Goal: Task Accomplishment & Management: Use online tool/utility

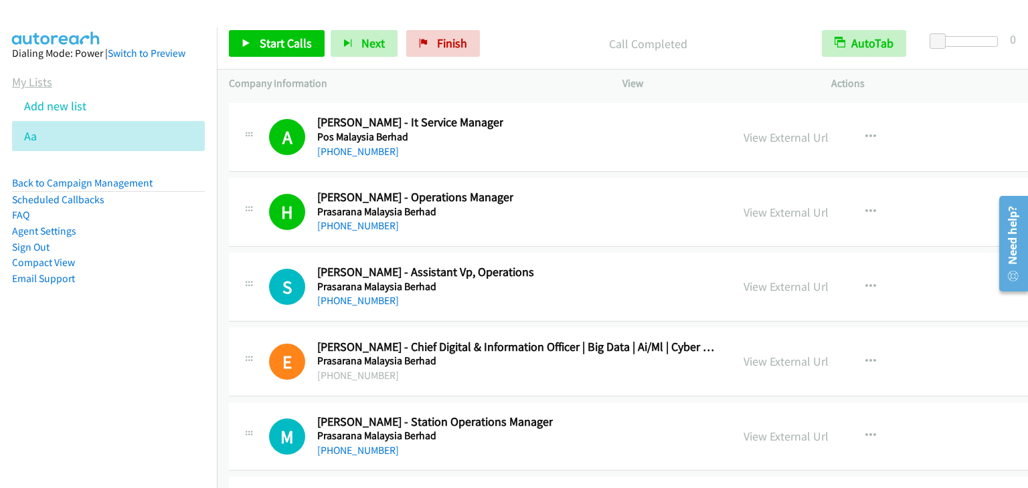
click at [35, 76] on link "My Lists" at bounding box center [32, 81] width 40 height 15
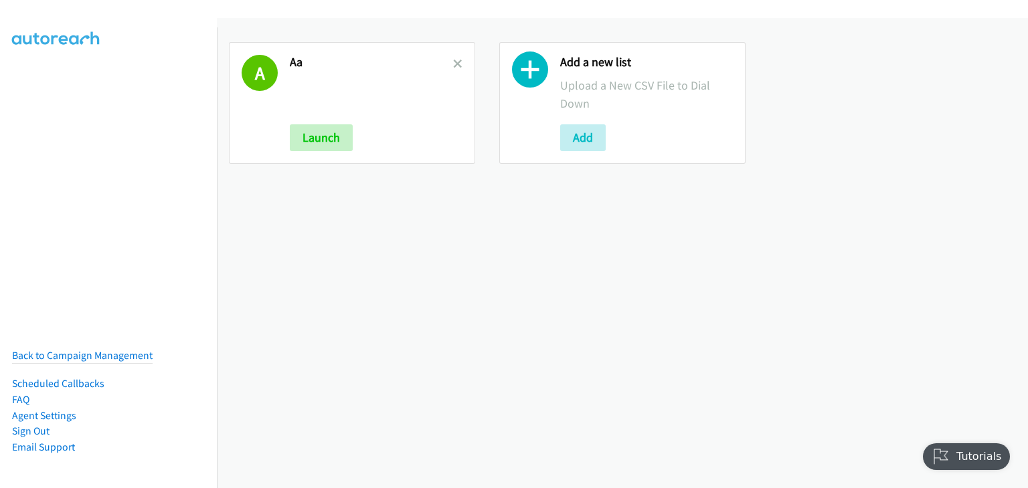
click at [460, 60] on div "A Aa Launch" at bounding box center [352, 103] width 246 height 122
click at [456, 62] on icon at bounding box center [457, 64] width 9 height 9
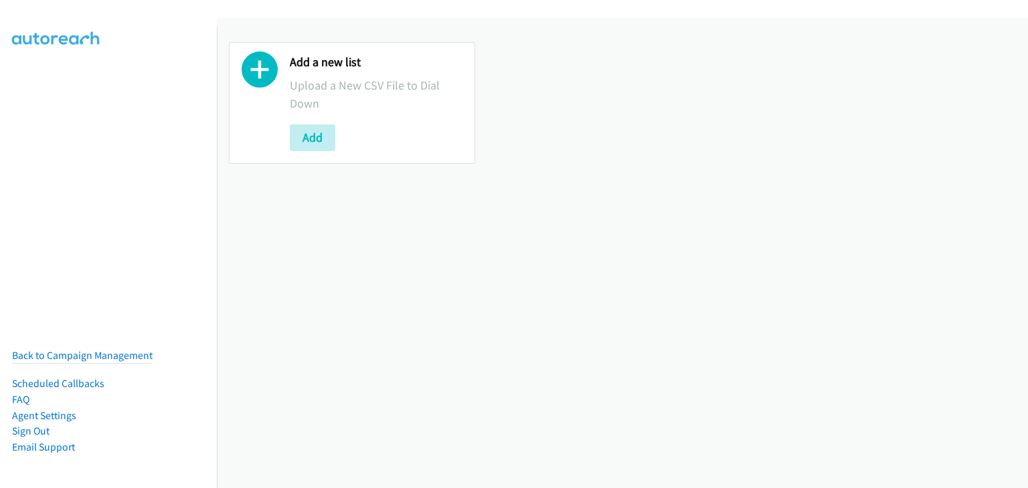
click at [320, 151] on div "Add" at bounding box center [376, 137] width 173 height 27
click at [317, 145] on button "Add" at bounding box center [312, 137] width 45 height 27
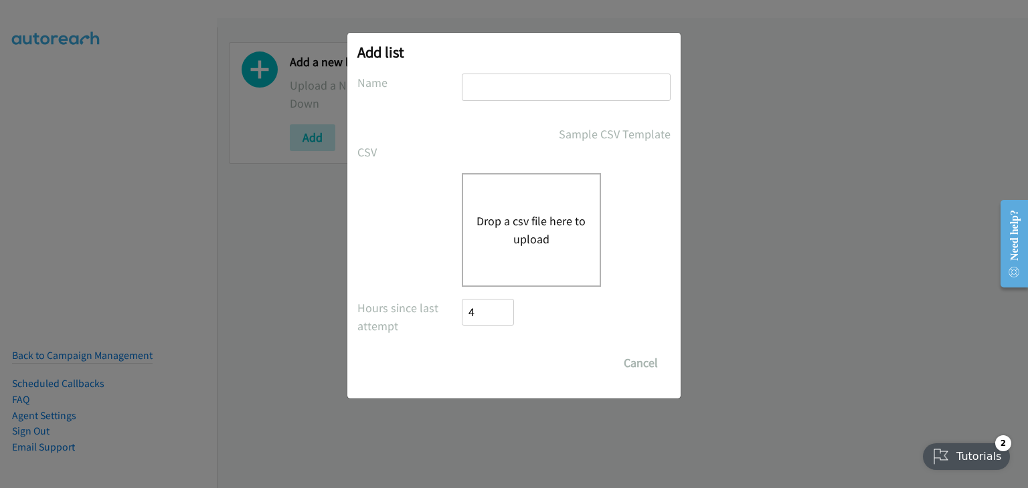
click at [487, 231] on button "Drop a csv file here to upload" at bounding box center [531, 230] width 110 height 36
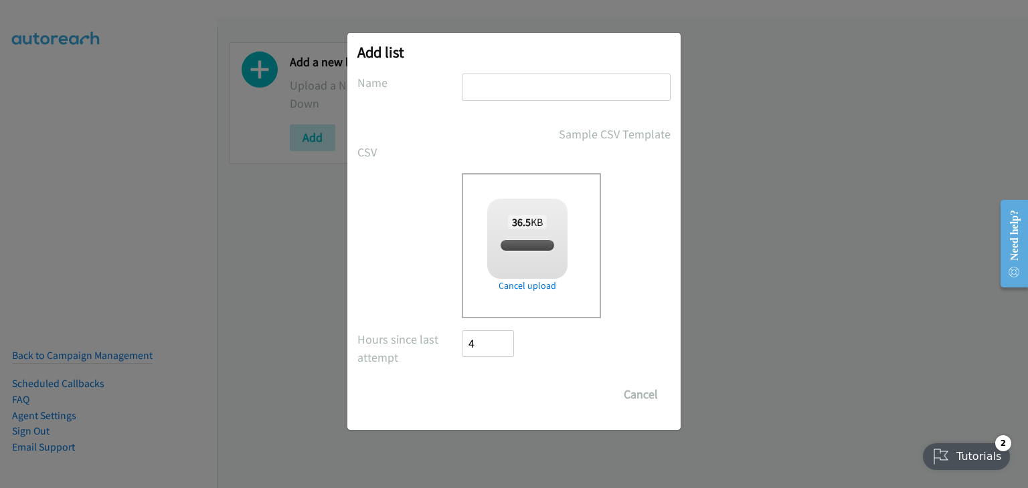
click at [478, 76] on input "text" at bounding box center [566, 87] width 209 height 27
checkbox input "true"
type input "B"
type input "Ab"
click at [478, 392] on input "Save List" at bounding box center [497, 394] width 70 height 27
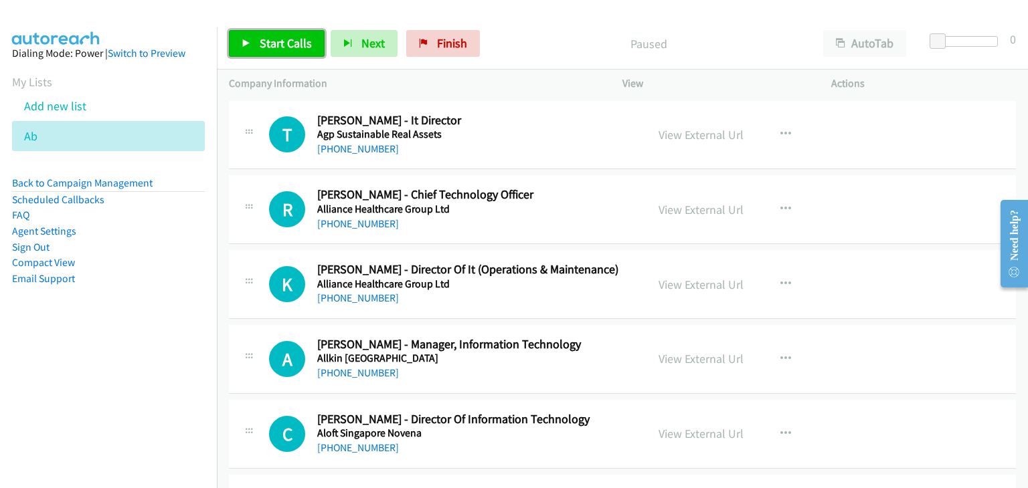
click at [266, 41] on span "Start Calls" at bounding box center [286, 42] width 52 height 15
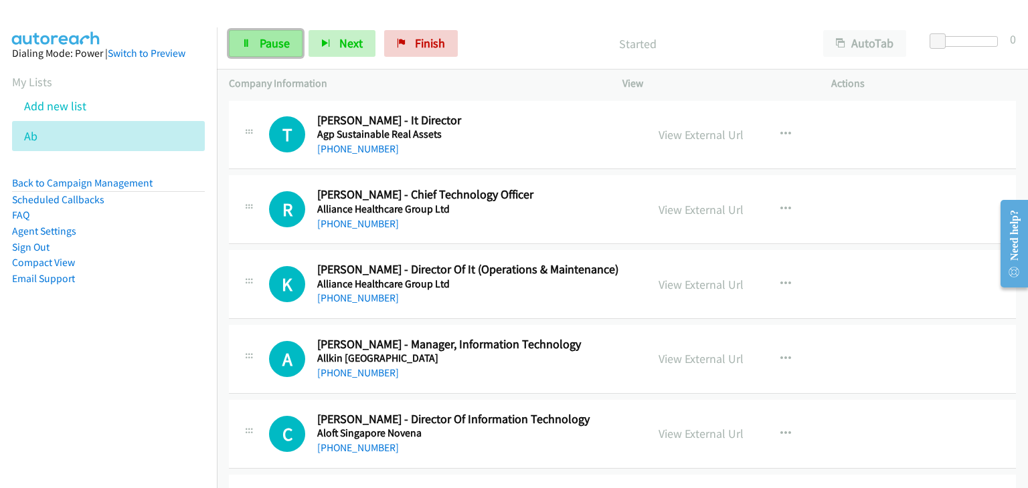
click at [265, 45] on span "Pause" at bounding box center [275, 42] width 30 height 15
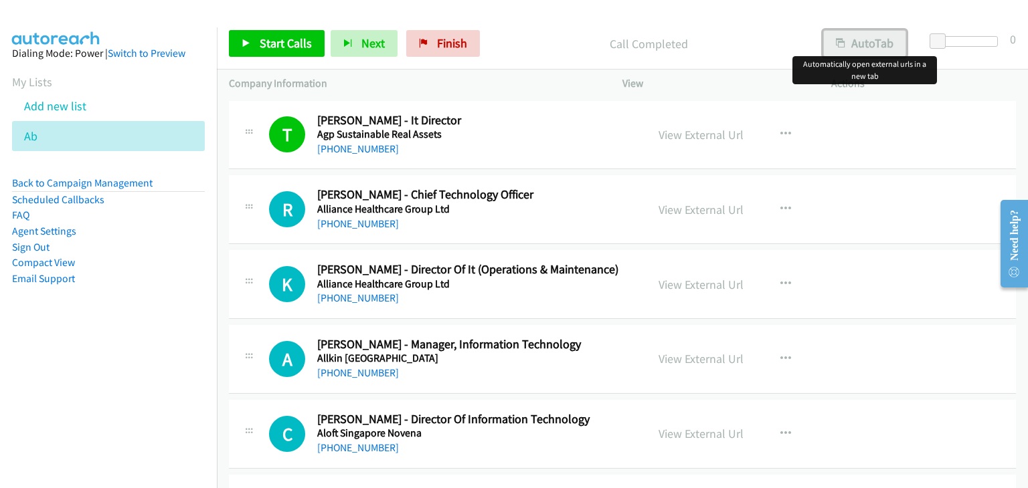
click at [856, 43] on button "AutoTab" at bounding box center [864, 43] width 83 height 27
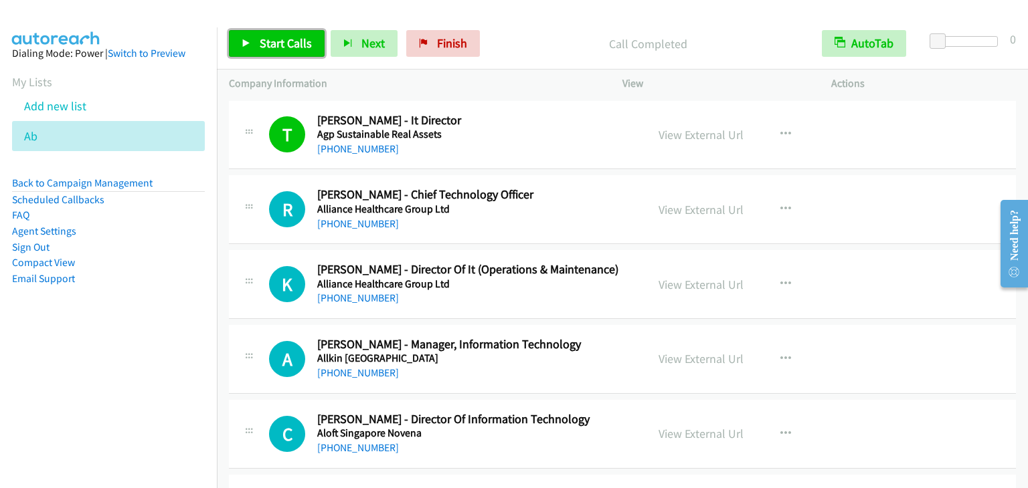
click at [259, 33] on link "Start Calls" at bounding box center [277, 43] width 96 height 27
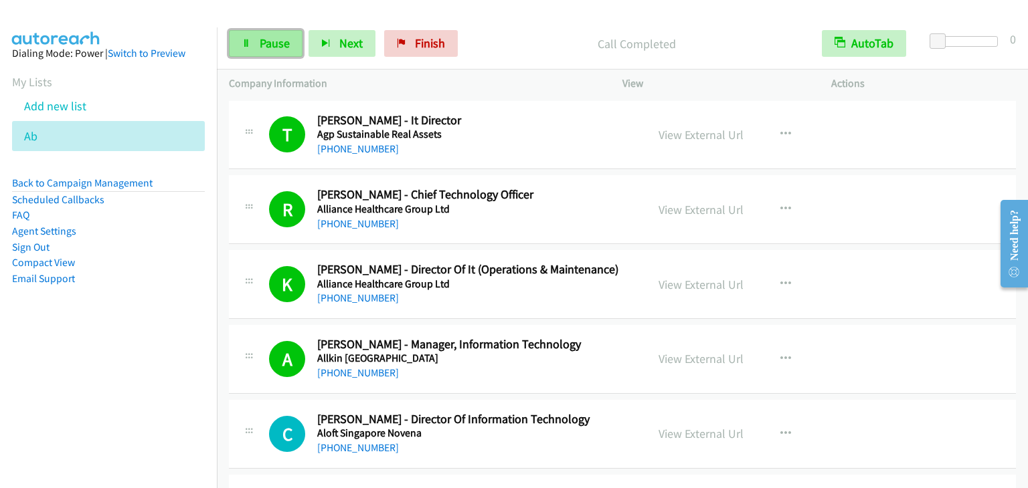
click at [262, 35] on span "Pause" at bounding box center [275, 42] width 30 height 15
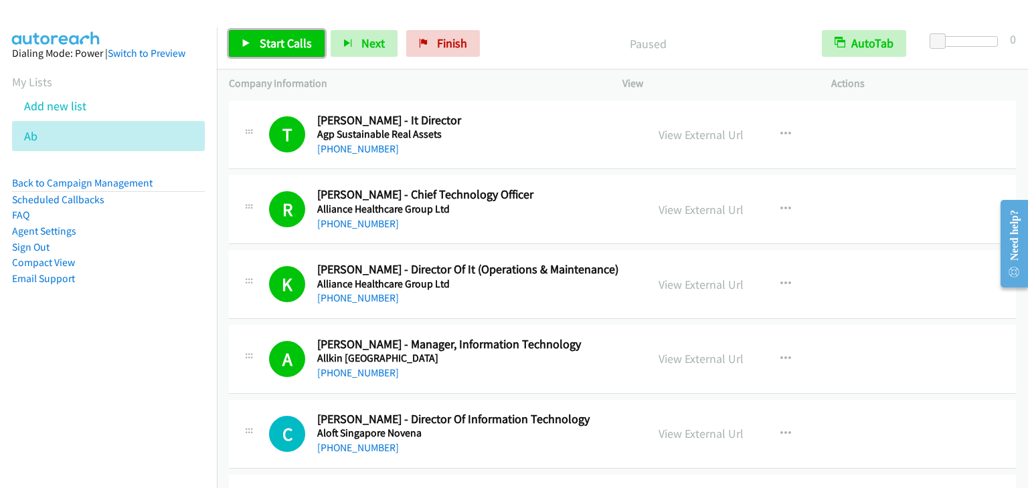
click at [262, 35] on span "Start Calls" at bounding box center [286, 42] width 52 height 15
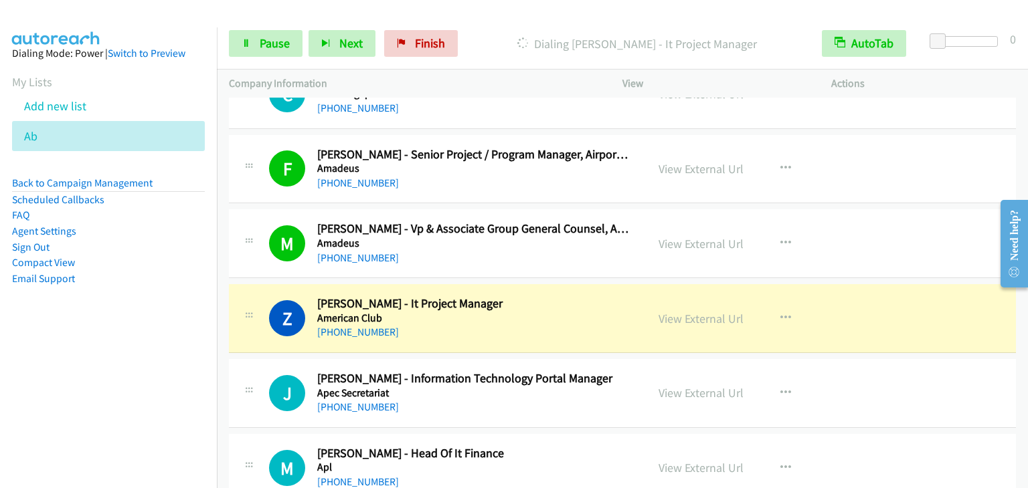
scroll to position [335, 0]
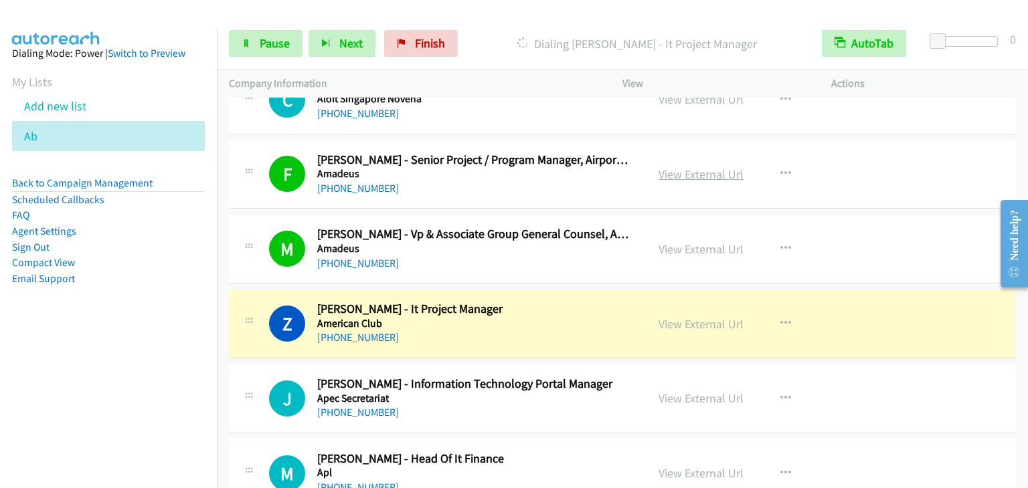
click at [706, 175] on link "View External Url" at bounding box center [700, 174] width 85 height 15
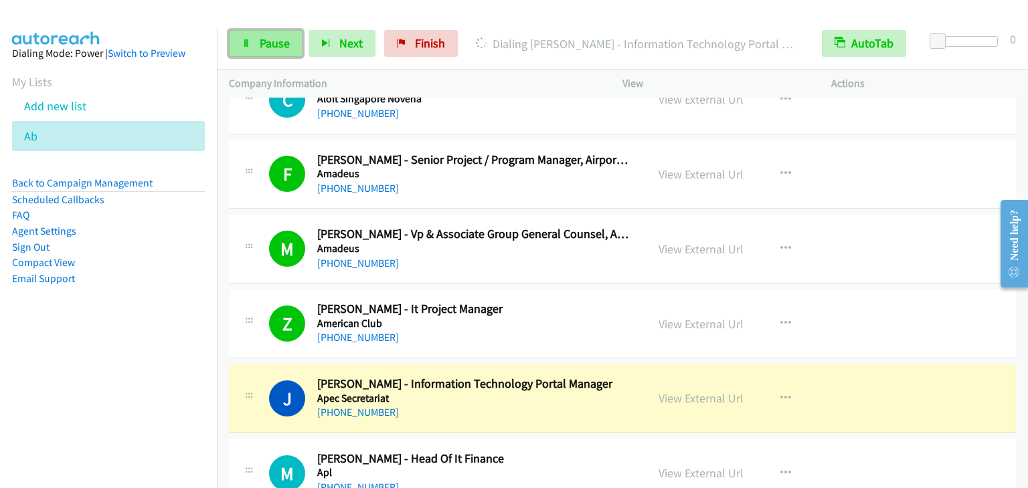
click at [278, 52] on link "Pause" at bounding box center [266, 43] width 74 height 27
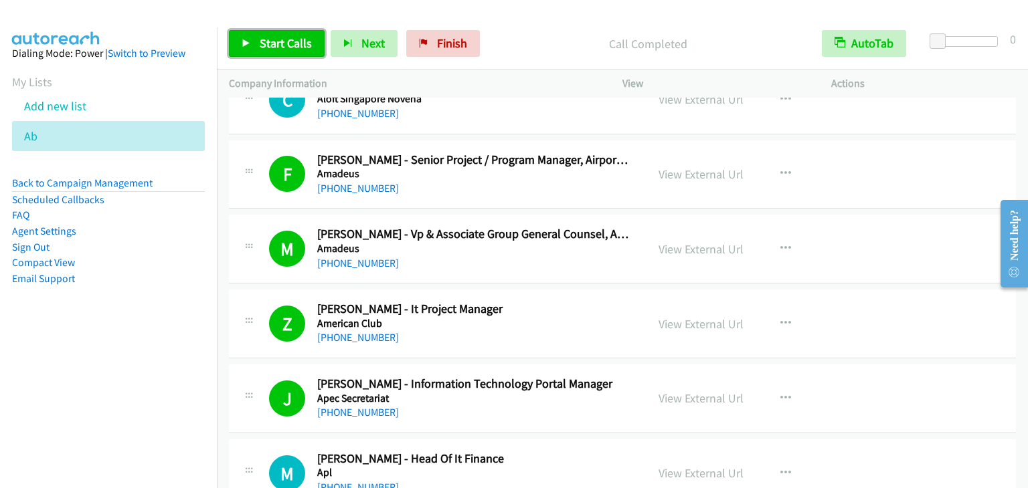
click at [284, 39] on span "Start Calls" at bounding box center [286, 42] width 52 height 15
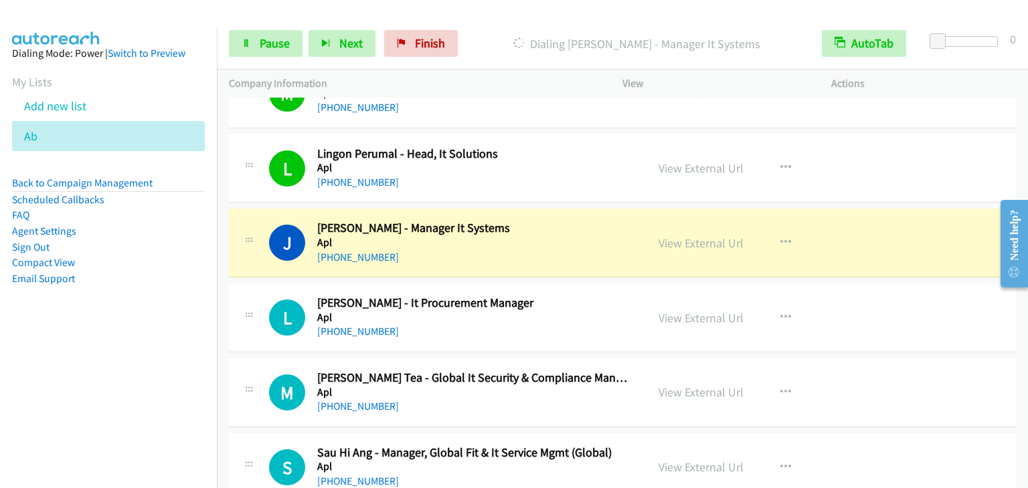
scroll to position [736, 0]
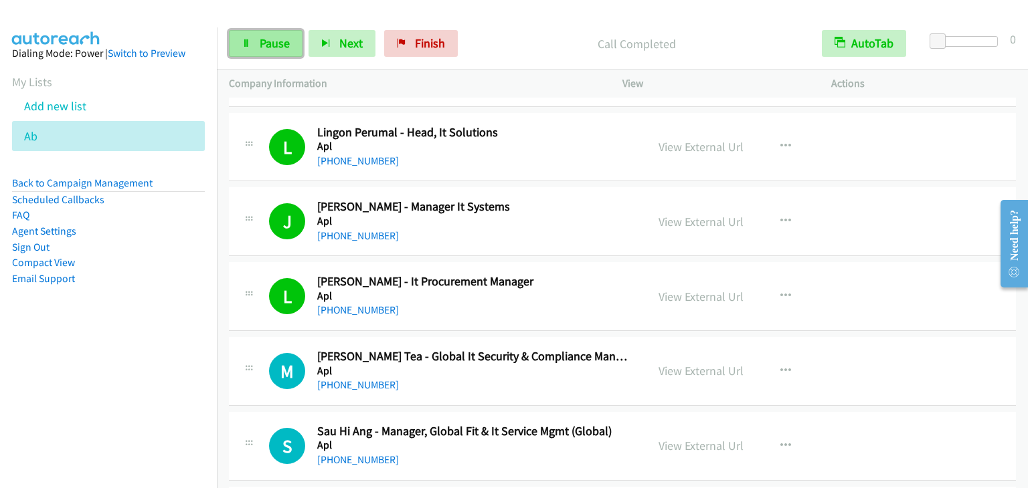
click at [272, 46] on span "Pause" at bounding box center [275, 42] width 30 height 15
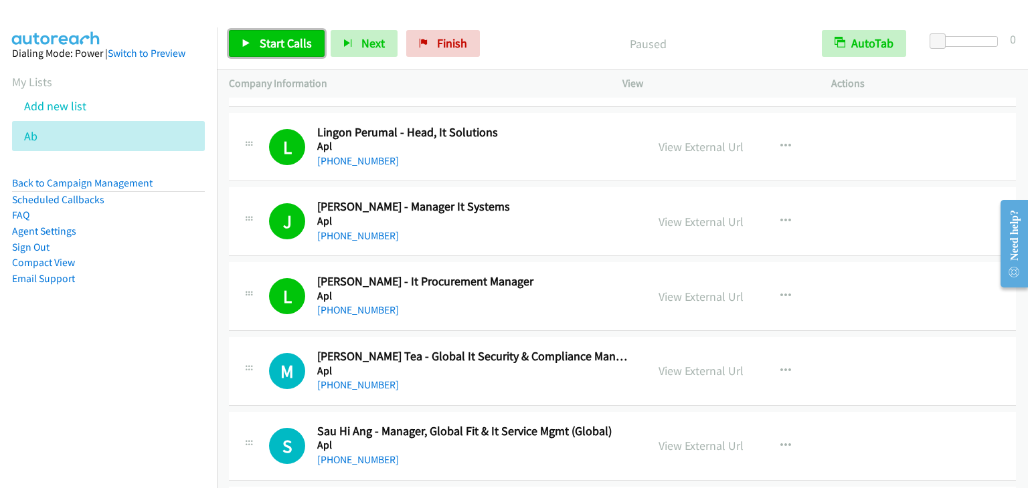
click at [272, 47] on span "Start Calls" at bounding box center [286, 42] width 52 height 15
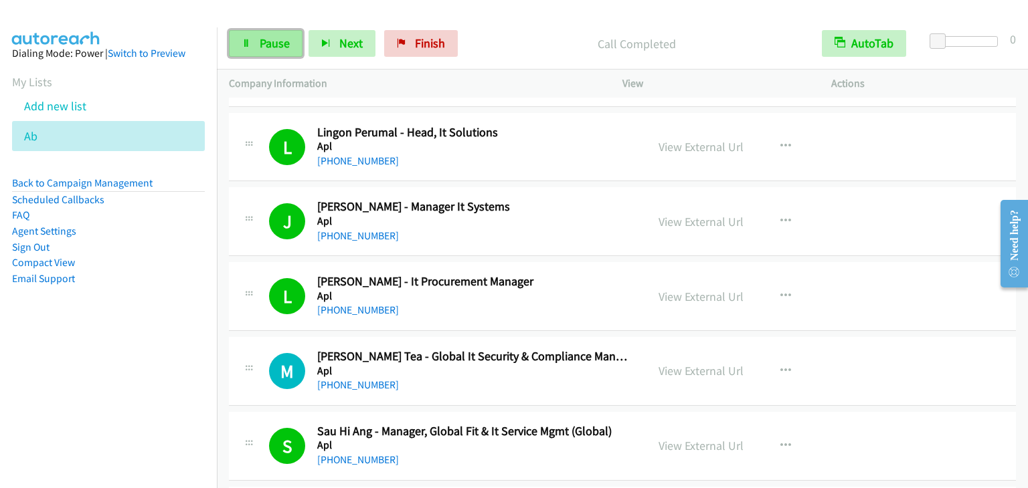
click at [272, 41] on span "Pause" at bounding box center [275, 42] width 30 height 15
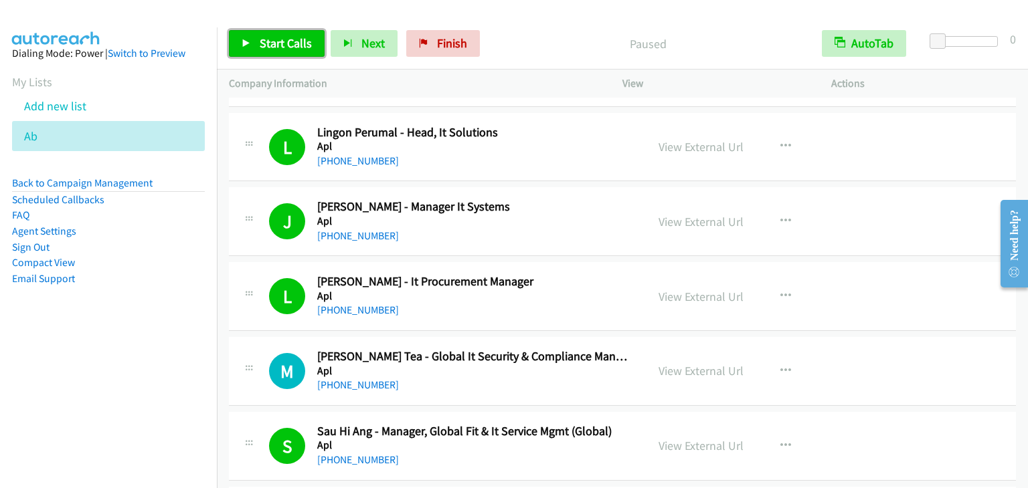
click at [272, 41] on span "Start Calls" at bounding box center [286, 42] width 52 height 15
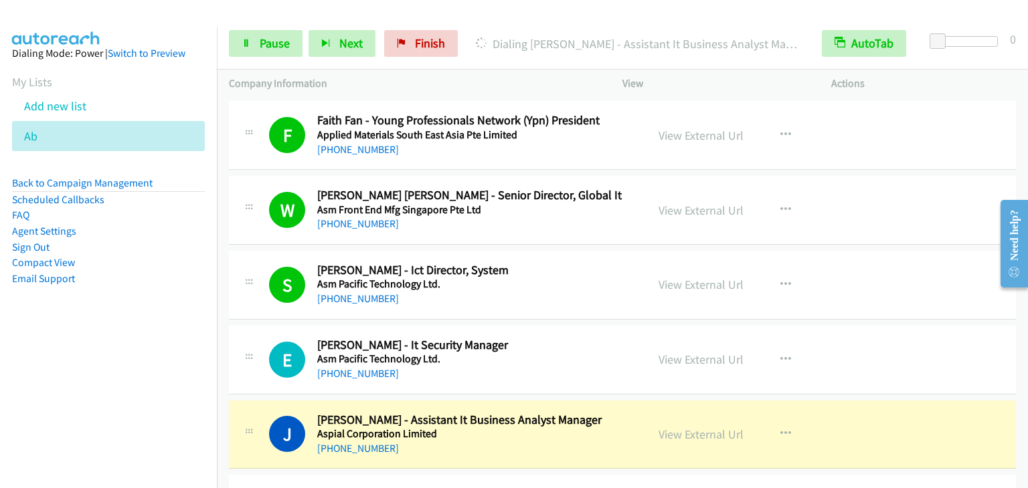
scroll to position [1338, 0]
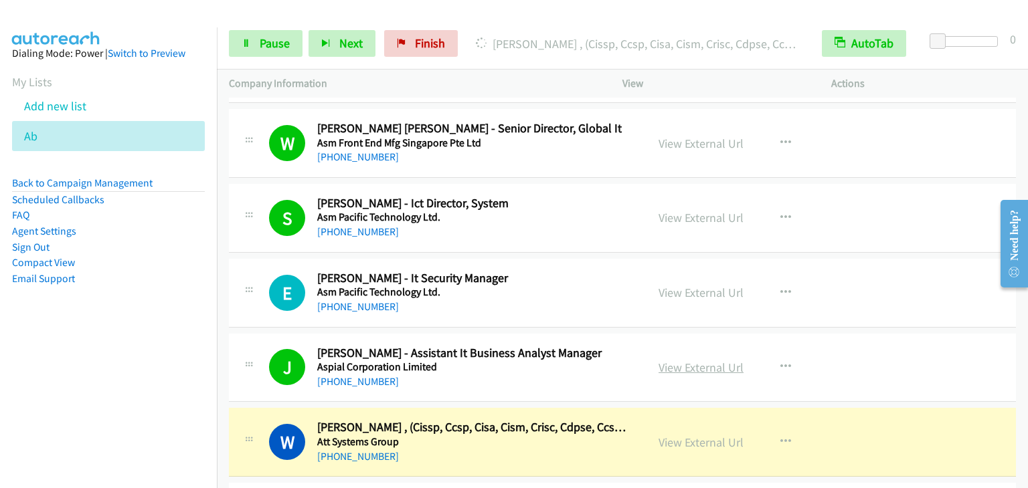
click at [698, 369] on link "View External Url" at bounding box center [700, 367] width 85 height 15
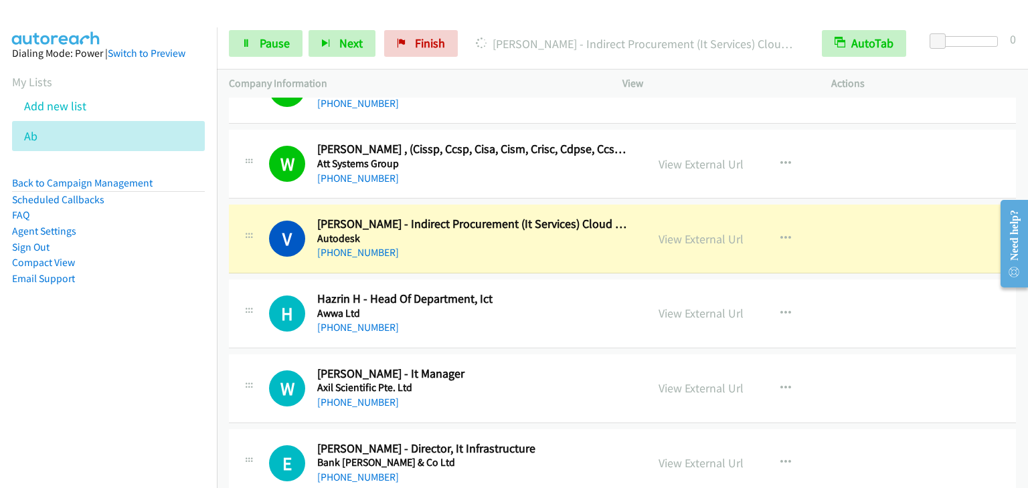
scroll to position [1606, 0]
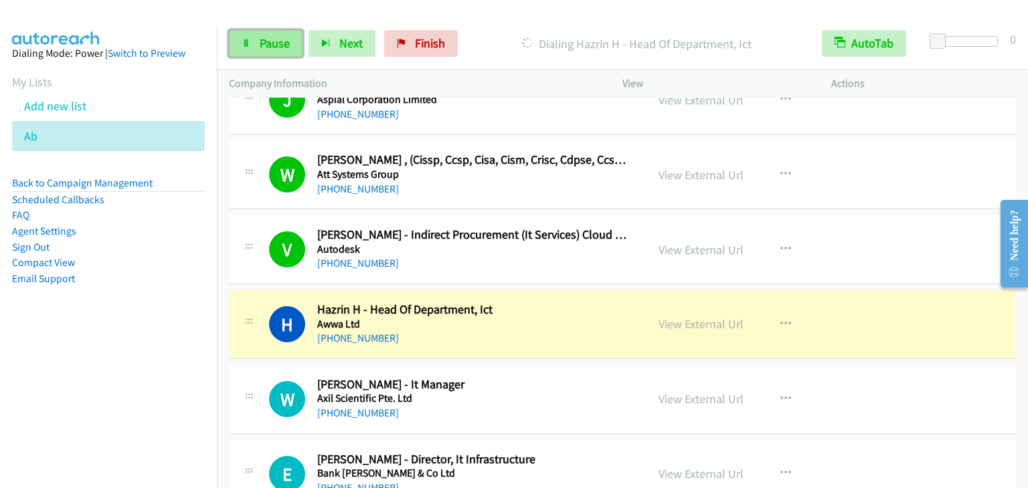
click at [259, 35] on link "Pause" at bounding box center [266, 43] width 74 height 27
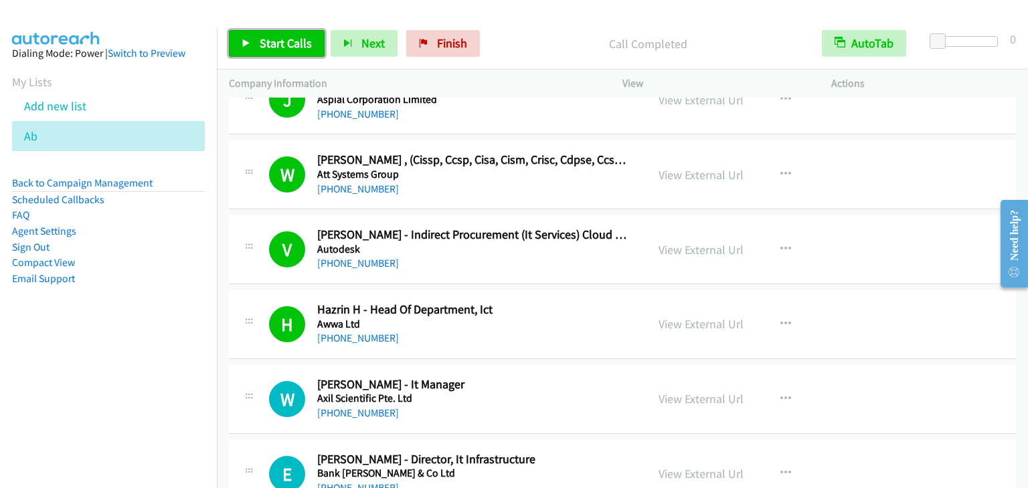
click at [257, 36] on link "Start Calls" at bounding box center [277, 43] width 96 height 27
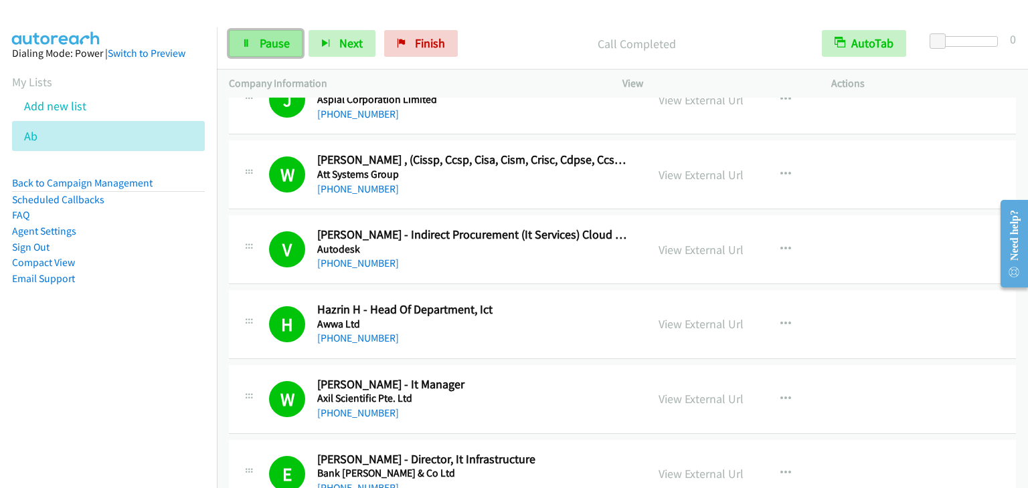
click at [284, 42] on span "Pause" at bounding box center [275, 42] width 30 height 15
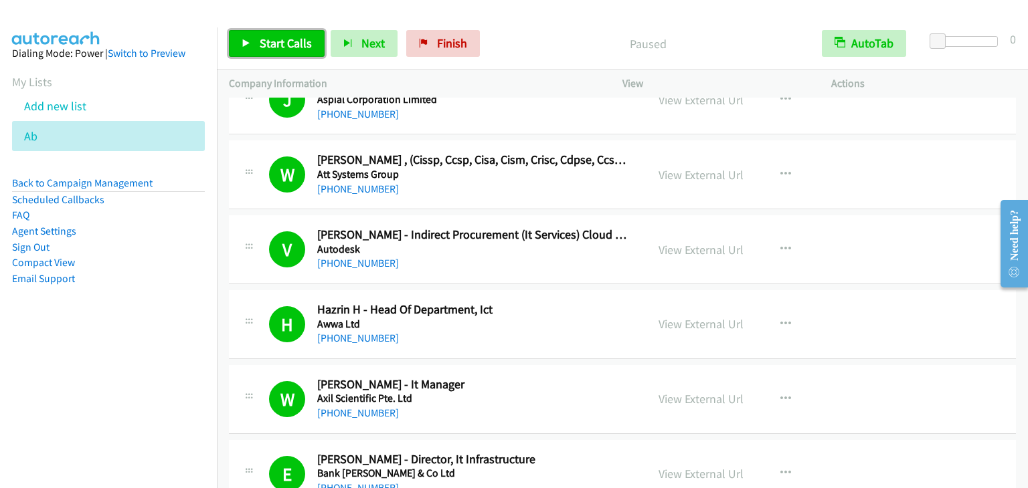
click at [291, 41] on span "Start Calls" at bounding box center [286, 42] width 52 height 15
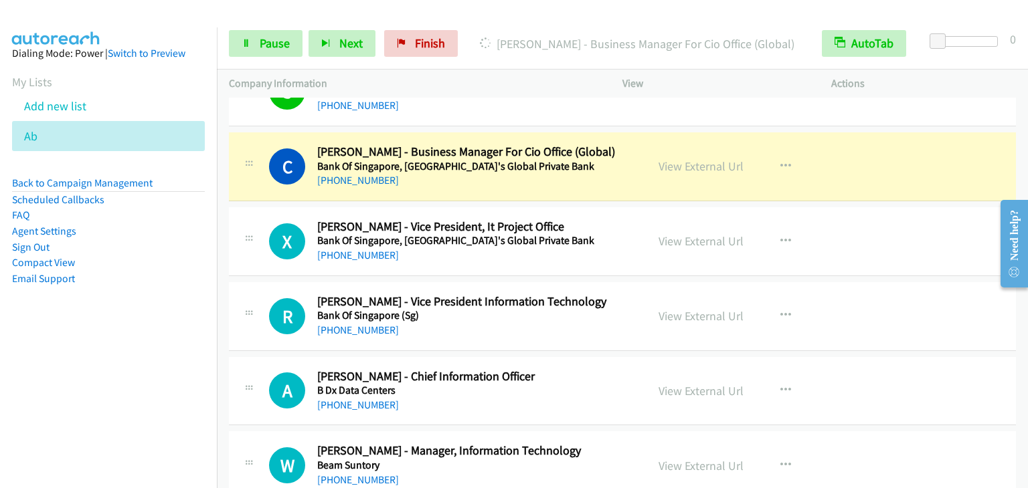
scroll to position [2141, 0]
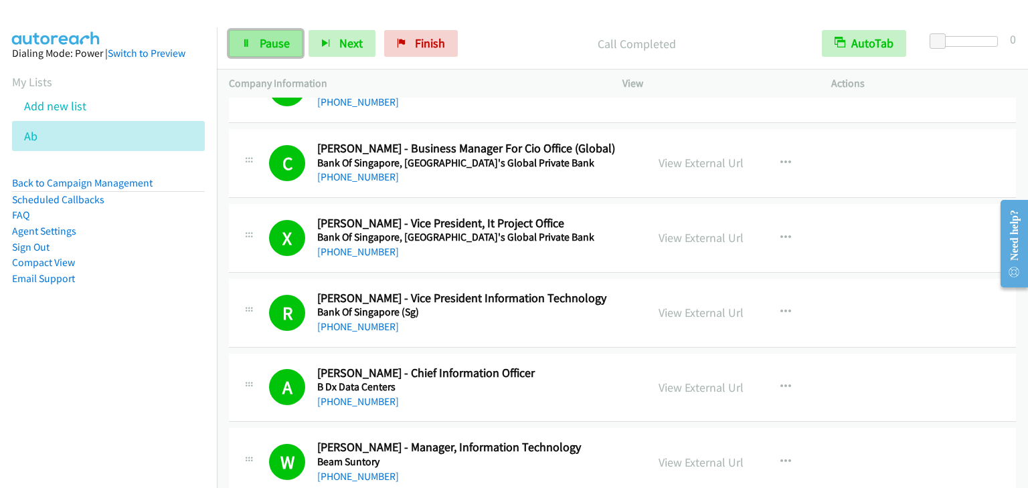
click at [247, 42] on icon at bounding box center [246, 43] width 9 height 9
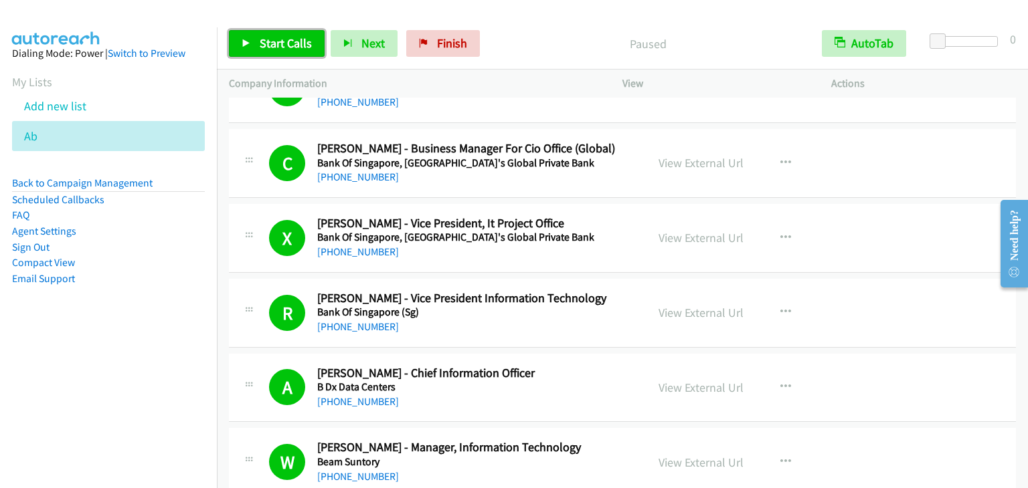
click at [247, 42] on icon at bounding box center [246, 43] width 9 height 9
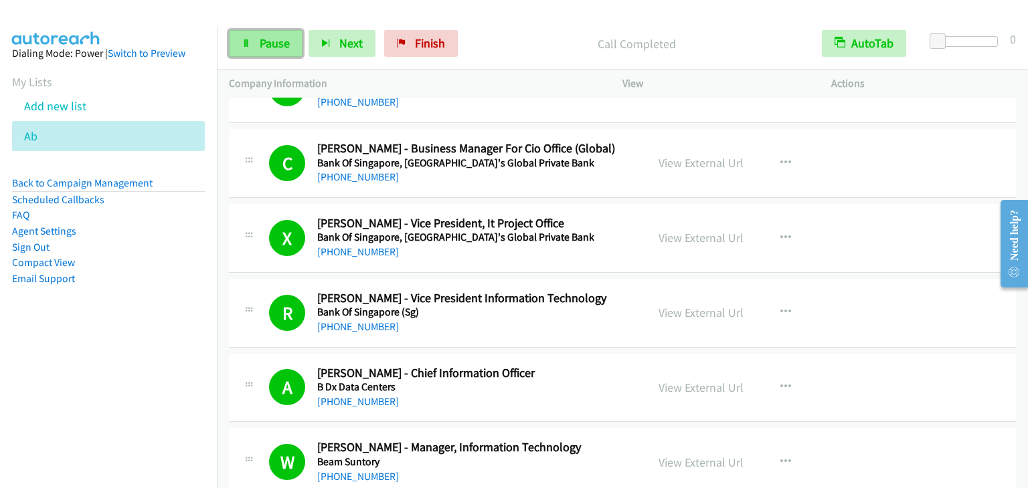
click at [281, 49] on span "Pause" at bounding box center [275, 42] width 30 height 15
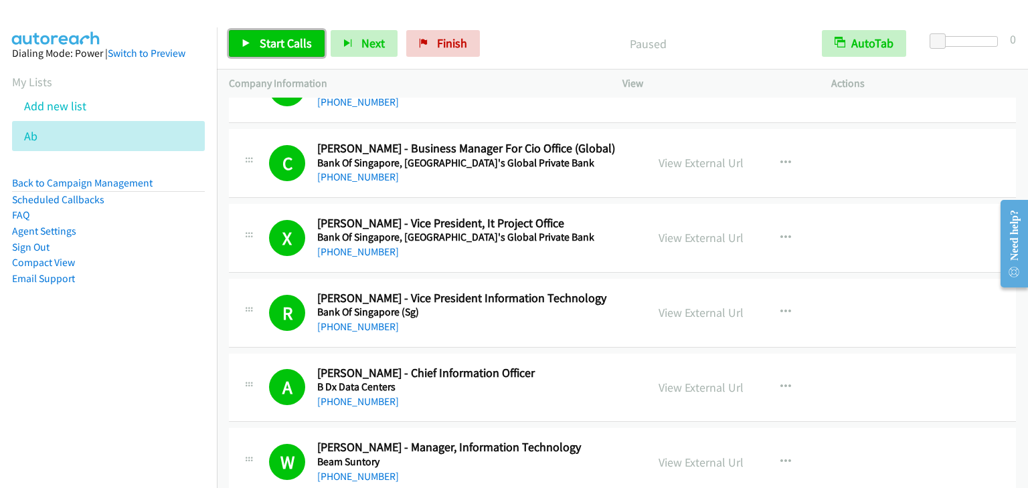
click at [281, 49] on span "Start Calls" at bounding box center [286, 42] width 52 height 15
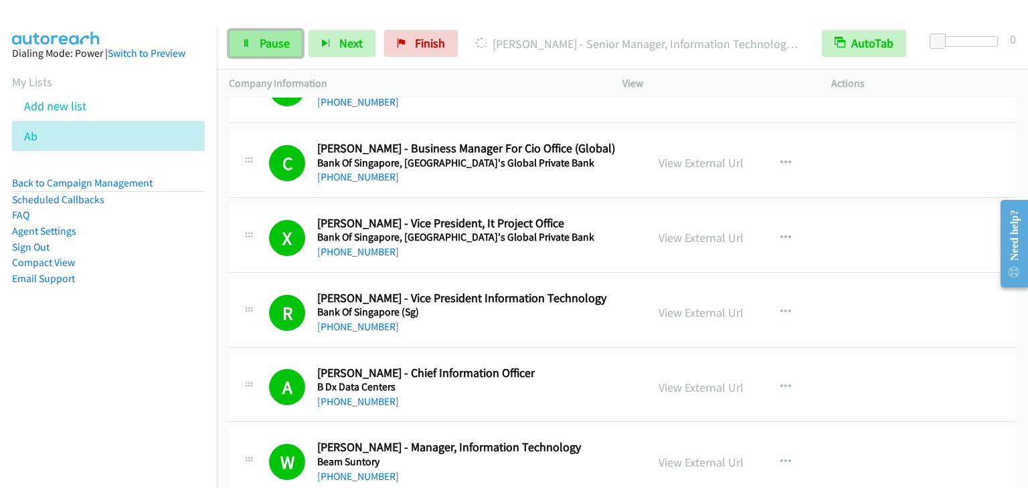
click at [288, 47] on span "Pause" at bounding box center [275, 42] width 30 height 15
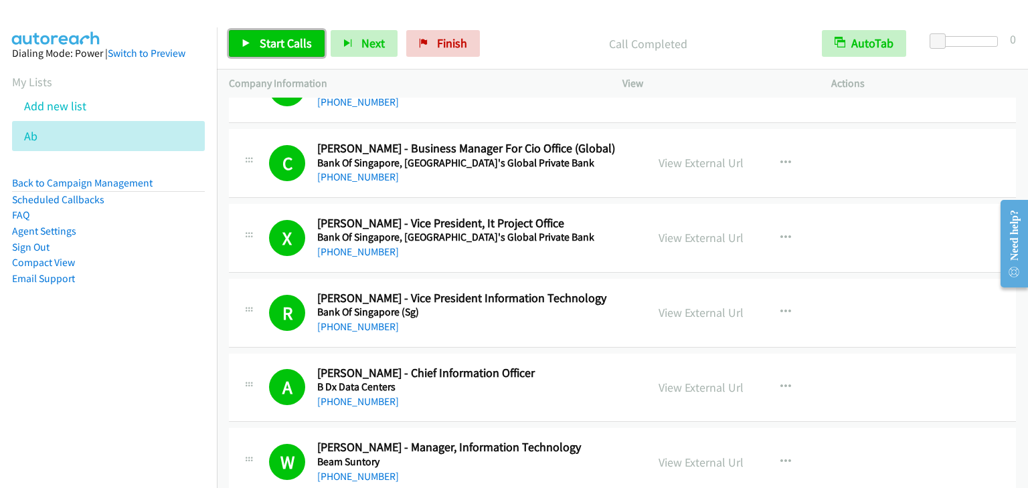
click at [280, 47] on span "Start Calls" at bounding box center [286, 42] width 52 height 15
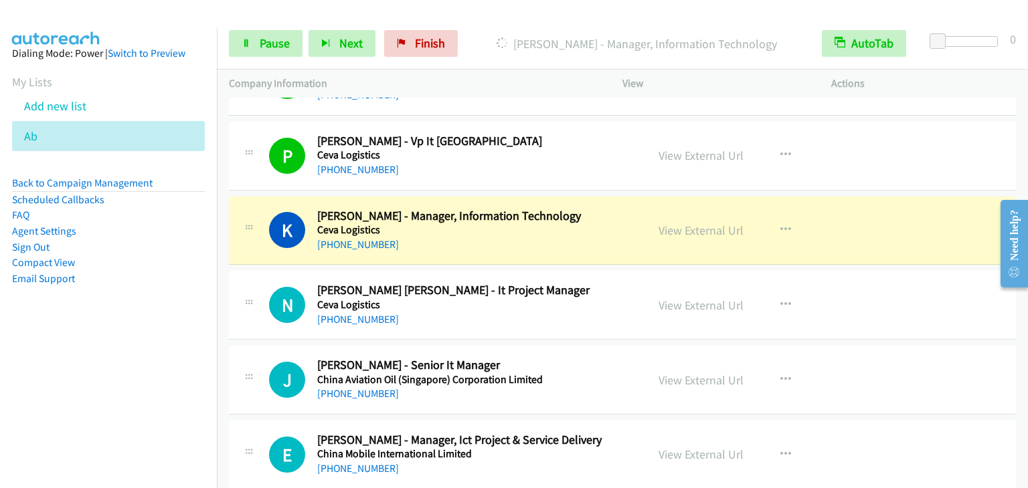
scroll to position [3546, 0]
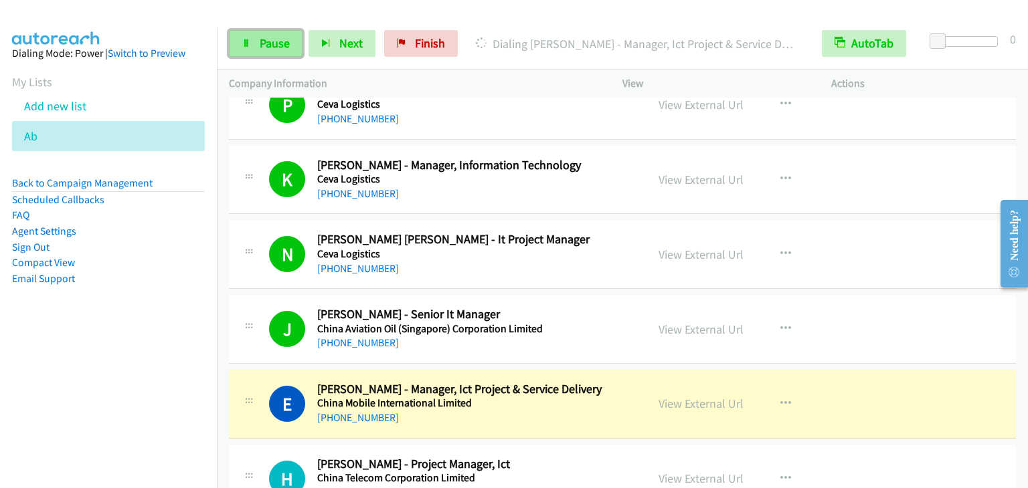
click at [272, 45] on span "Pause" at bounding box center [275, 42] width 30 height 15
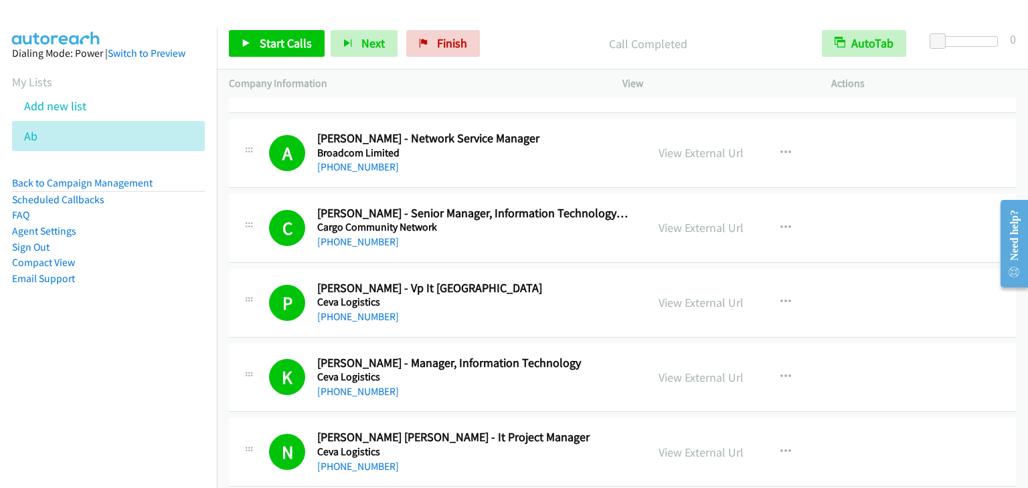
scroll to position [3345, 0]
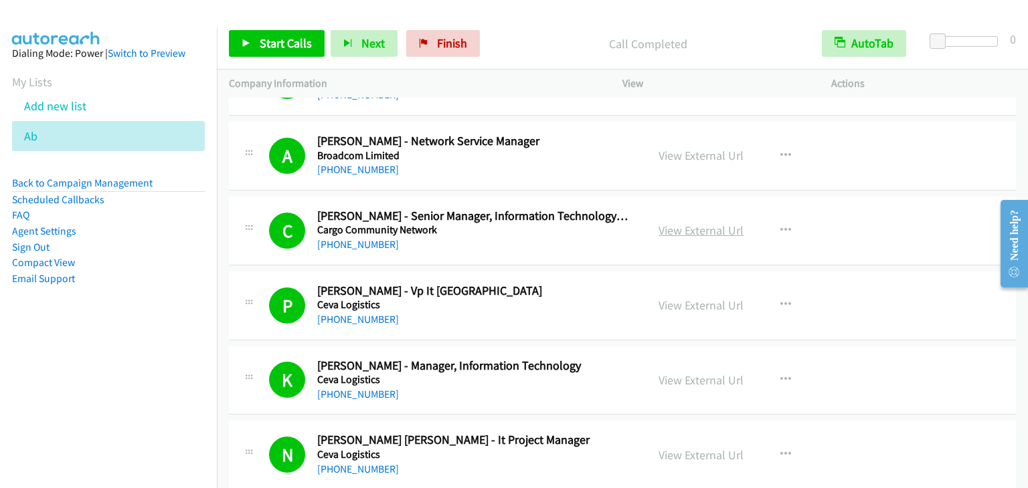
click at [703, 223] on link "View External Url" at bounding box center [700, 230] width 85 height 15
click at [268, 39] on span "Start Calls" at bounding box center [286, 42] width 52 height 15
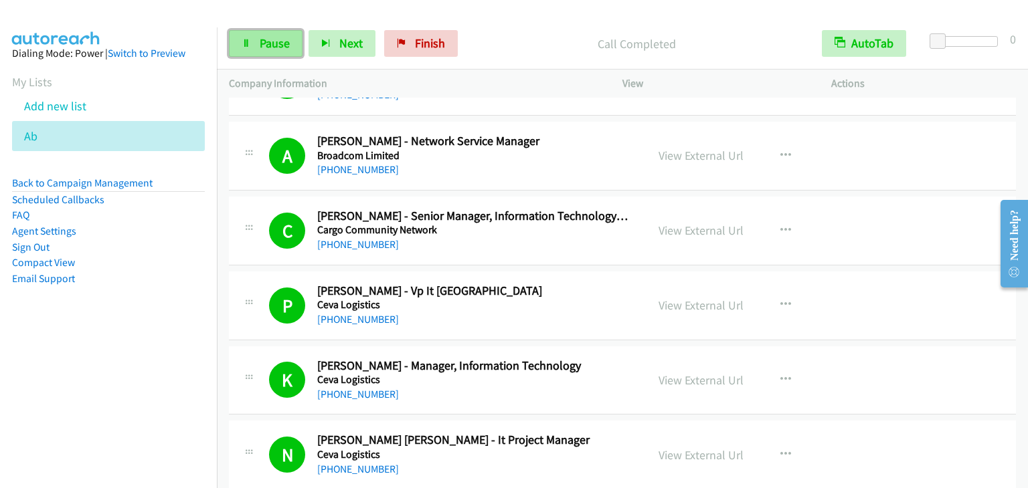
click at [274, 42] on span "Pause" at bounding box center [275, 42] width 30 height 15
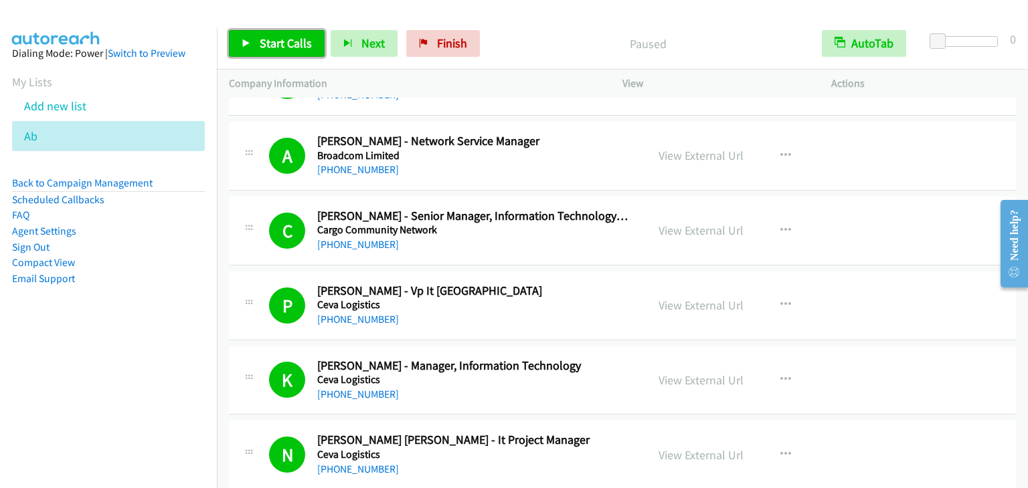
click at [274, 42] on span "Start Calls" at bounding box center [286, 42] width 52 height 15
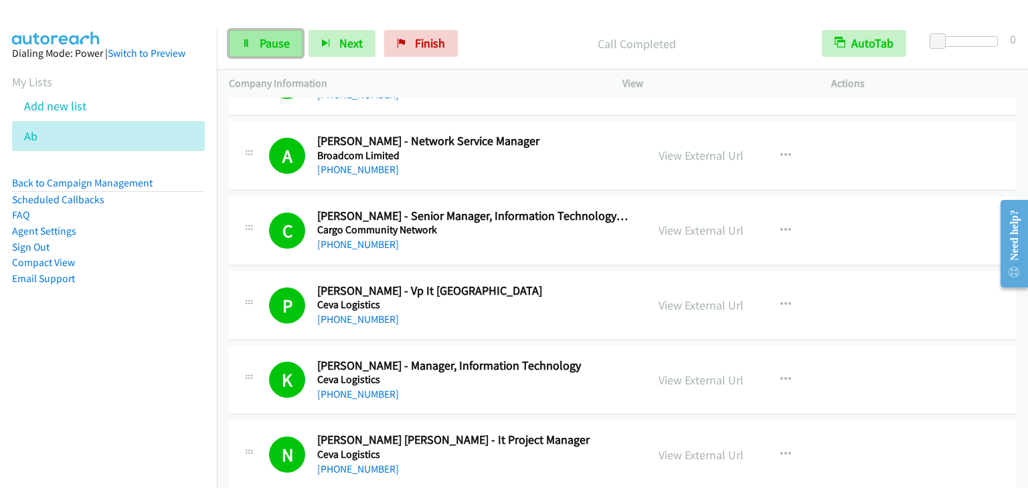
click at [285, 52] on link "Pause" at bounding box center [266, 43] width 74 height 27
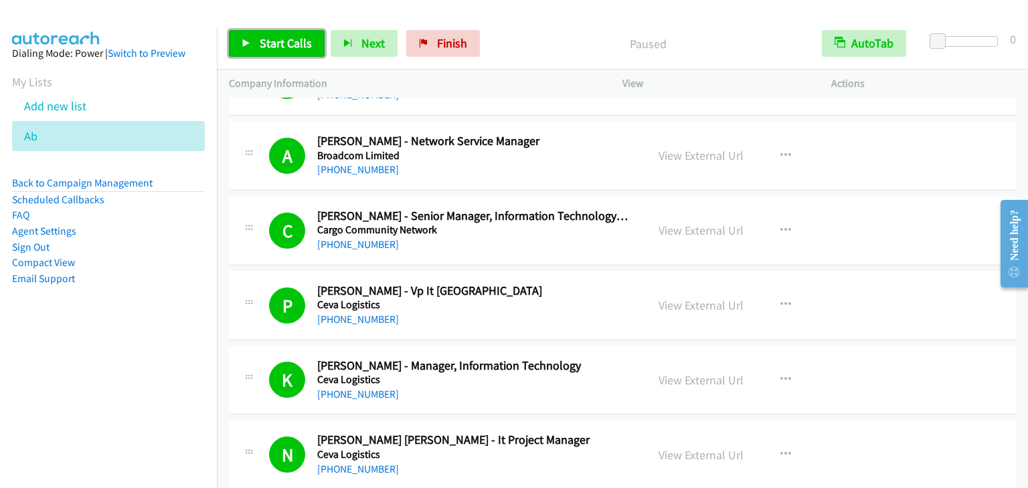
click at [285, 52] on link "Start Calls" at bounding box center [277, 43] width 96 height 27
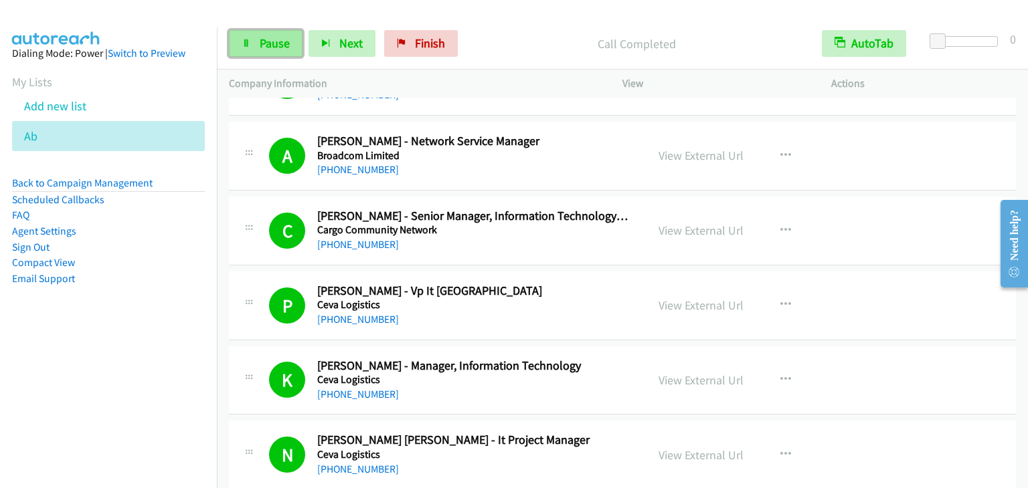
click at [276, 52] on link "Pause" at bounding box center [266, 43] width 74 height 27
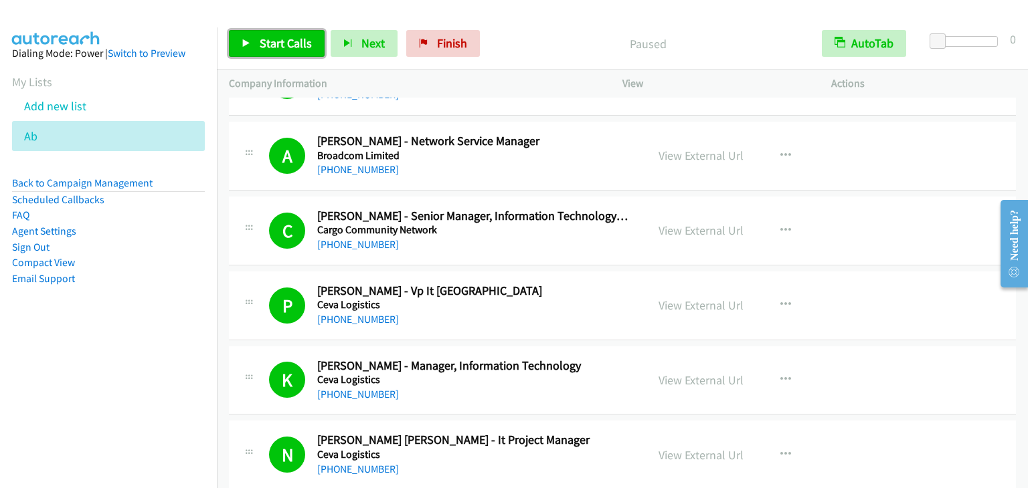
click at [276, 52] on link "Start Calls" at bounding box center [277, 43] width 96 height 27
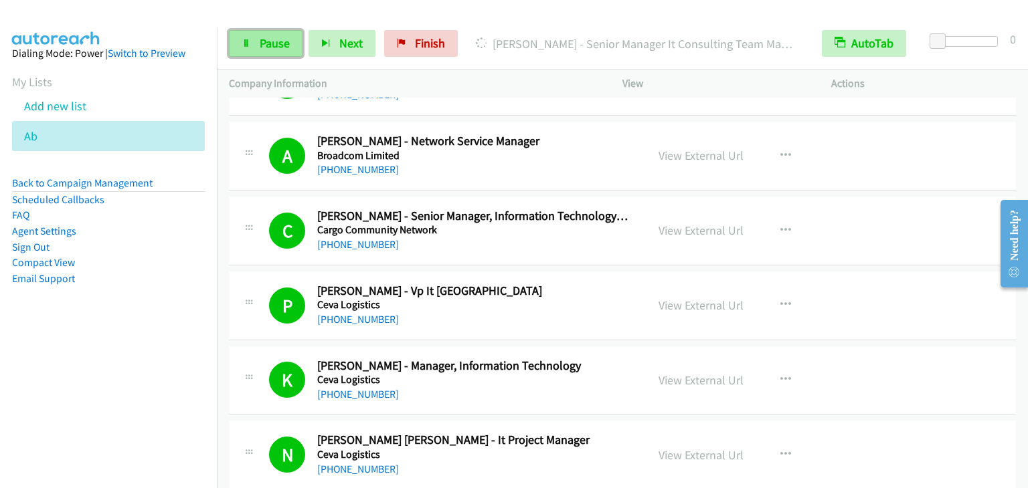
click at [292, 45] on link "Pause" at bounding box center [266, 43] width 74 height 27
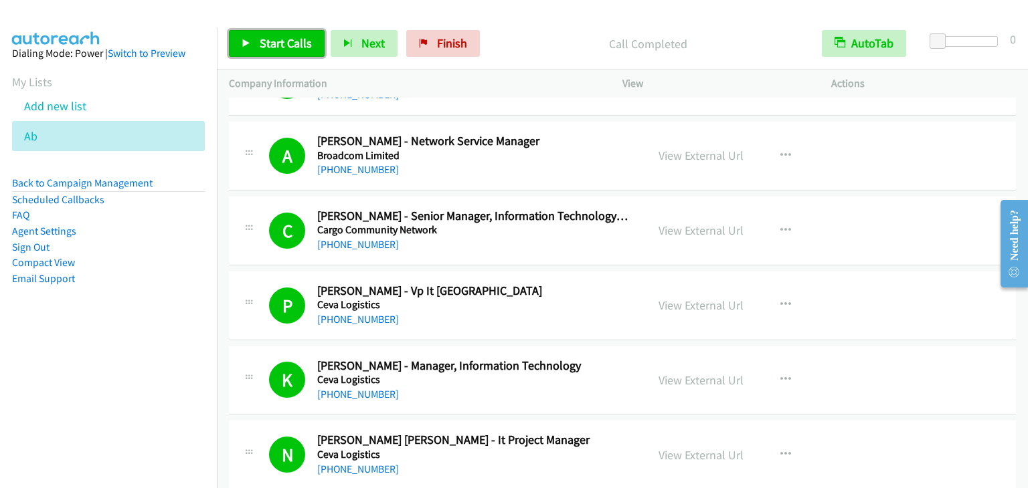
click at [268, 47] on span "Start Calls" at bounding box center [286, 42] width 52 height 15
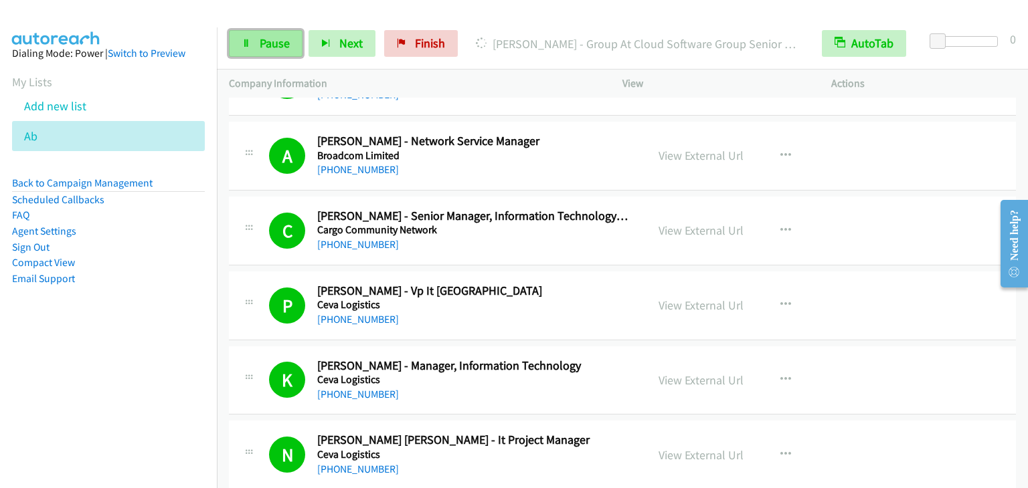
click at [258, 37] on link "Pause" at bounding box center [266, 43] width 74 height 27
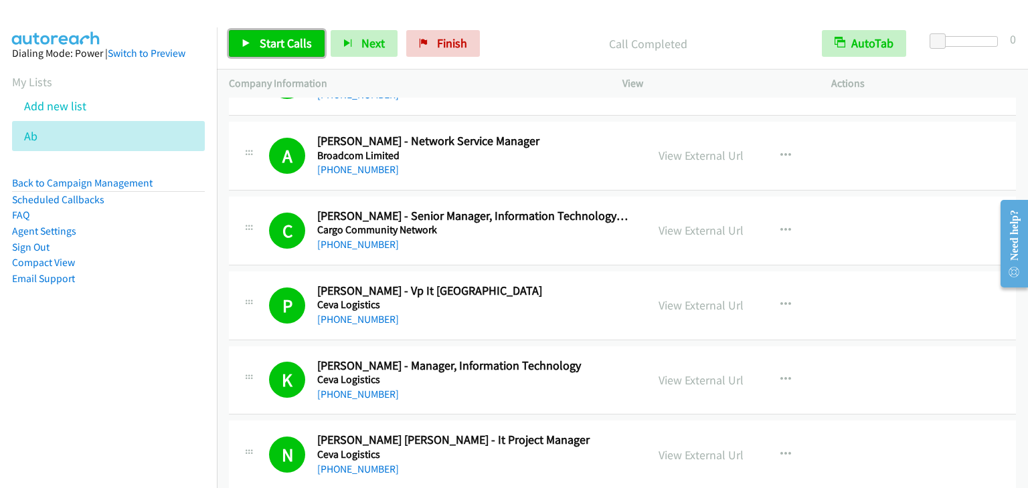
click at [286, 40] on span "Start Calls" at bounding box center [286, 42] width 52 height 15
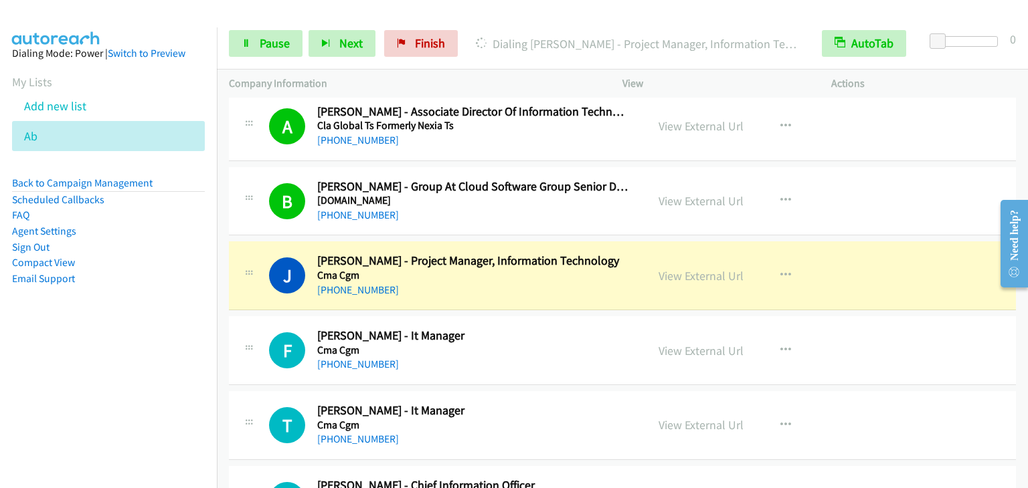
scroll to position [5553, 0]
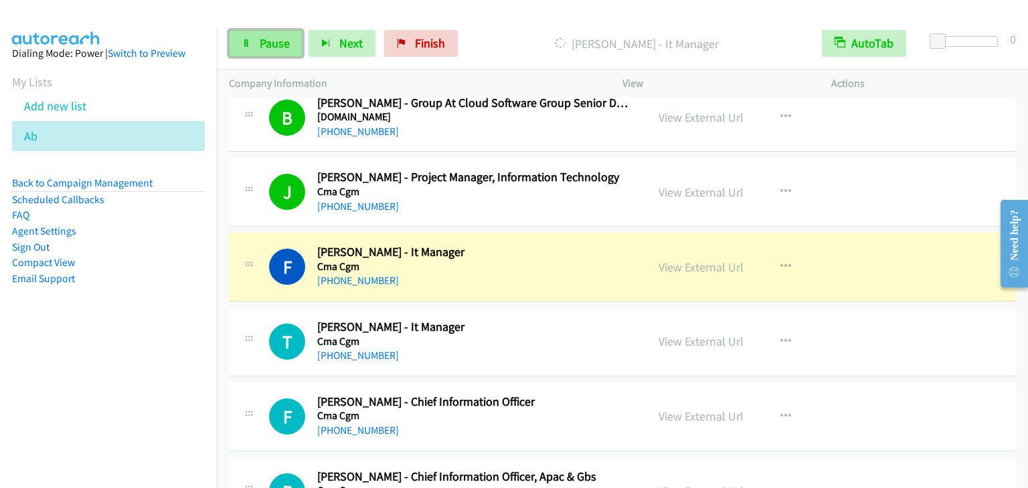
click at [270, 33] on link "Pause" at bounding box center [266, 43] width 74 height 27
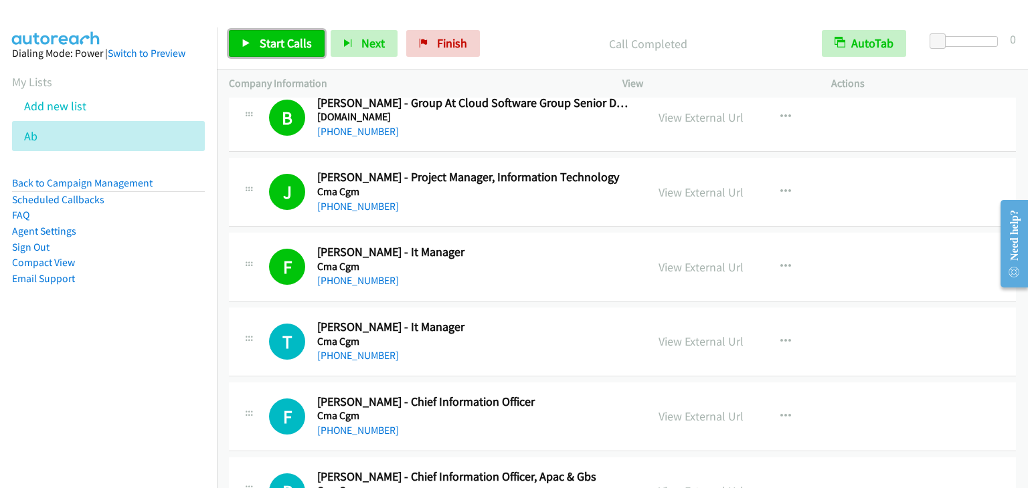
click at [289, 41] on span "Start Calls" at bounding box center [286, 42] width 52 height 15
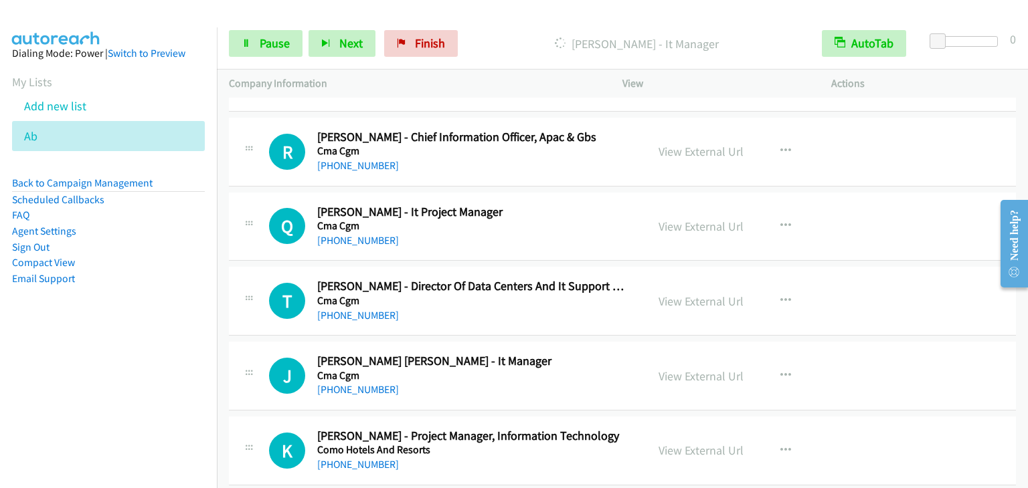
scroll to position [5888, 0]
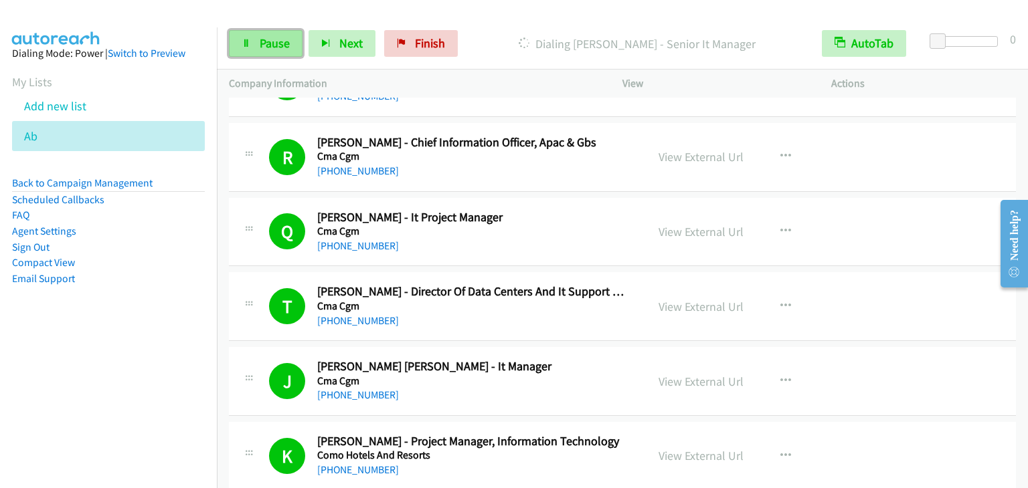
click at [261, 39] on span "Pause" at bounding box center [275, 42] width 30 height 15
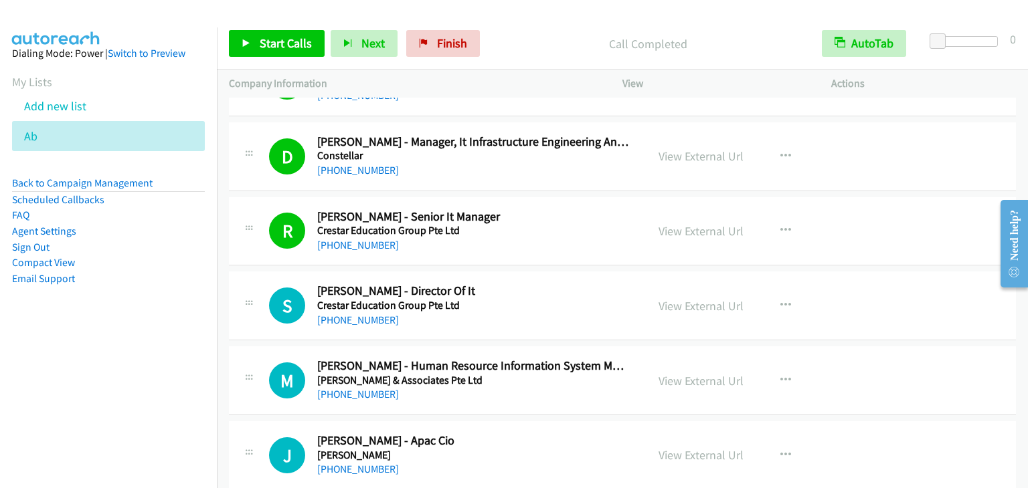
scroll to position [6289, 0]
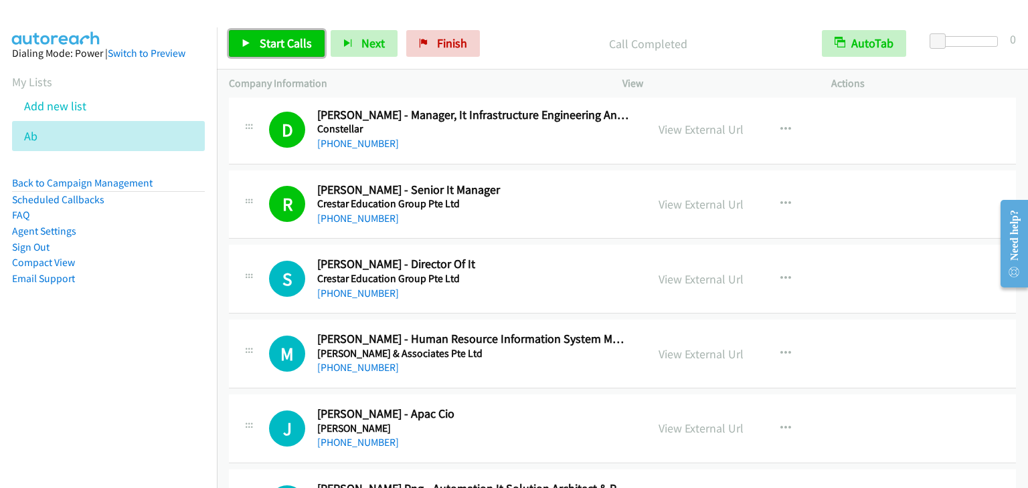
click at [263, 45] on span "Start Calls" at bounding box center [286, 42] width 52 height 15
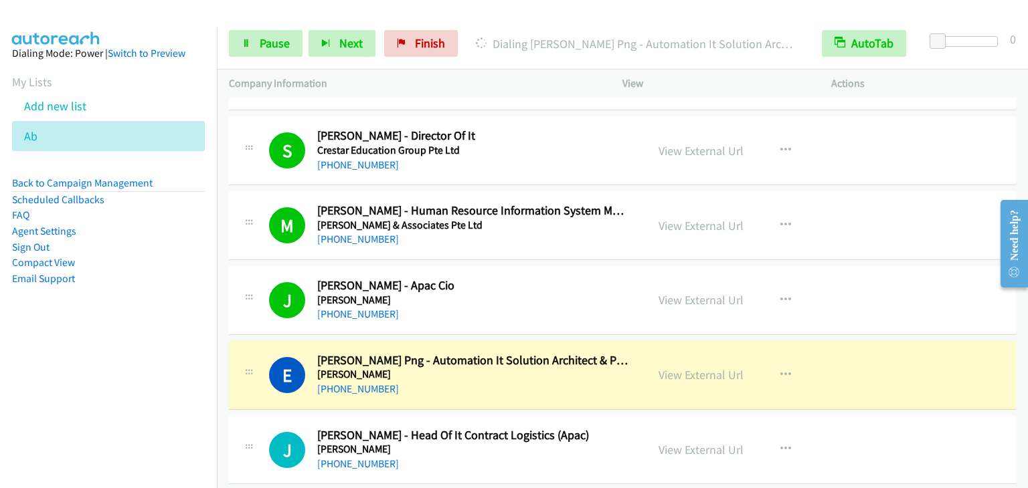
scroll to position [6423, 0]
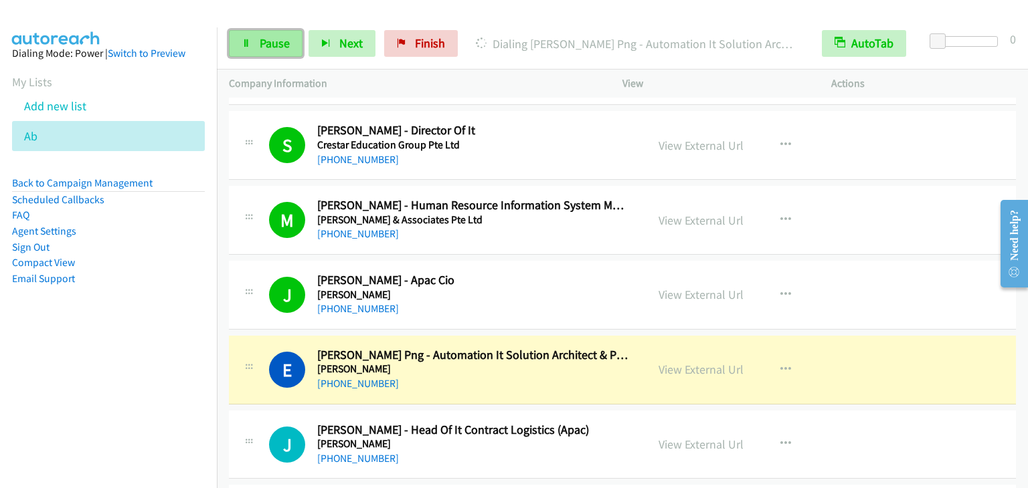
click at [268, 56] on link "Pause" at bounding box center [266, 43] width 74 height 27
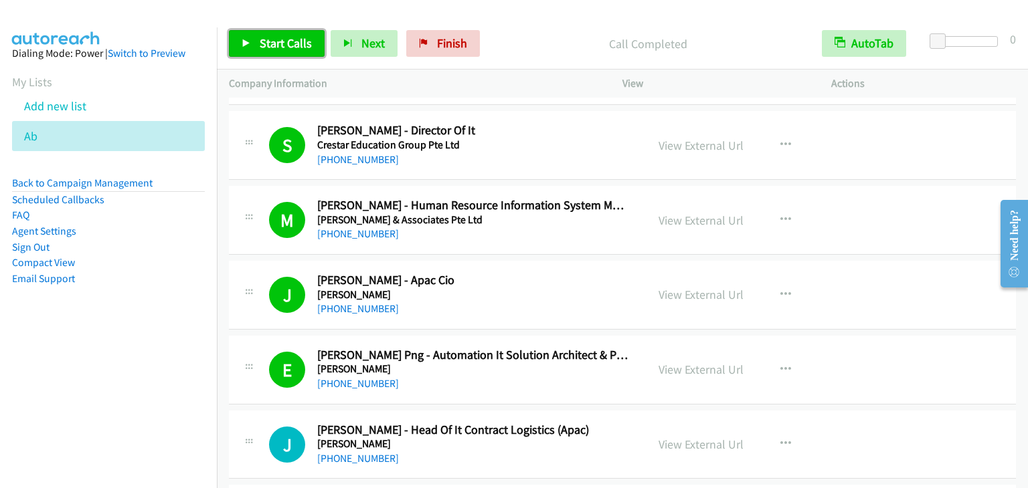
click at [289, 41] on span "Start Calls" at bounding box center [286, 42] width 52 height 15
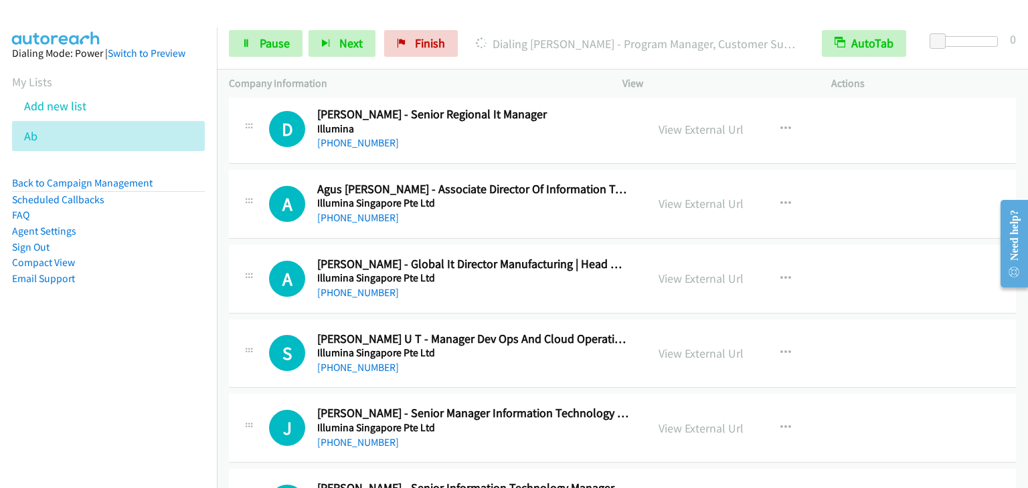
scroll to position [12645, 0]
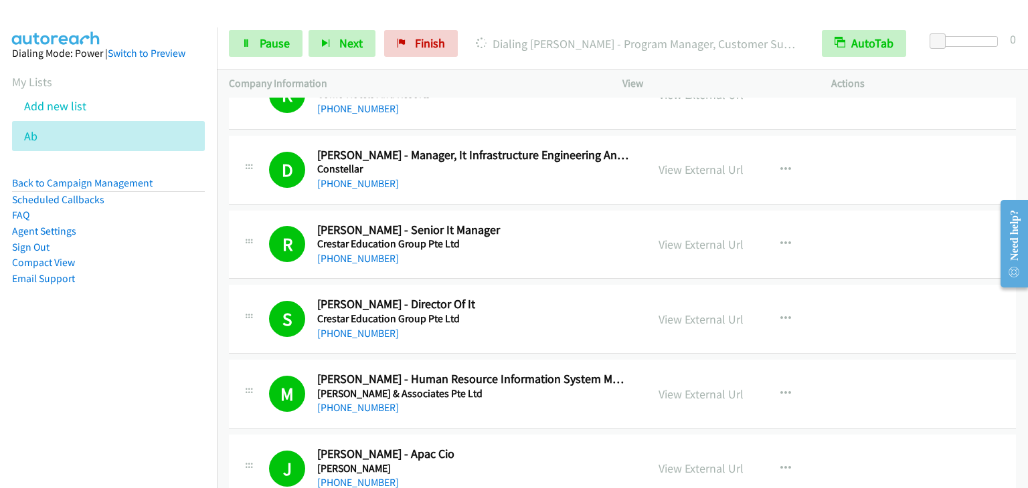
drag, startPoint x: 1020, startPoint y: 394, endPoint x: 6, endPoint y: 81, distance: 1061.5
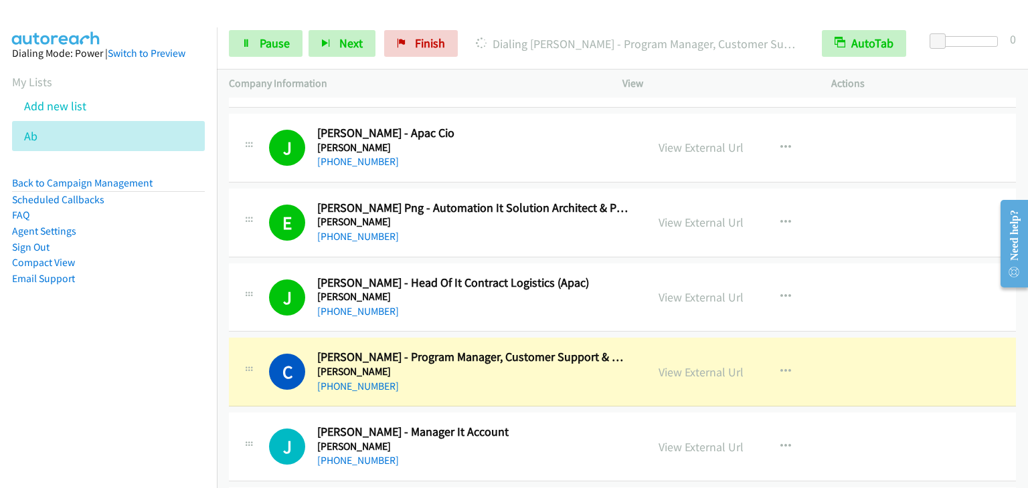
scroll to position [6650, 0]
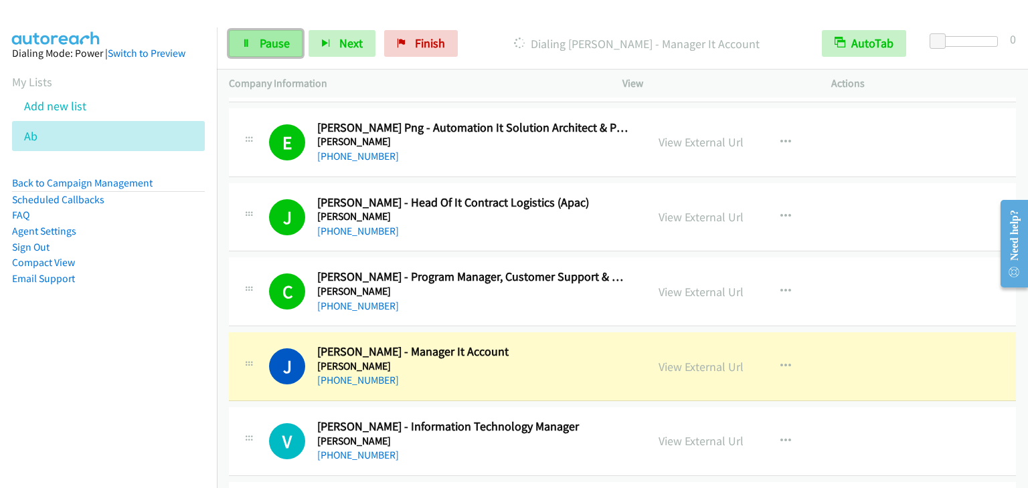
click at [272, 43] on span "Pause" at bounding box center [275, 42] width 30 height 15
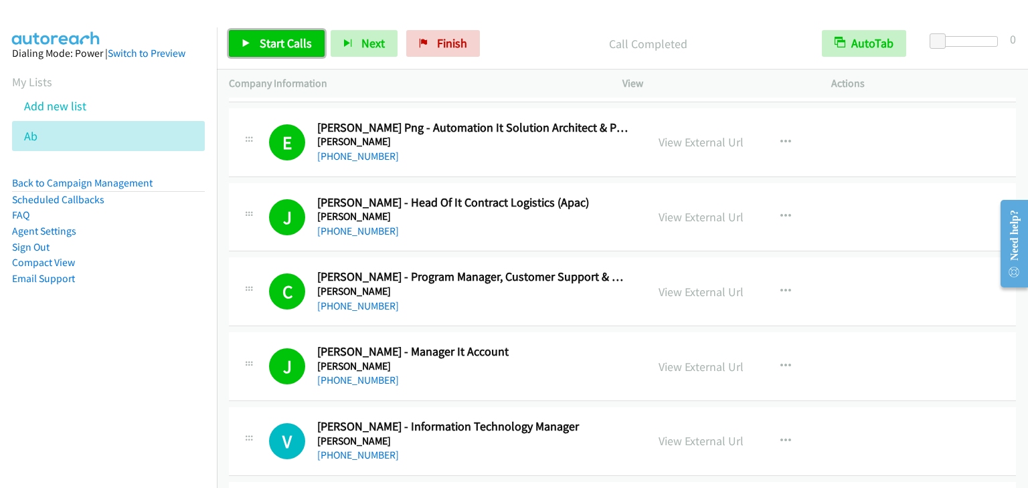
click at [310, 41] on link "Start Calls" at bounding box center [277, 43] width 96 height 27
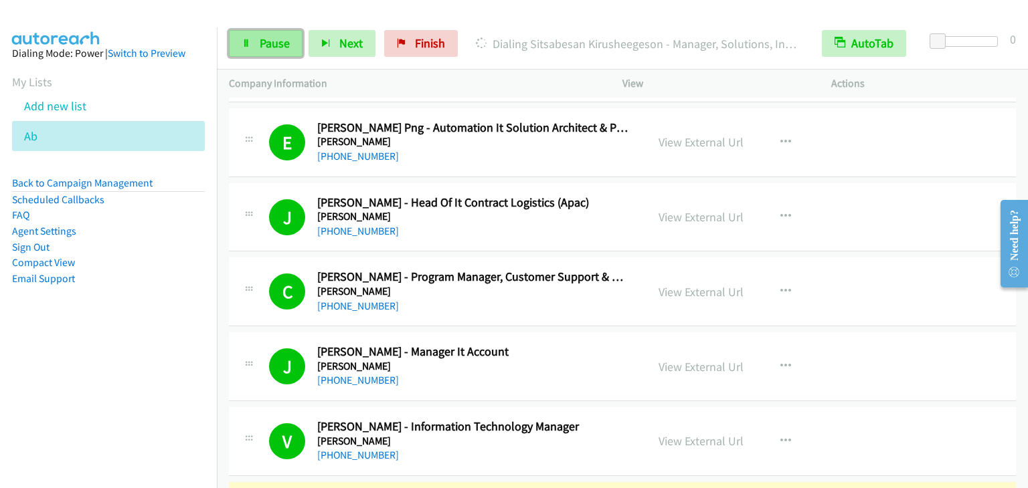
click at [260, 54] on link "Pause" at bounding box center [266, 43] width 74 height 27
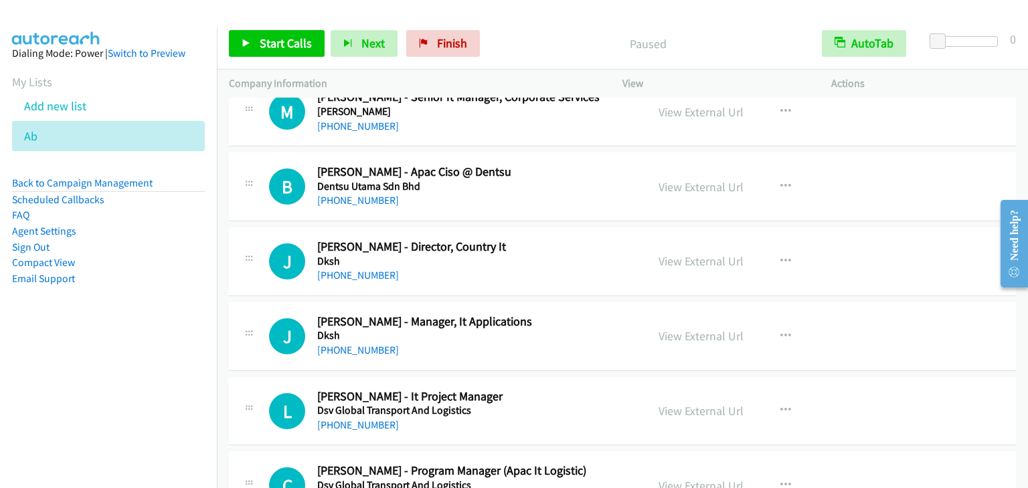
scroll to position [7587, 0]
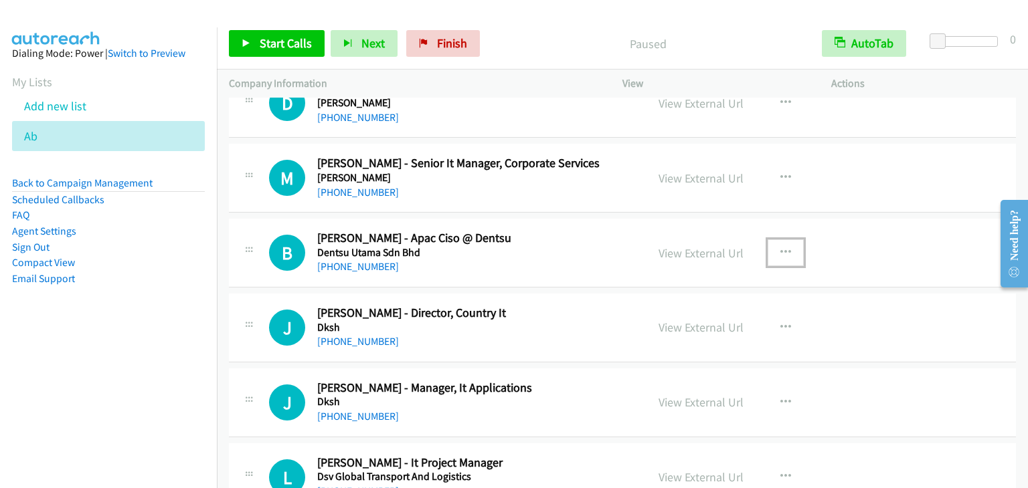
click at [780, 248] on icon "button" at bounding box center [785, 253] width 11 height 11
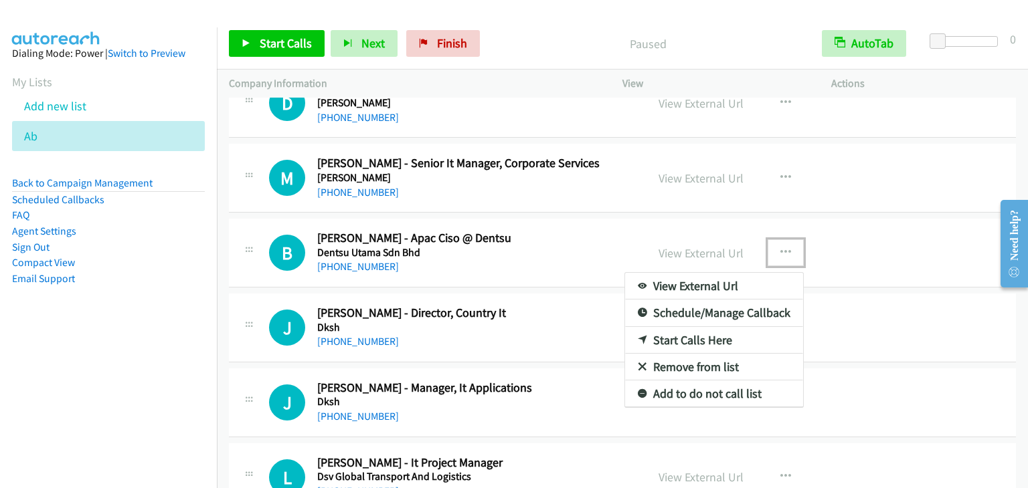
click at [669, 327] on link "Start Calls Here" at bounding box center [714, 340] width 178 height 27
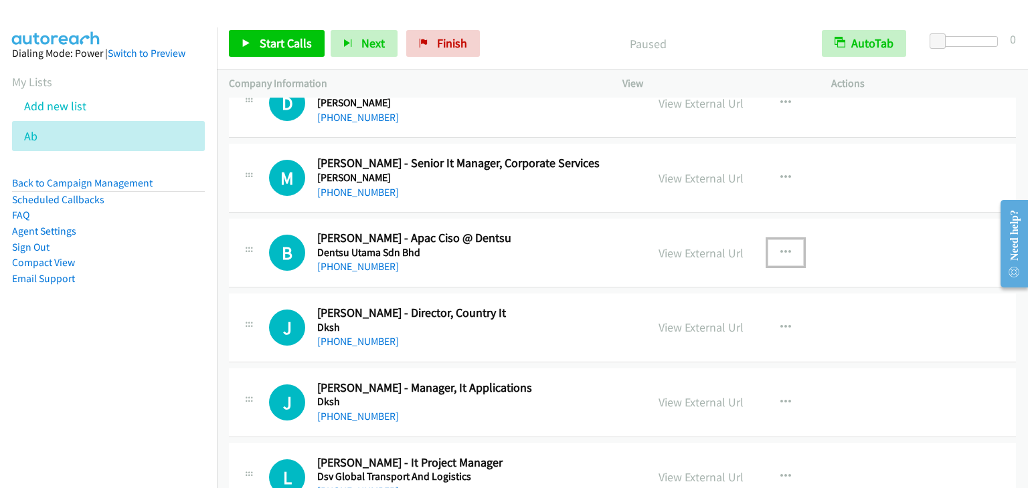
click at [780, 248] on icon "button" at bounding box center [785, 253] width 11 height 11
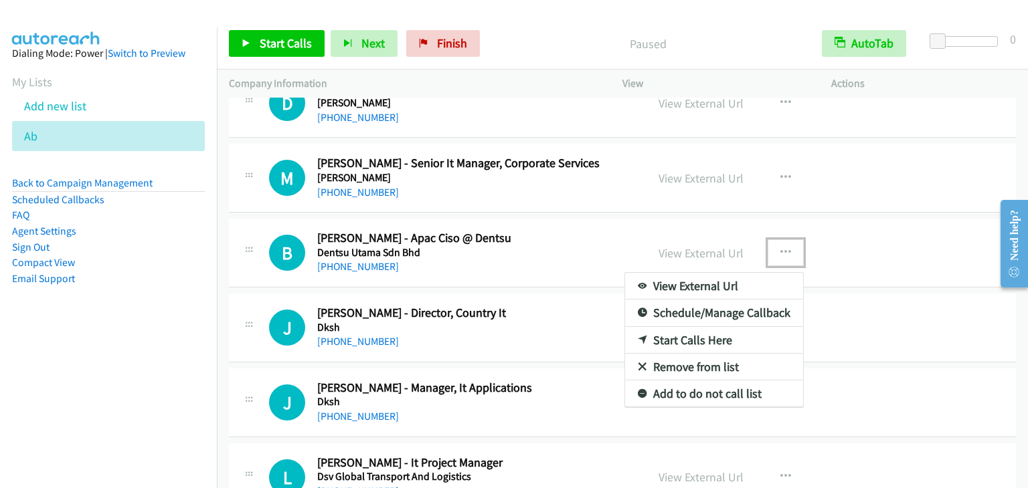
click at [677, 327] on link "Start Calls Here" at bounding box center [714, 340] width 178 height 27
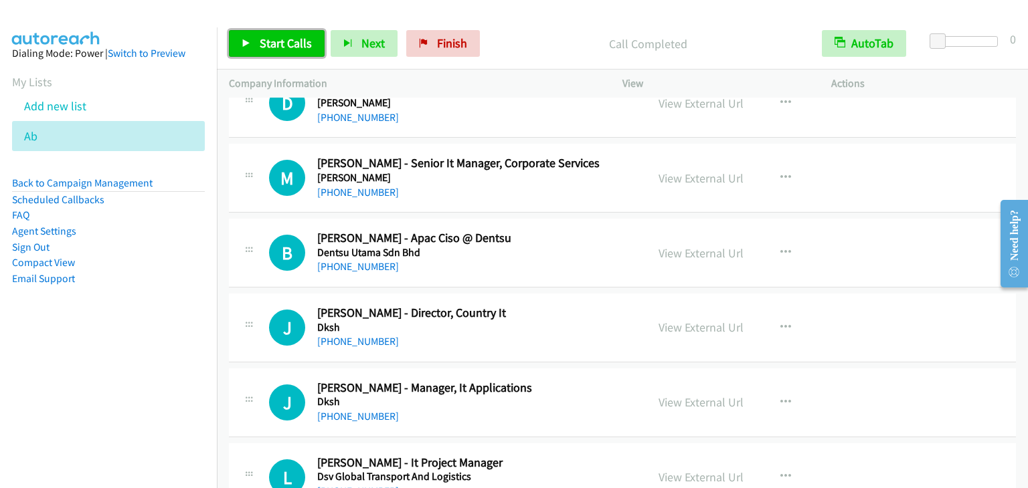
click at [255, 45] on link "Start Calls" at bounding box center [277, 43] width 96 height 27
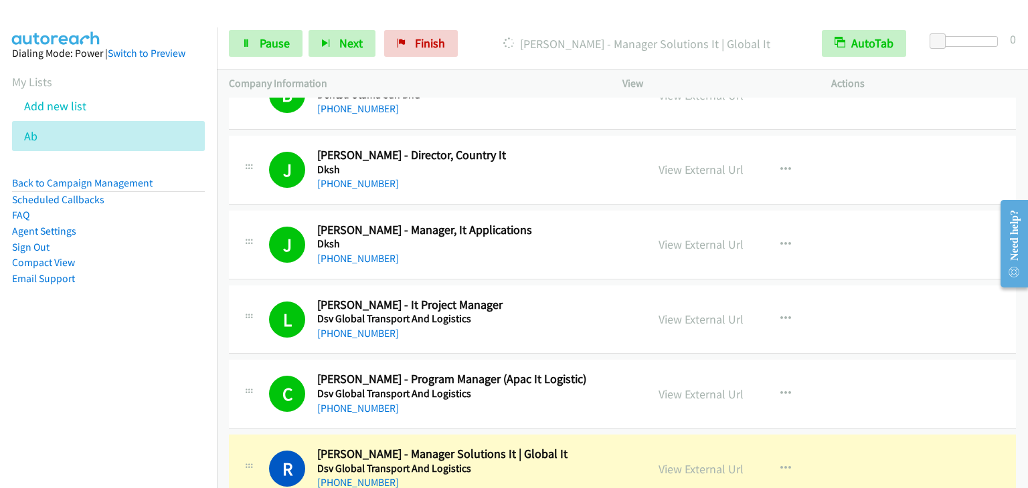
scroll to position [7788, 0]
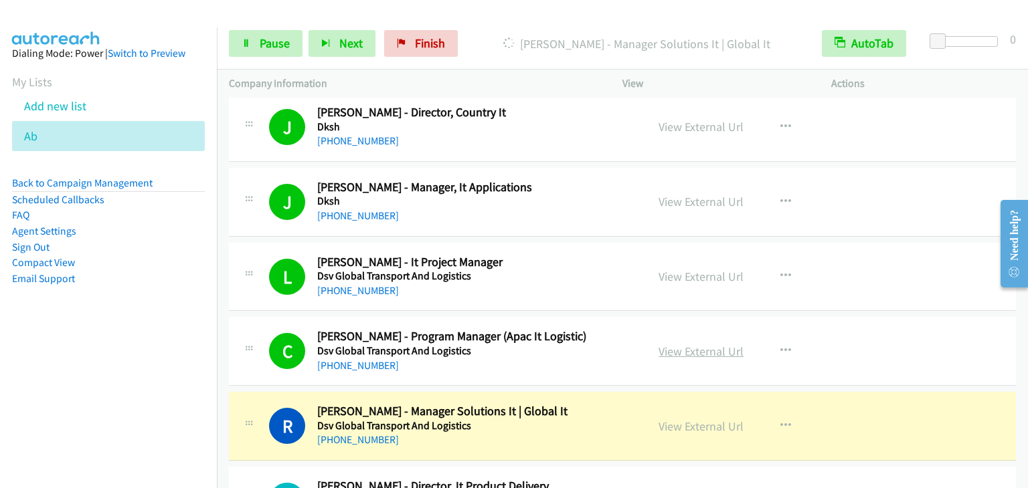
click at [694, 344] on link "View External Url" at bounding box center [700, 351] width 85 height 15
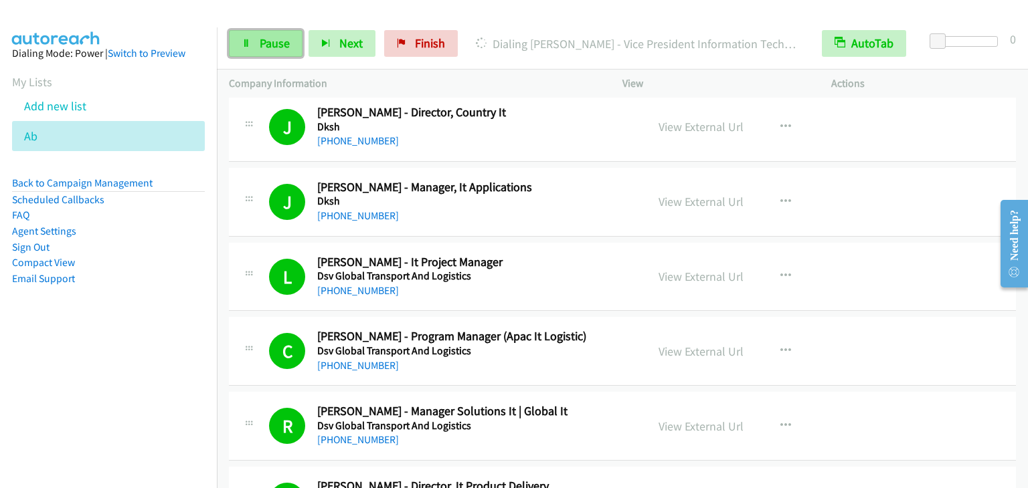
click at [258, 30] on link "Pause" at bounding box center [266, 43] width 74 height 27
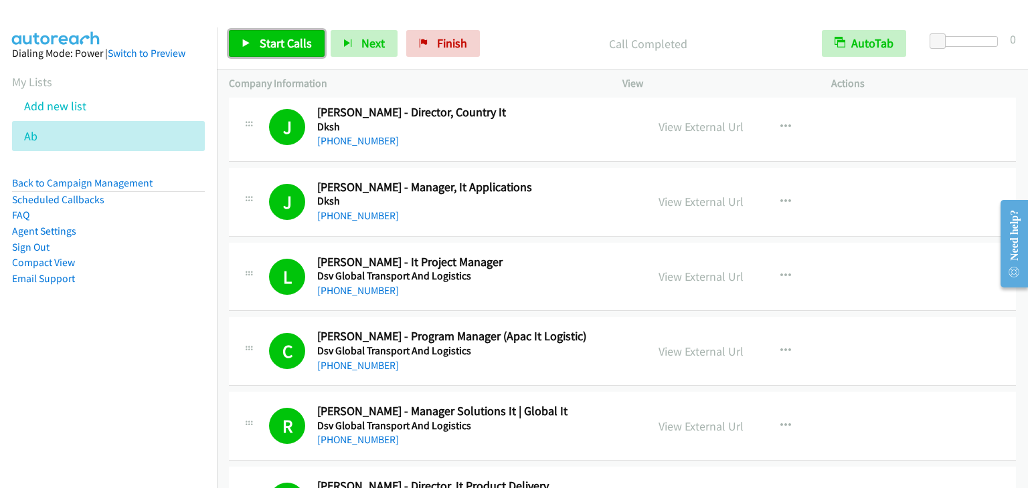
click at [305, 51] on link "Start Calls" at bounding box center [277, 43] width 96 height 27
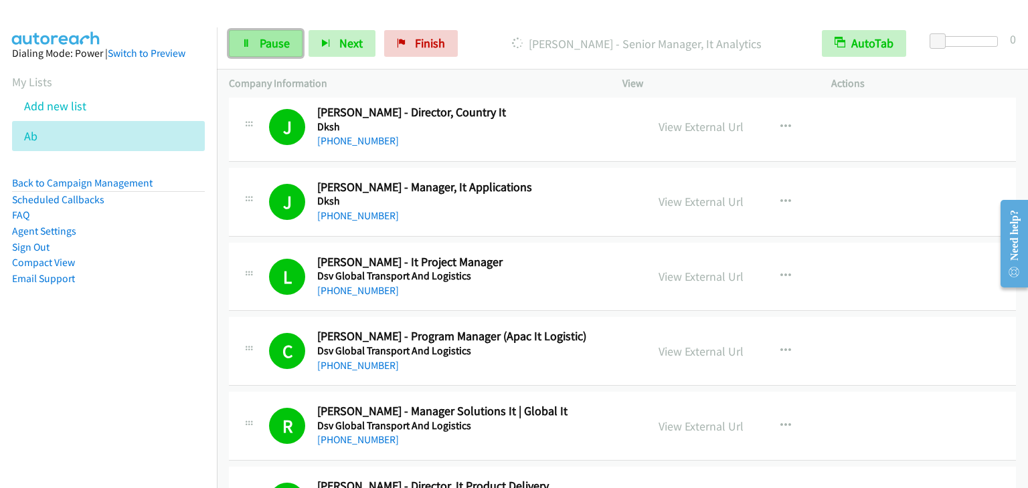
click at [242, 35] on link "Pause" at bounding box center [266, 43] width 74 height 27
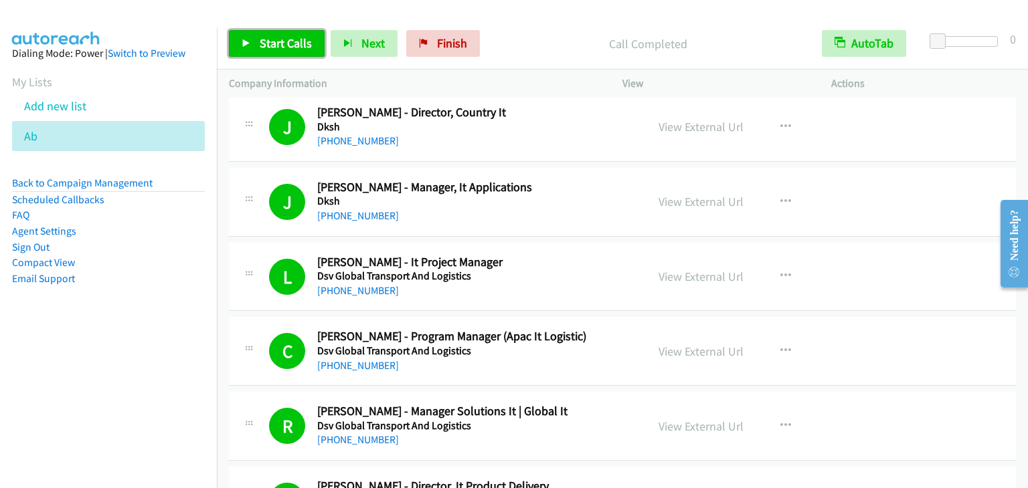
click at [267, 43] on span "Start Calls" at bounding box center [286, 42] width 52 height 15
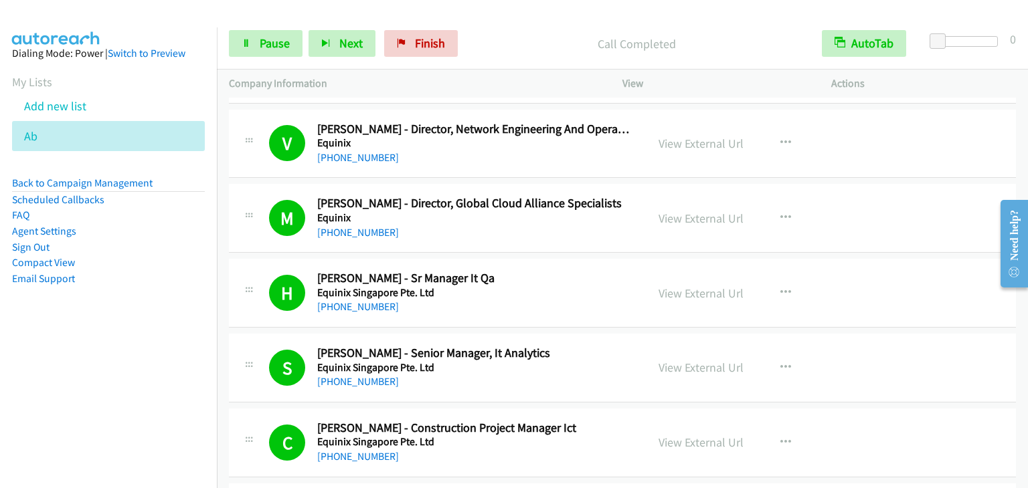
scroll to position [8925, 0]
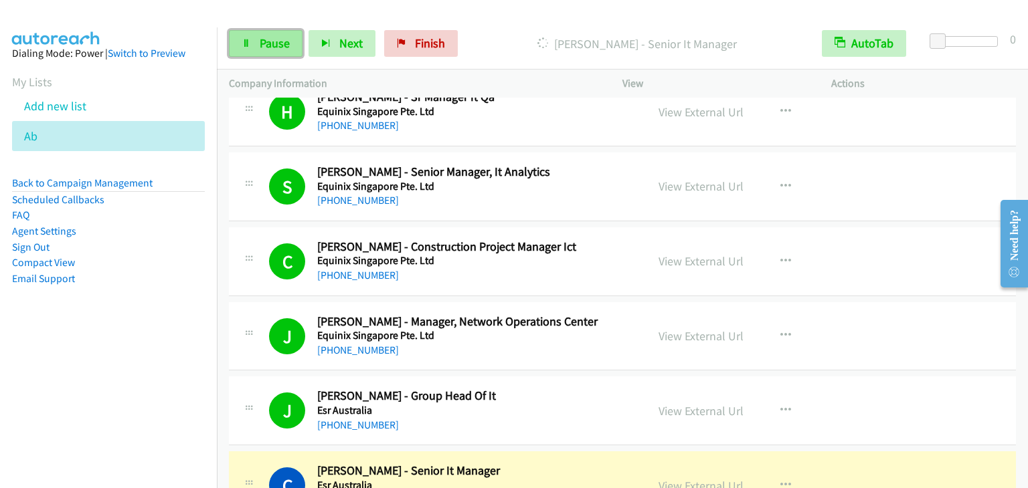
click at [263, 36] on span "Pause" at bounding box center [275, 42] width 30 height 15
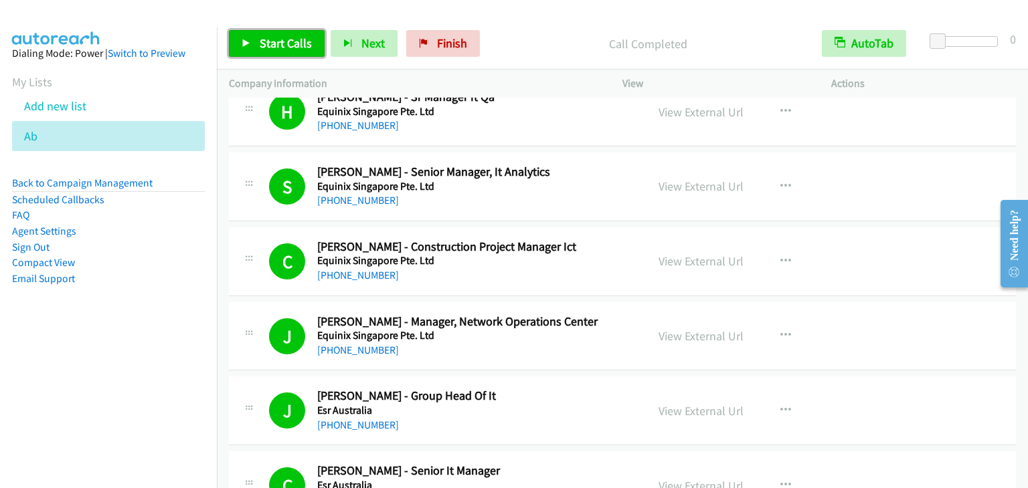
click at [261, 44] on span "Start Calls" at bounding box center [286, 42] width 52 height 15
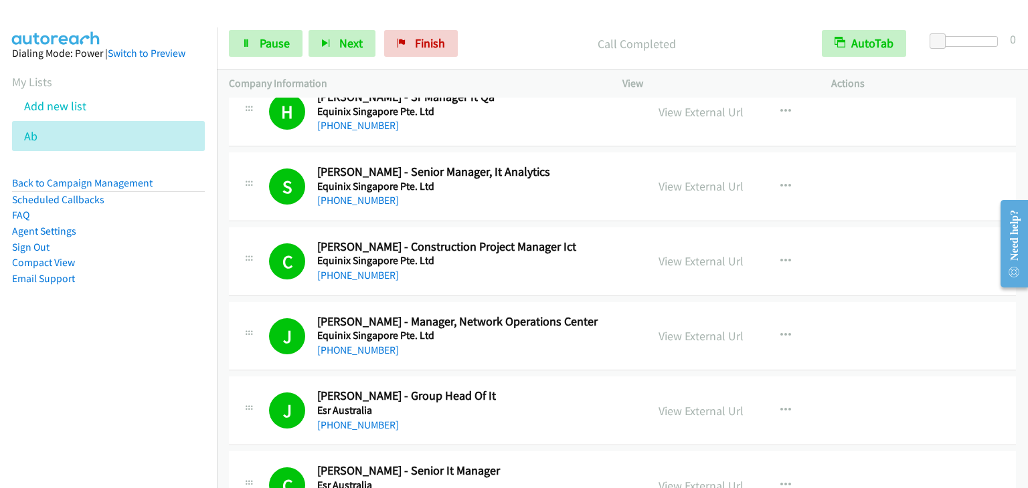
click at [567, 41] on p "Call Completed" at bounding box center [637, 44] width 322 height 18
click at [276, 39] on span "Pause" at bounding box center [275, 42] width 30 height 15
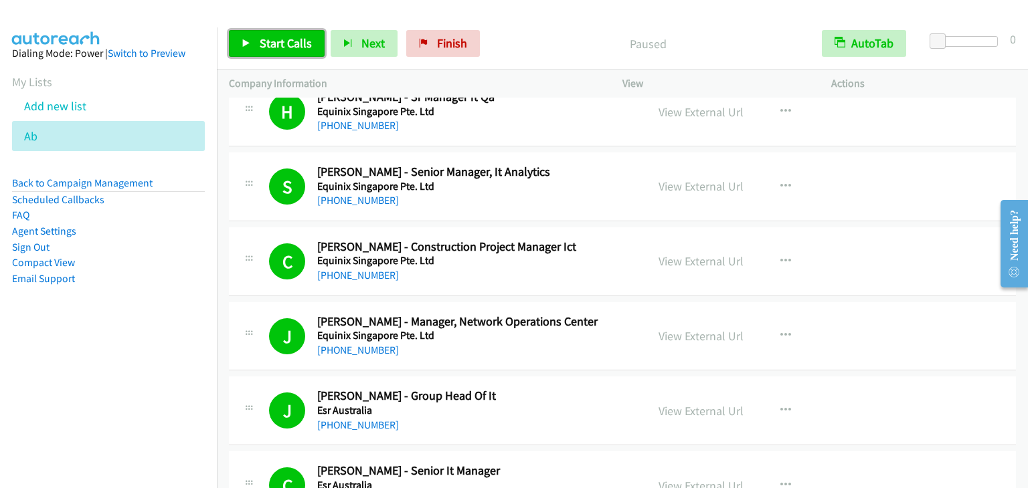
click at [276, 39] on span "Start Calls" at bounding box center [286, 42] width 52 height 15
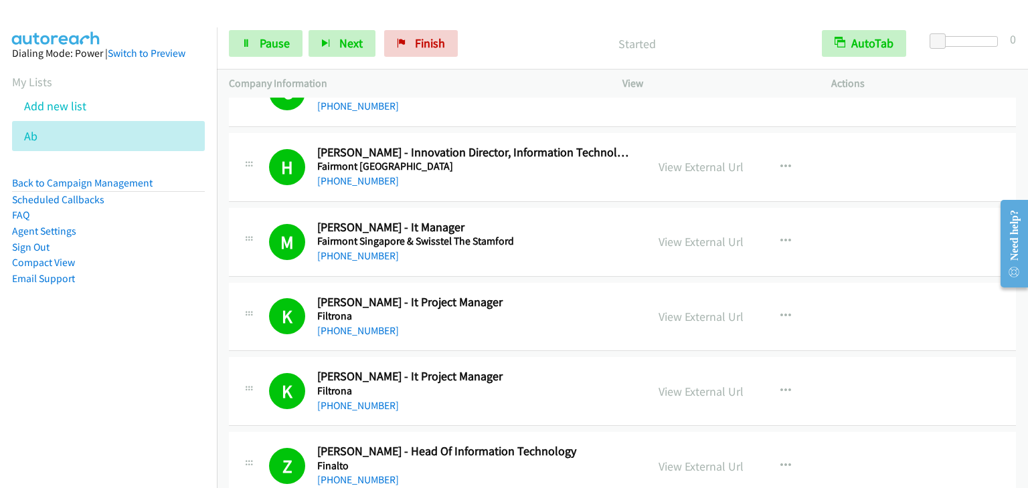
scroll to position [9394, 0]
click at [278, 39] on span "Pause" at bounding box center [275, 42] width 30 height 15
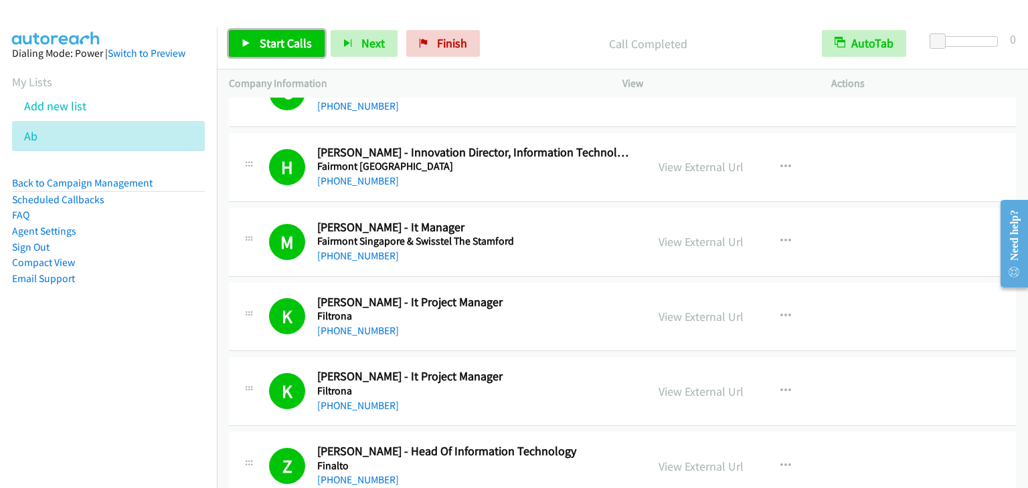
click at [300, 43] on span "Start Calls" at bounding box center [286, 42] width 52 height 15
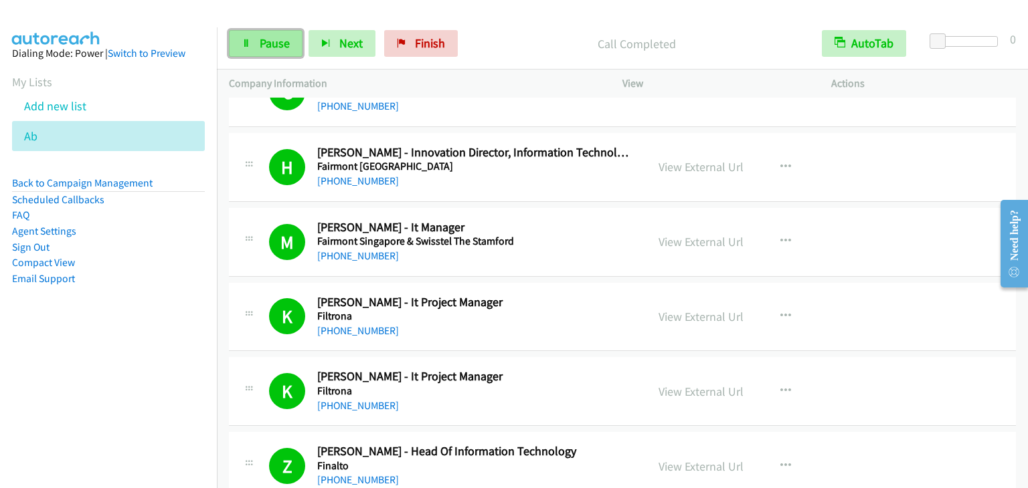
click at [265, 43] on span "Pause" at bounding box center [275, 42] width 30 height 15
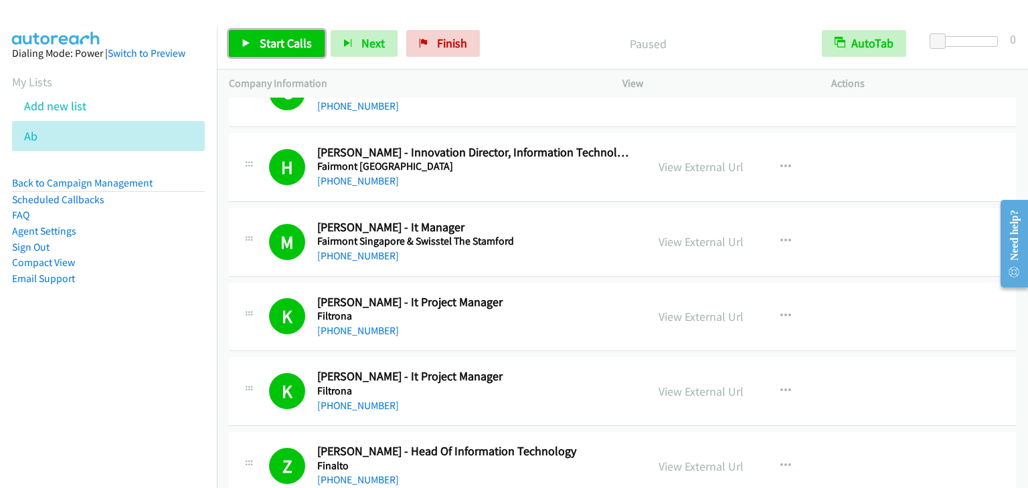
click at [264, 50] on span "Start Calls" at bounding box center [286, 42] width 52 height 15
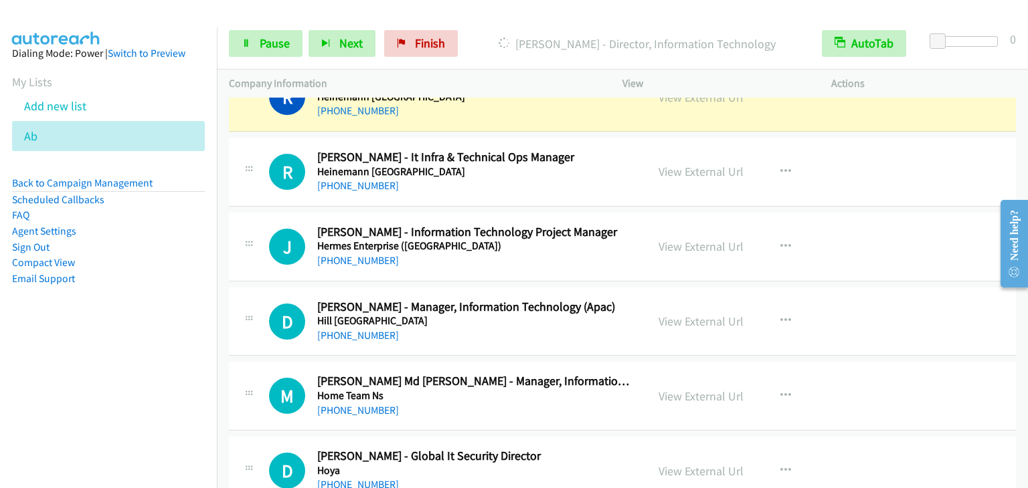
scroll to position [10999, 0]
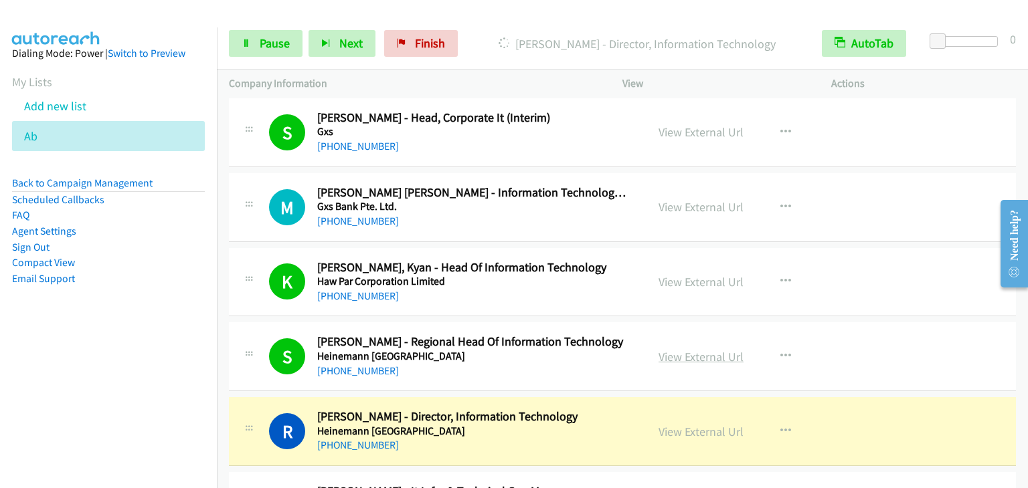
click at [693, 349] on link "View External Url" at bounding box center [700, 356] width 85 height 15
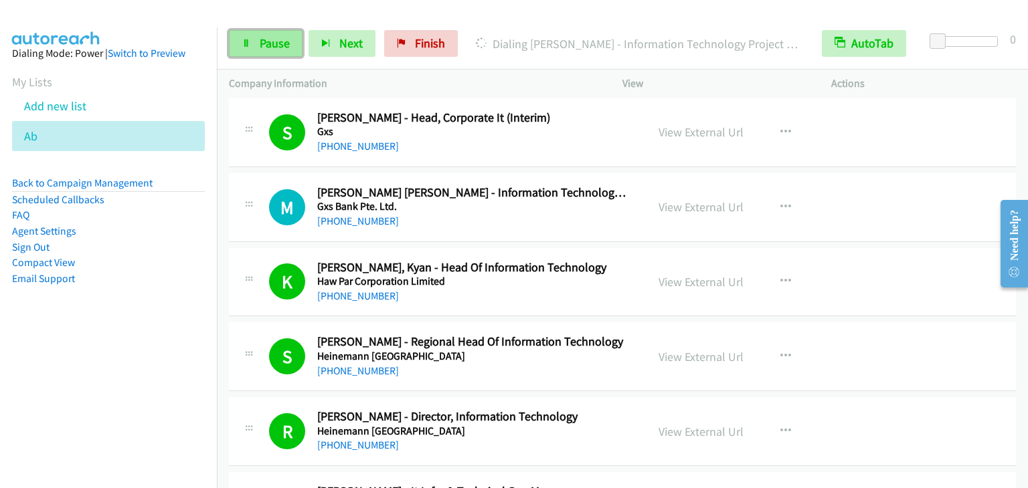
click at [252, 46] on link "Pause" at bounding box center [266, 43] width 74 height 27
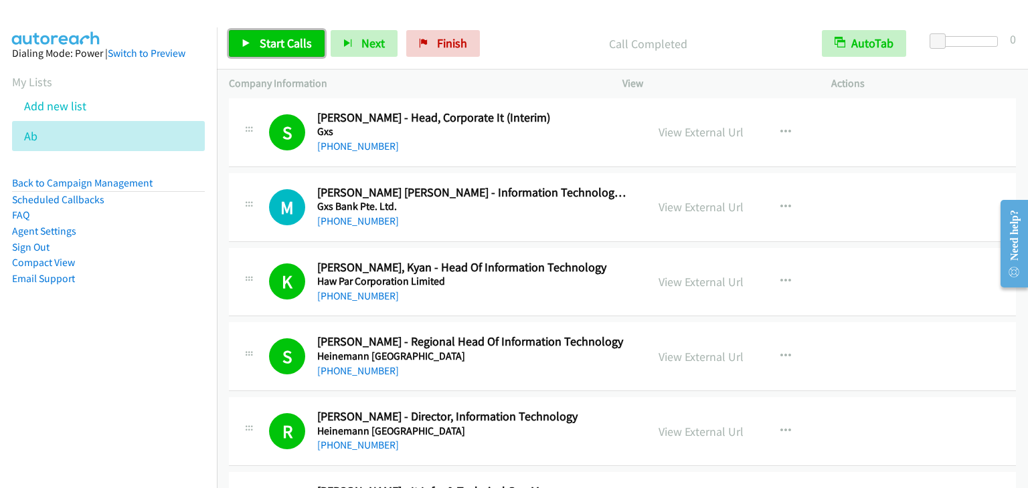
click at [262, 41] on span "Start Calls" at bounding box center [286, 42] width 52 height 15
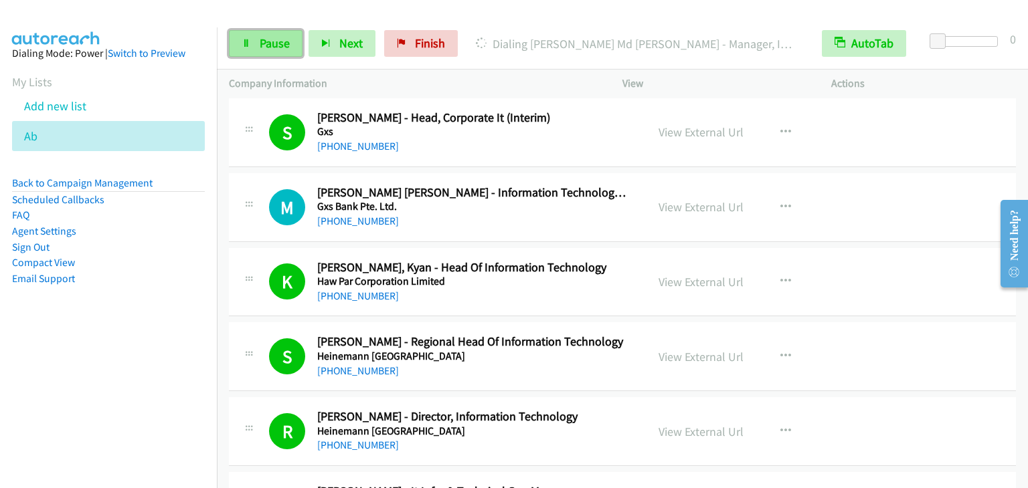
click at [270, 45] on span "Pause" at bounding box center [275, 42] width 30 height 15
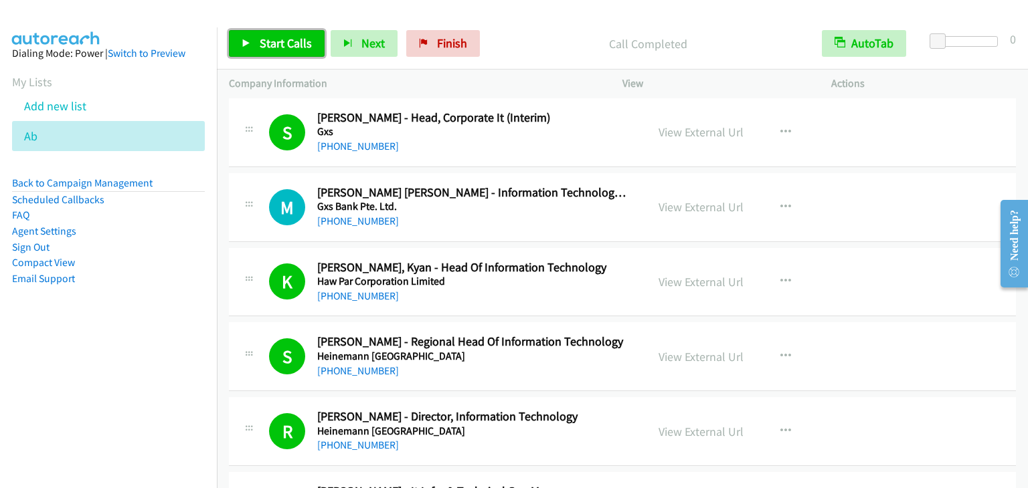
click at [270, 45] on span "Start Calls" at bounding box center [286, 42] width 52 height 15
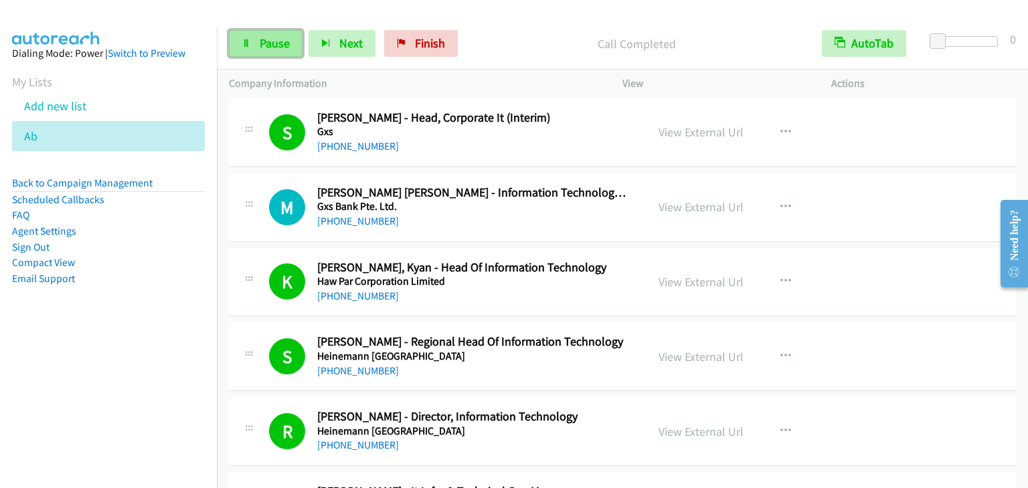
click at [255, 41] on link "Pause" at bounding box center [266, 43] width 74 height 27
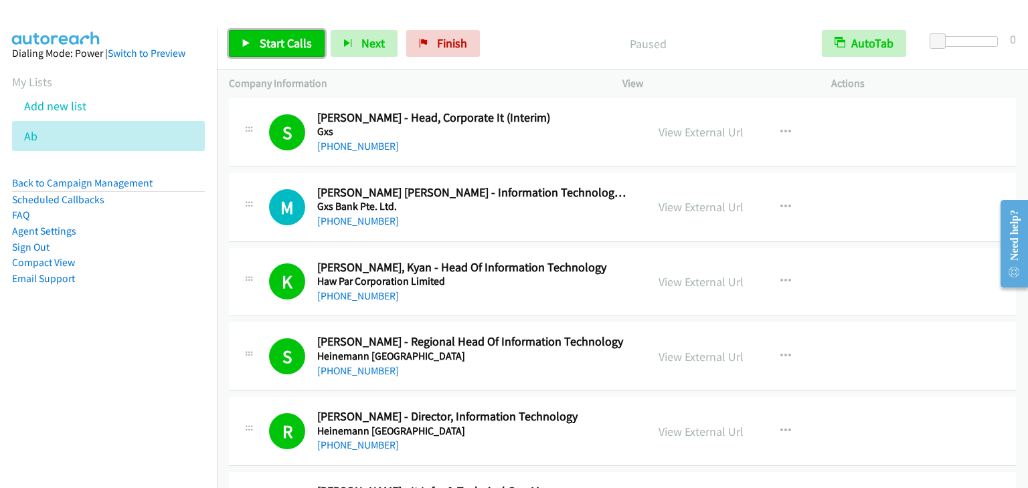
click at [255, 41] on link "Start Calls" at bounding box center [277, 43] width 96 height 27
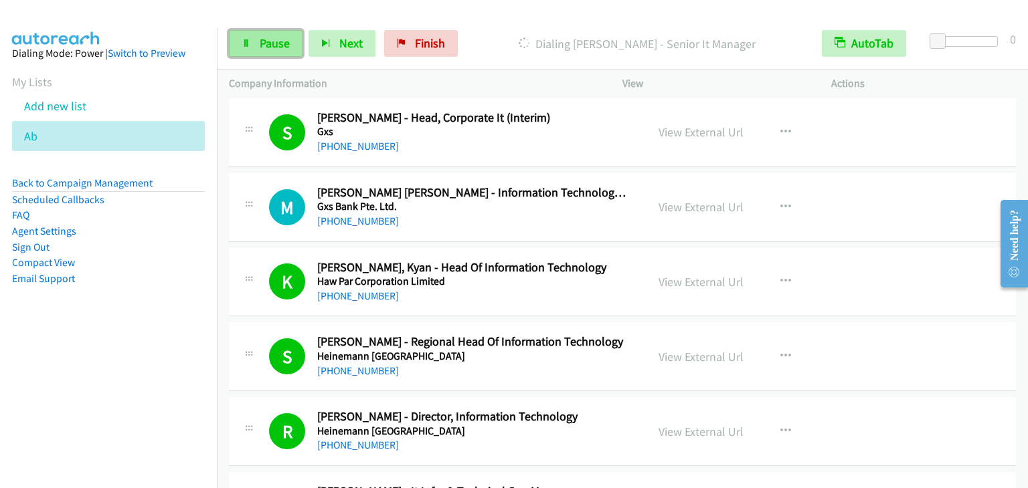
click at [264, 45] on span "Pause" at bounding box center [275, 42] width 30 height 15
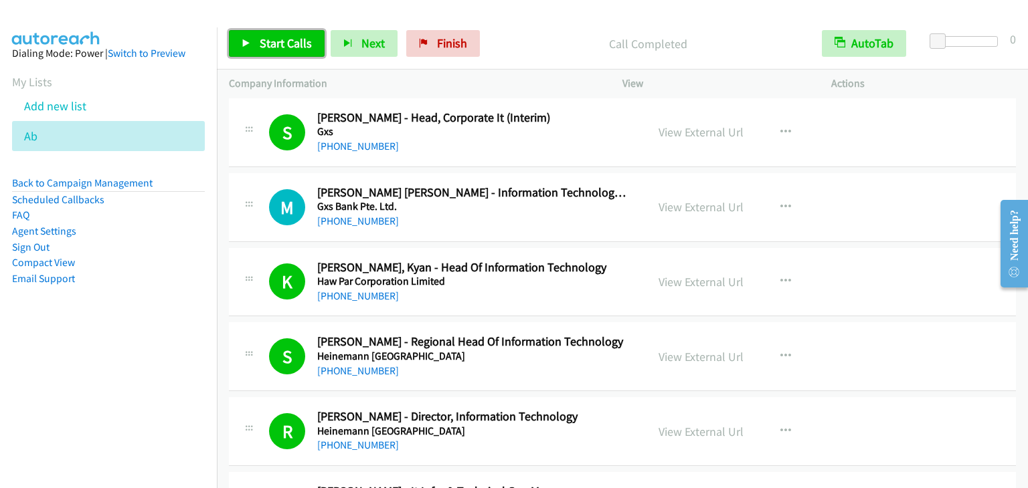
click at [284, 54] on link "Start Calls" at bounding box center [277, 43] width 96 height 27
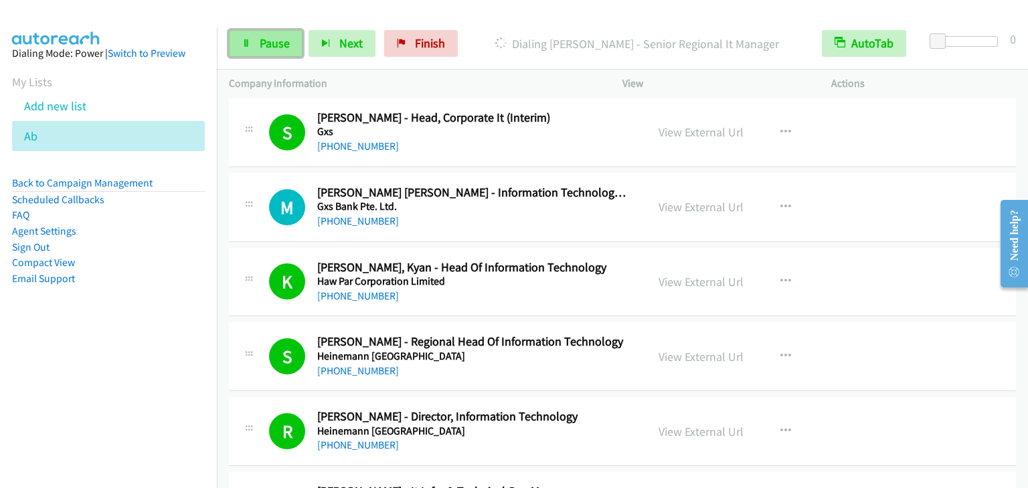
click at [281, 39] on span "Pause" at bounding box center [275, 42] width 30 height 15
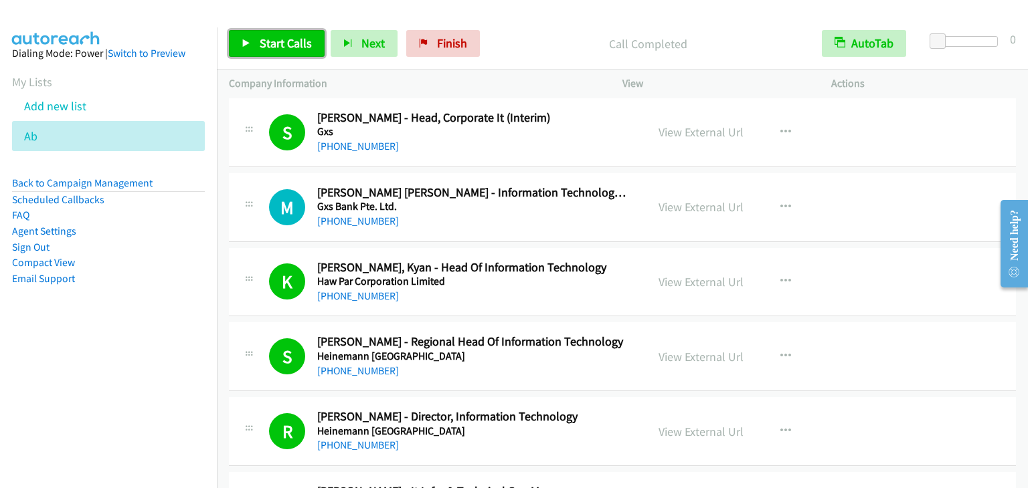
click at [284, 34] on link "Start Calls" at bounding box center [277, 43] width 96 height 27
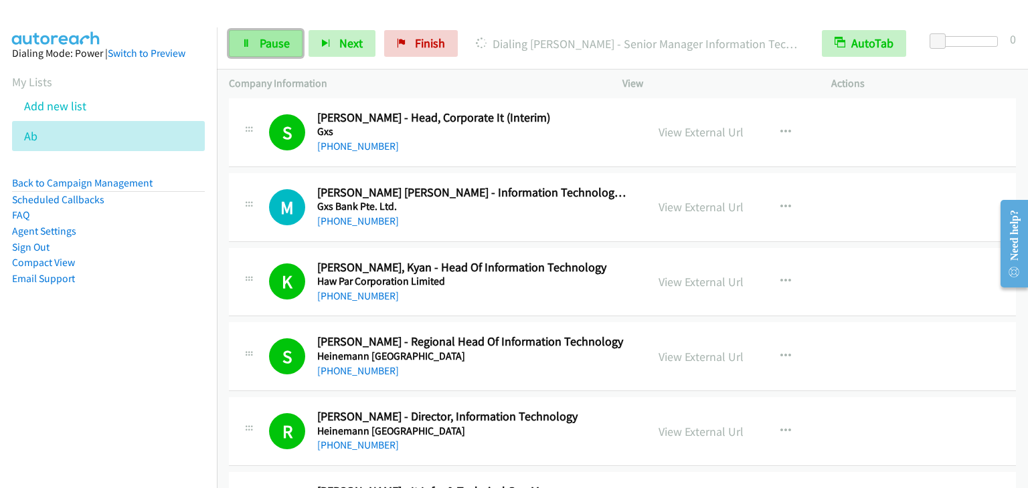
click at [263, 46] on span "Pause" at bounding box center [275, 42] width 30 height 15
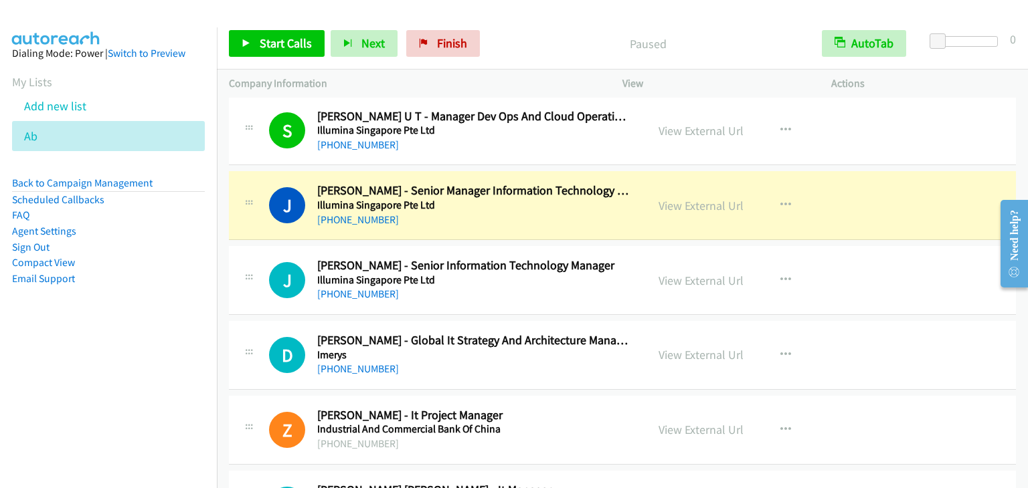
scroll to position [12337, 0]
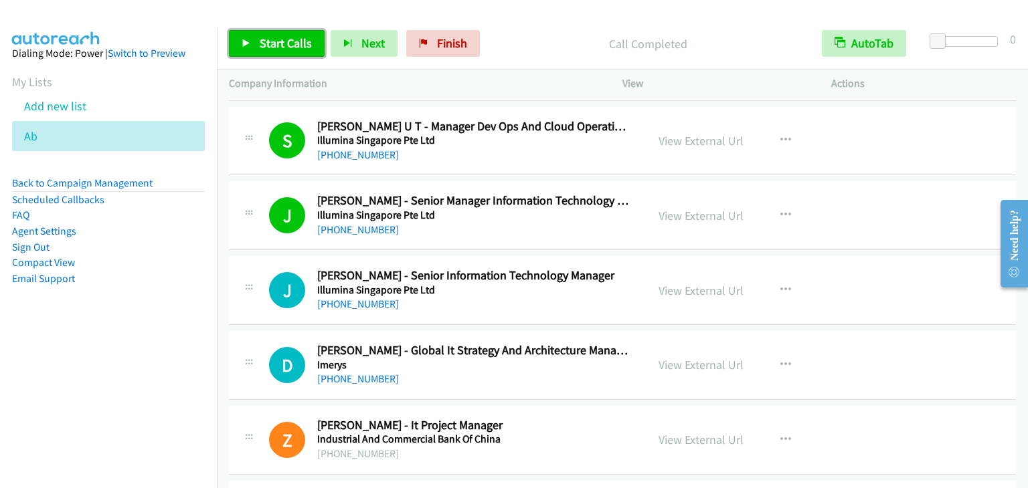
click at [262, 31] on link "Start Calls" at bounding box center [277, 43] width 96 height 27
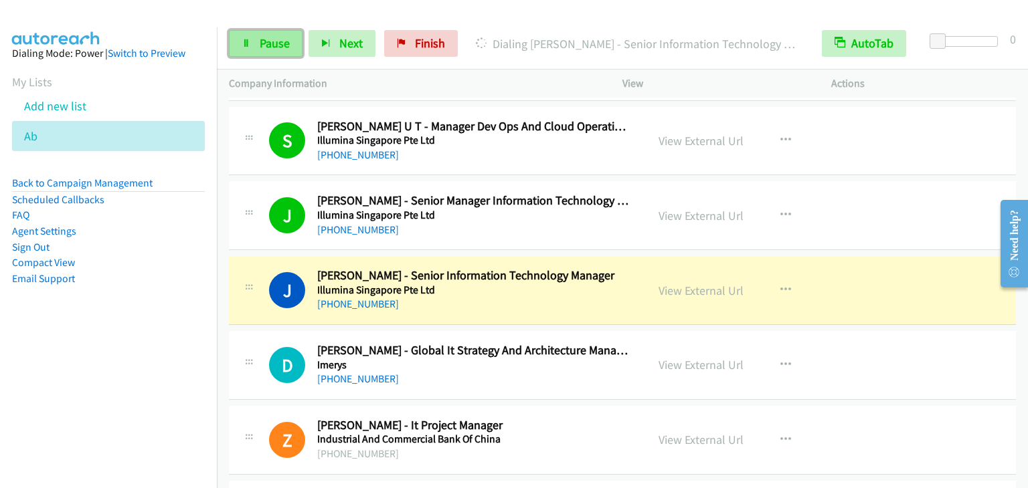
click at [268, 48] on span "Pause" at bounding box center [275, 42] width 30 height 15
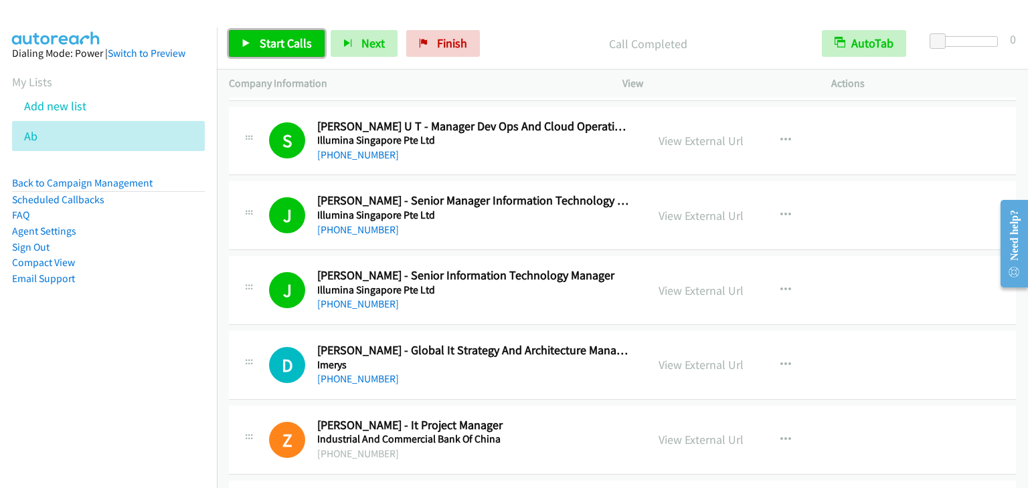
click at [275, 31] on link "Start Calls" at bounding box center [277, 43] width 96 height 27
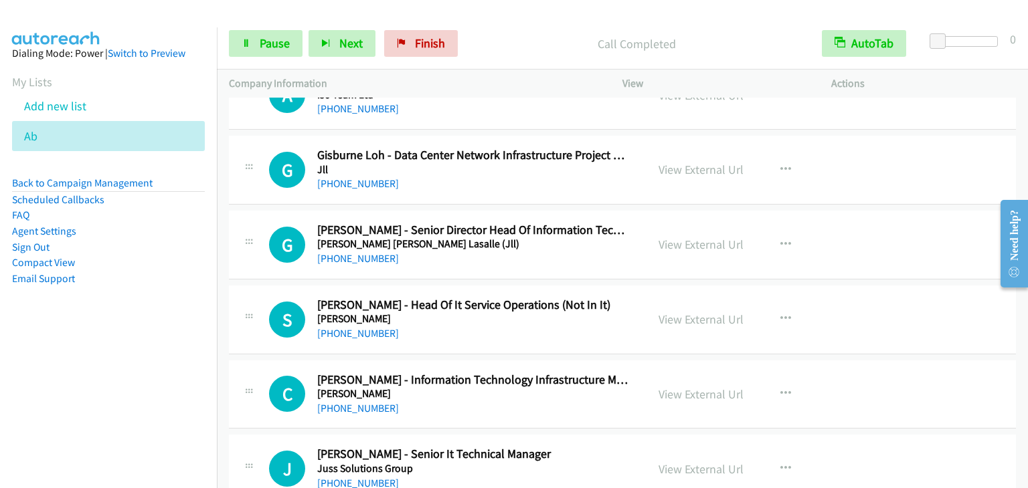
scroll to position [14077, 0]
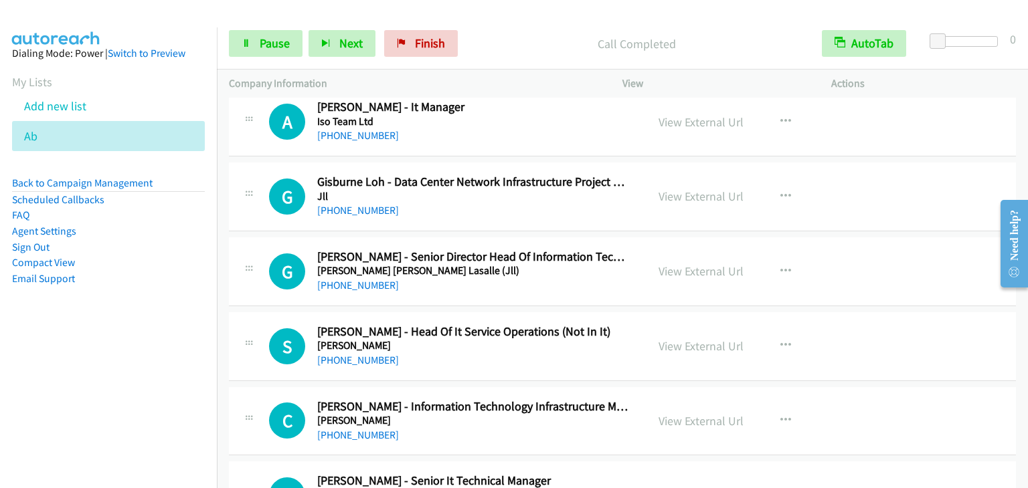
click at [102, 351] on nav "Dialing Mode: Power | Switch to Preview My Lists Add new list Ab Back to Campai…" at bounding box center [108, 271] width 217 height 488
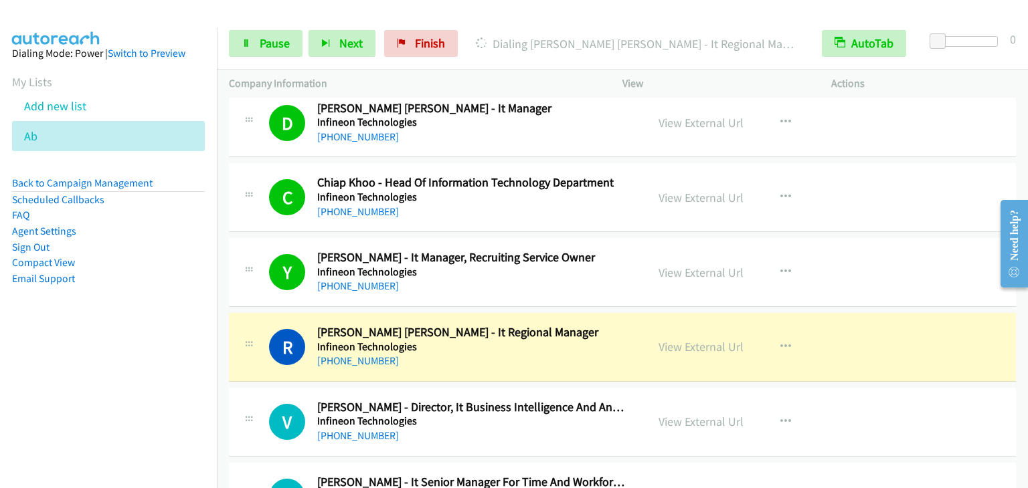
scroll to position [12711, 0]
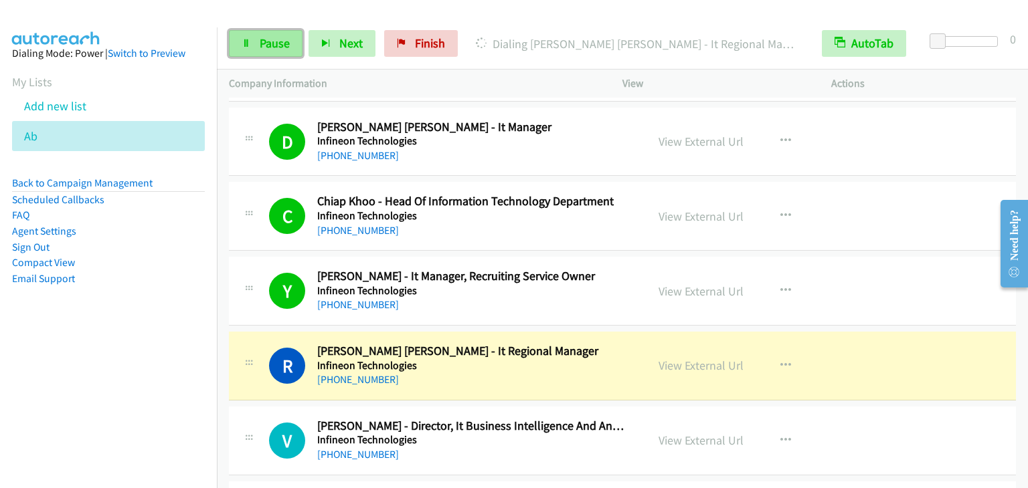
click at [258, 42] on link "Pause" at bounding box center [266, 43] width 74 height 27
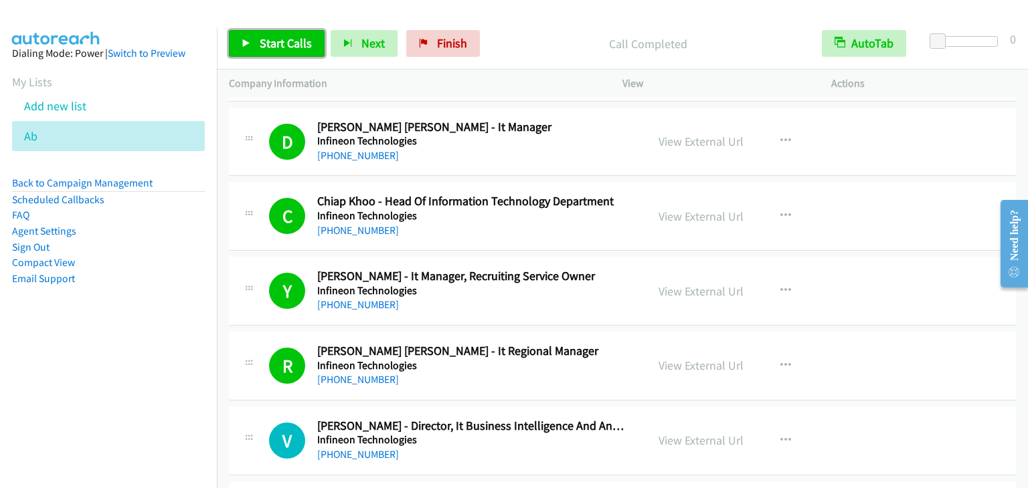
click at [282, 45] on span "Start Calls" at bounding box center [286, 42] width 52 height 15
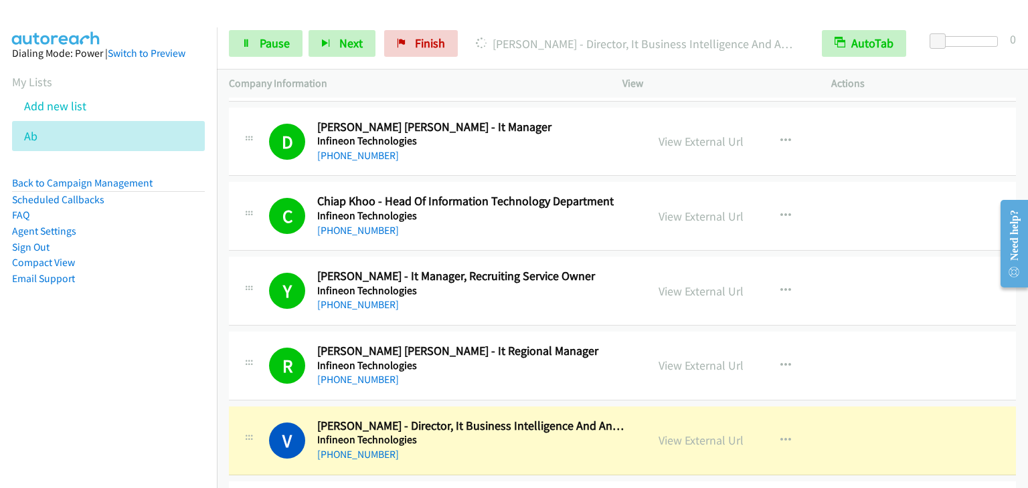
drag, startPoint x: 939, startPoint y: 0, endPoint x: 680, endPoint y: 12, distance: 259.2
click at [680, 12] on div at bounding box center [508, 26] width 1016 height 52
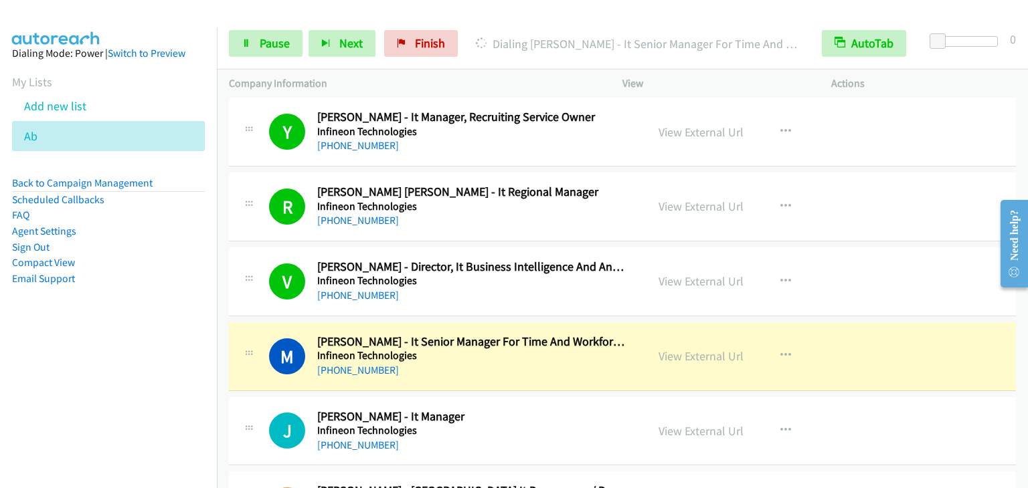
scroll to position [12849, 0]
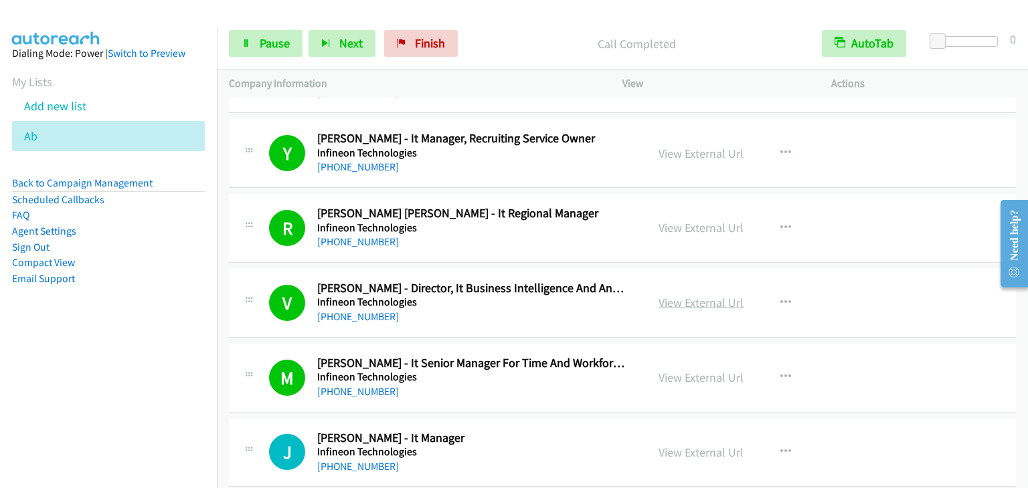
click at [674, 295] on link "View External Url" at bounding box center [700, 302] width 85 height 15
click at [268, 41] on span "Pause" at bounding box center [275, 42] width 30 height 15
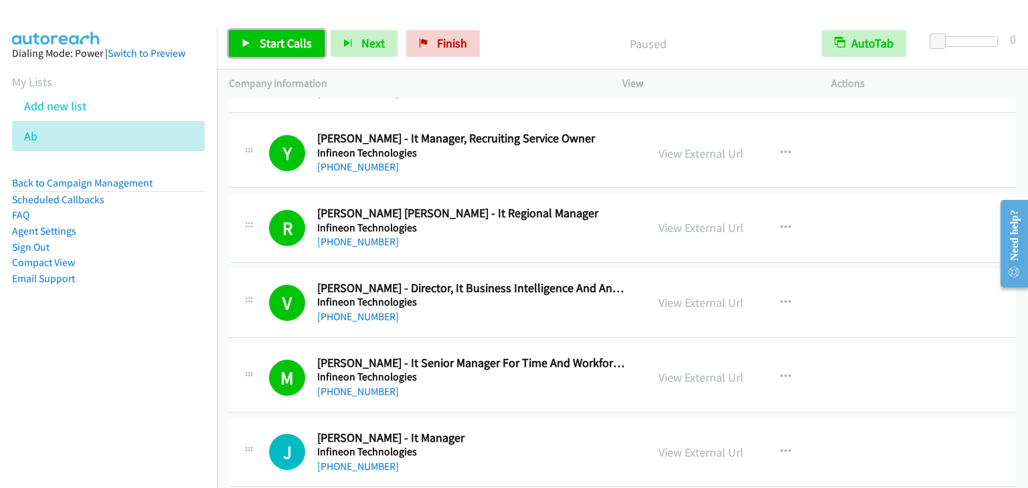
click at [268, 41] on span "Start Calls" at bounding box center [286, 42] width 52 height 15
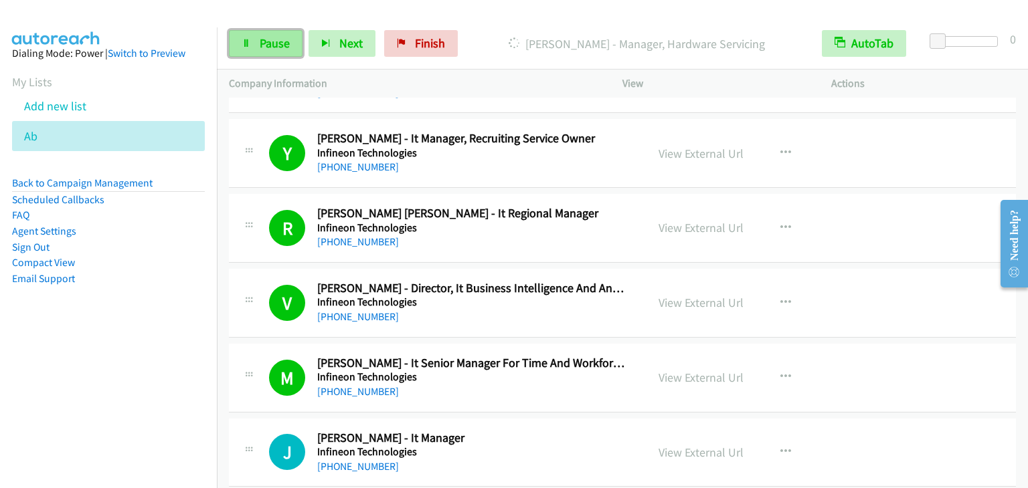
click at [248, 39] on icon at bounding box center [246, 43] width 9 height 9
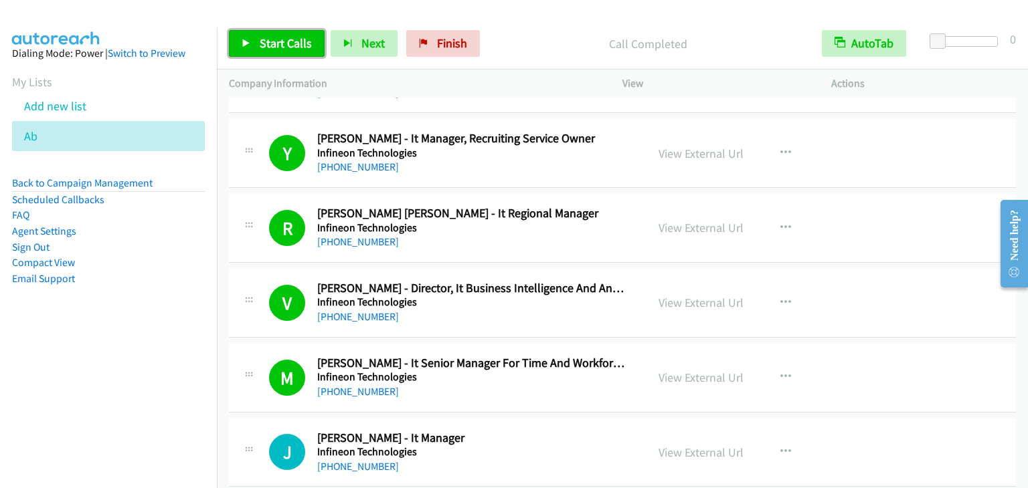
click at [277, 46] on span "Start Calls" at bounding box center [286, 42] width 52 height 15
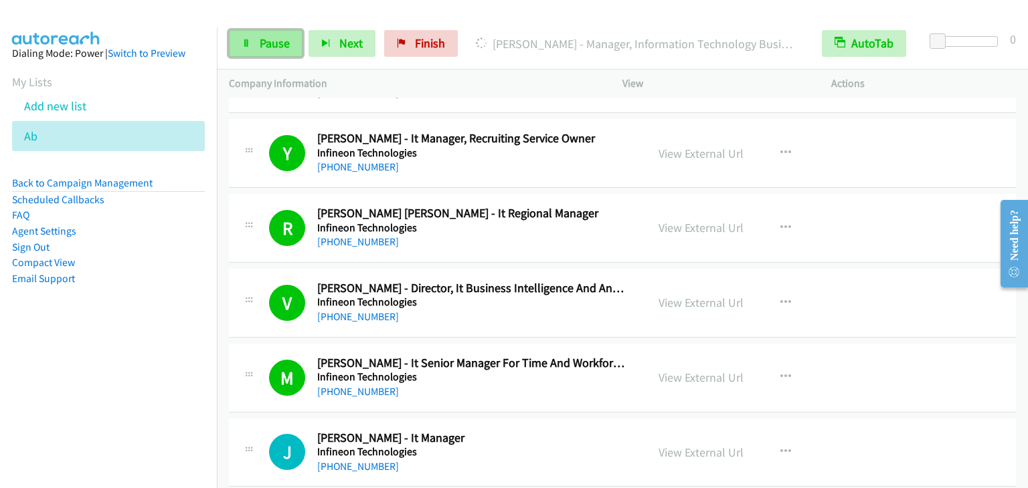
click at [260, 39] on span "Pause" at bounding box center [275, 42] width 30 height 15
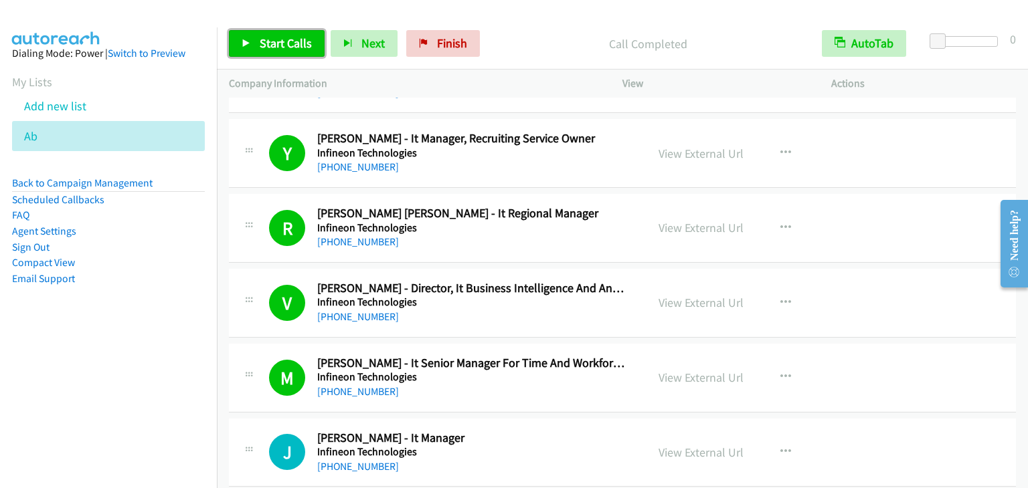
click at [260, 43] on span "Start Calls" at bounding box center [286, 42] width 52 height 15
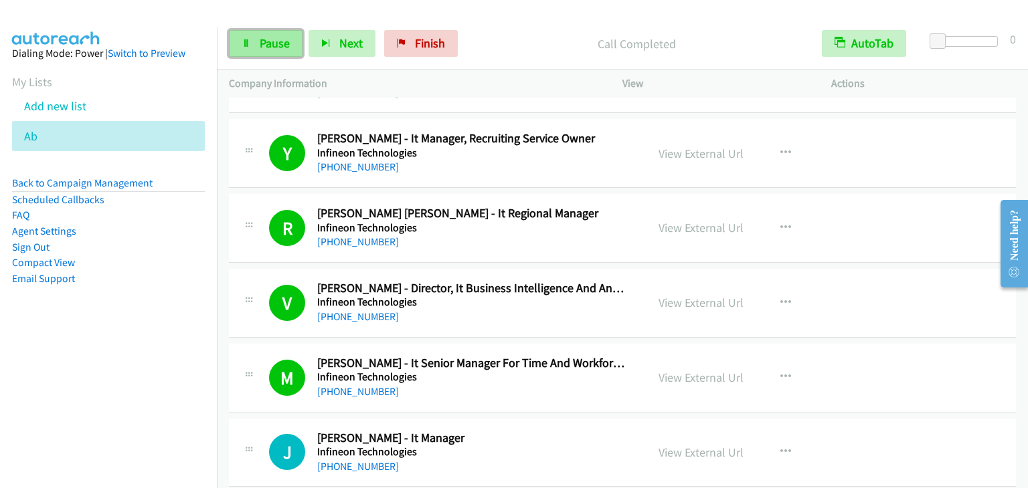
click at [284, 41] on span "Pause" at bounding box center [275, 42] width 30 height 15
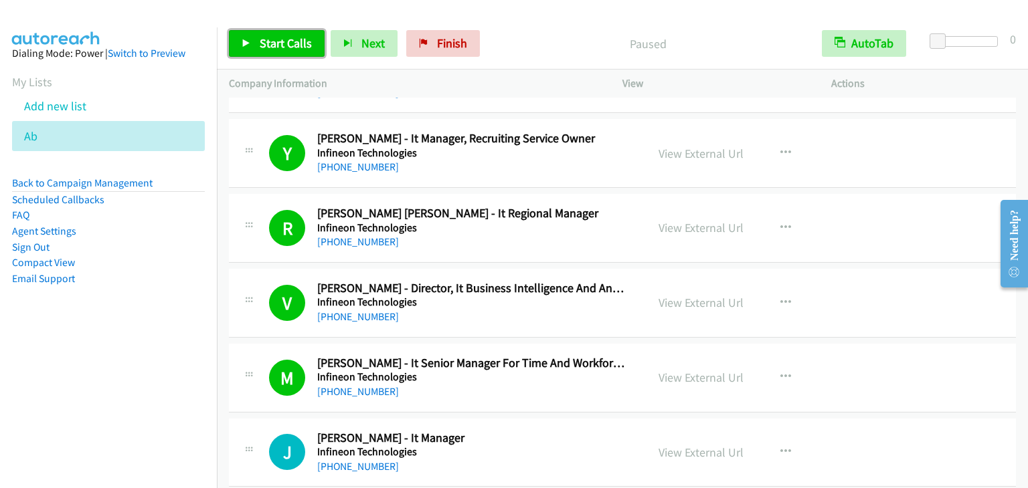
click at [284, 41] on span "Start Calls" at bounding box center [286, 42] width 52 height 15
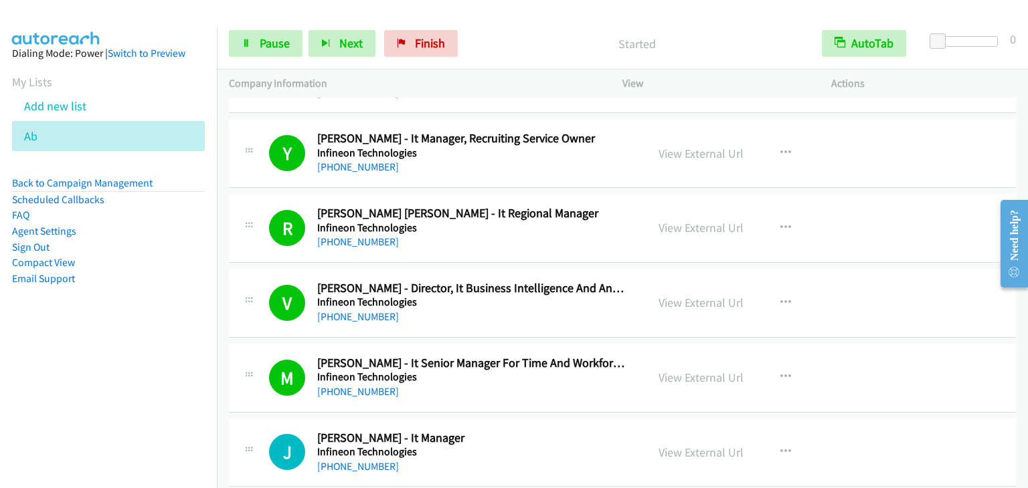
drag, startPoint x: 156, startPoint y: 402, endPoint x: 174, endPoint y: 395, distance: 19.5
click at [154, 405] on nav "Dialing Mode: Power | Switch to Preview My Lists Add new list Ab Back to Campai…" at bounding box center [108, 271] width 217 height 488
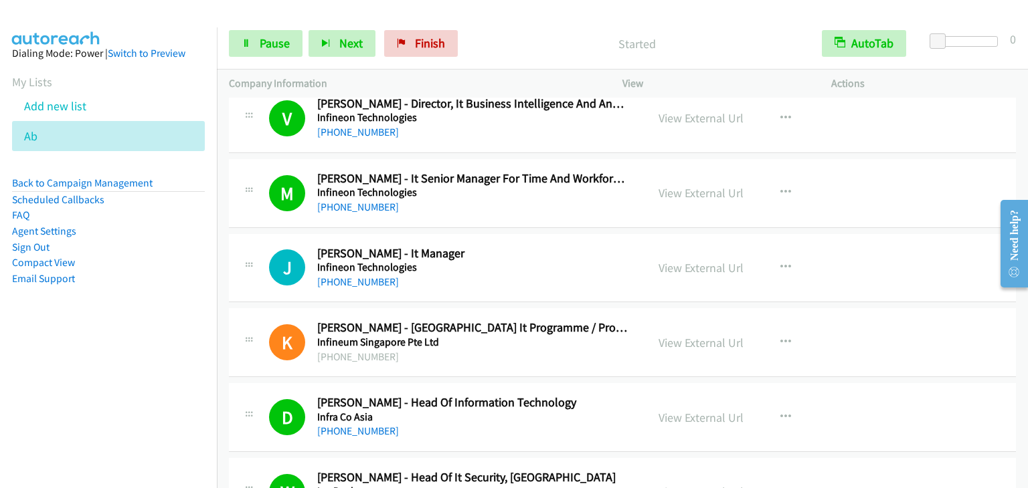
scroll to position [13183, 0]
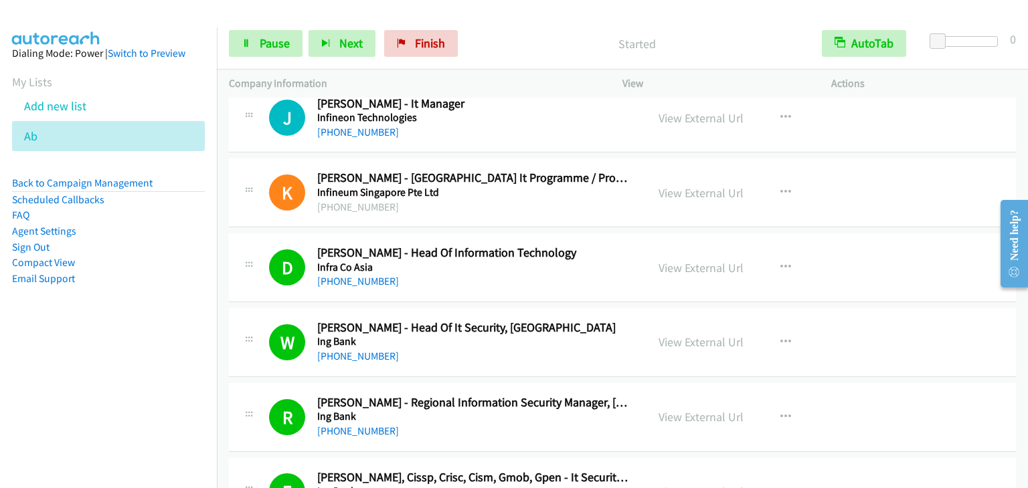
click at [135, 420] on nav "Dialing Mode: Power | Switch to Preview My Lists Add new list Ab Back to Campai…" at bounding box center [108, 271] width 217 height 488
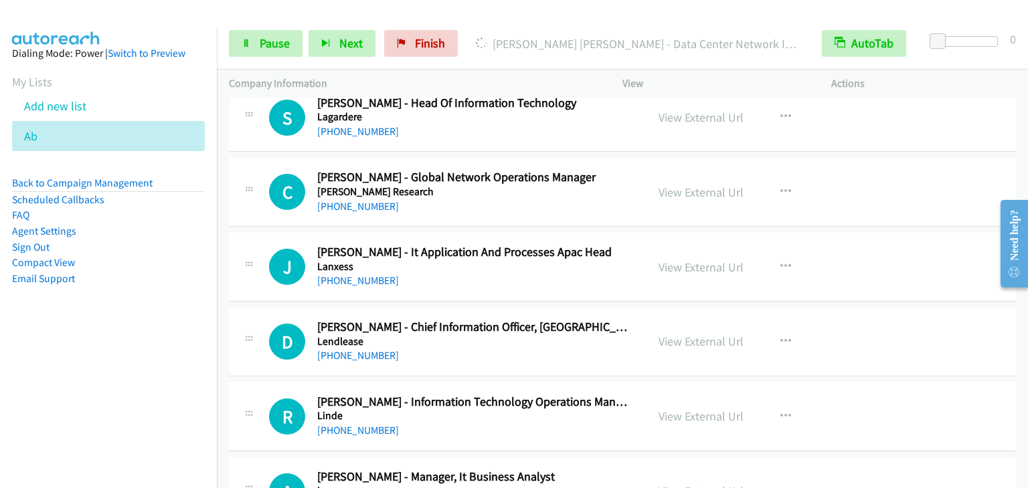
scroll to position [15681, 0]
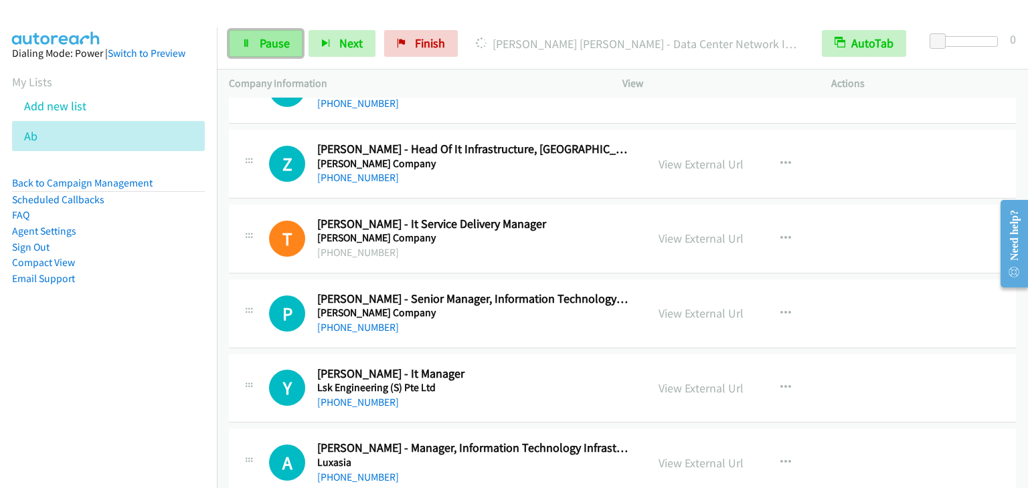
click at [257, 48] on link "Pause" at bounding box center [266, 43] width 74 height 27
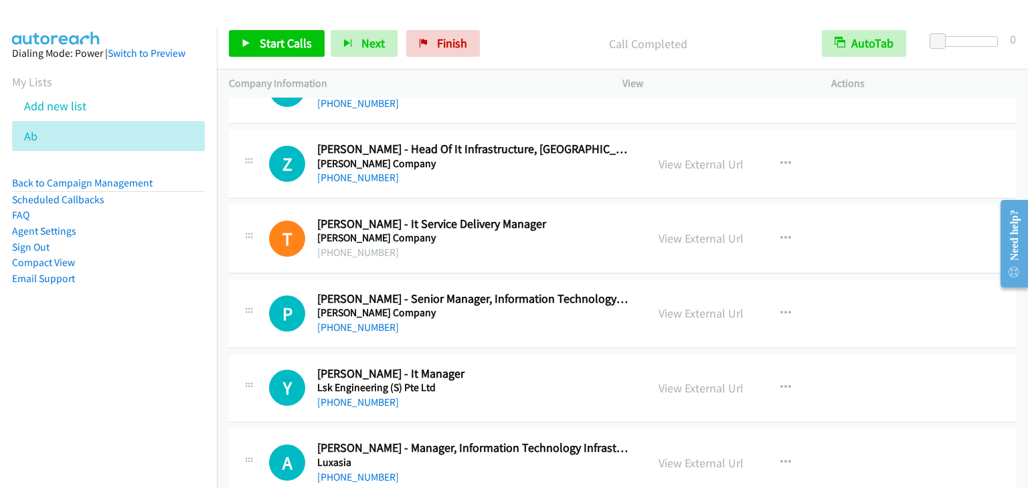
click at [147, 319] on aside "Dialing Mode: Power | Switch to Preview My Lists Add new list Ab Back to Campai…" at bounding box center [108, 187] width 217 height 320
click at [47, 81] on link "My Lists" at bounding box center [32, 81] width 40 height 15
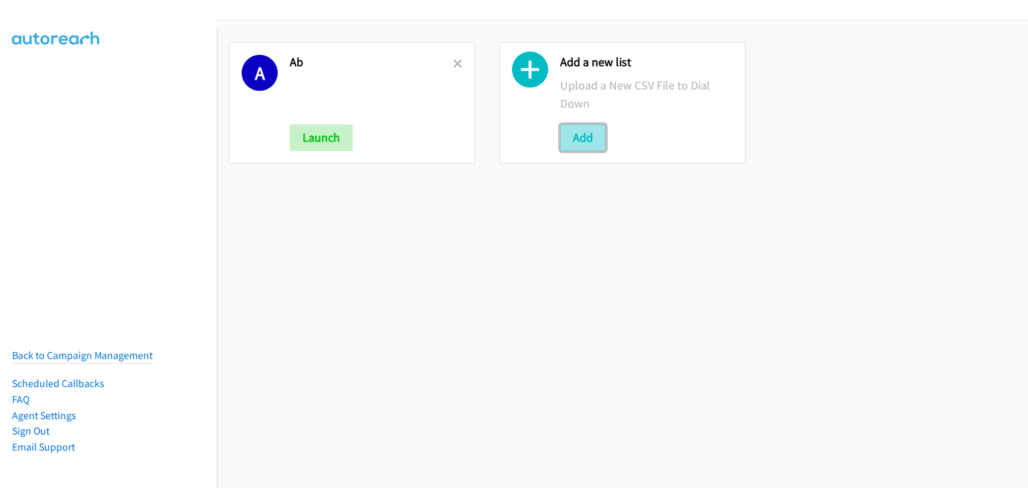
click at [571, 134] on button "Add" at bounding box center [582, 137] width 45 height 27
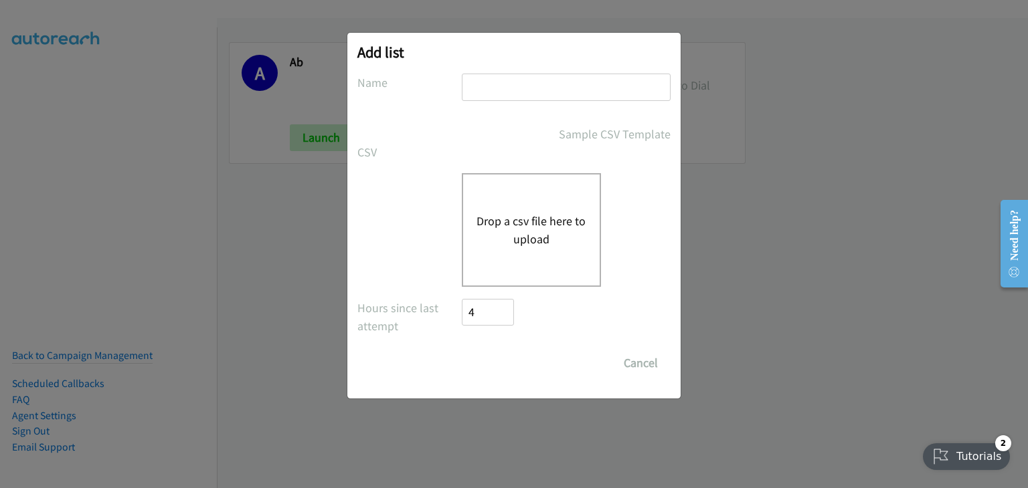
click at [494, 183] on div "Drop a csv file here to upload" at bounding box center [531, 230] width 139 height 114
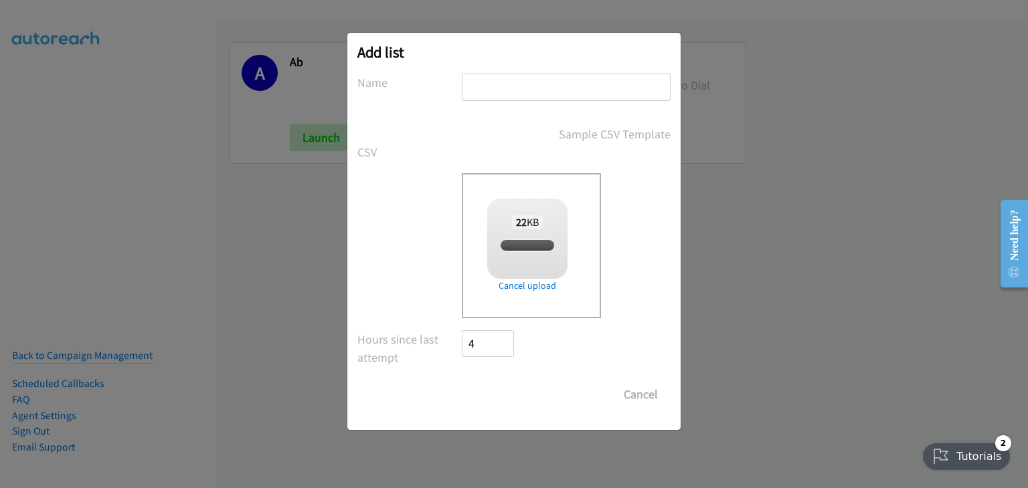
checkbox input "true"
click at [523, 90] on input "text" at bounding box center [566, 87] width 209 height 27
type input "adobe"
click at [507, 398] on input "Save List" at bounding box center [497, 394] width 70 height 27
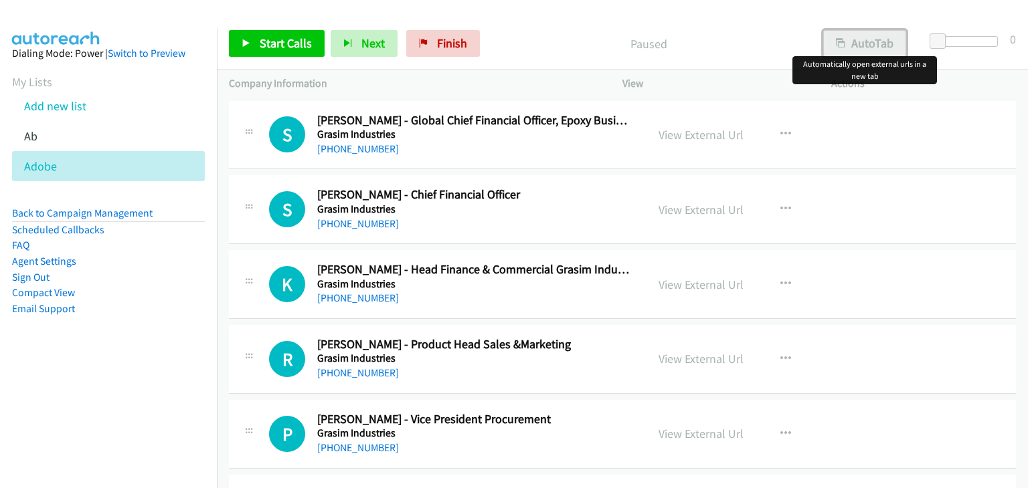
click at [866, 41] on button "AutoTab" at bounding box center [864, 43] width 83 height 27
click at [699, 132] on link "View External Url" at bounding box center [700, 134] width 85 height 15
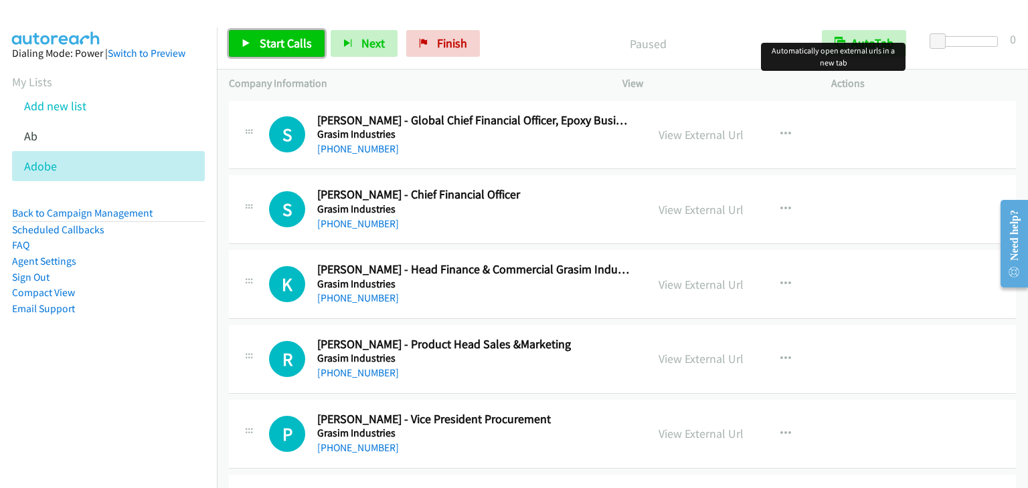
click at [289, 43] on span "Start Calls" at bounding box center [286, 42] width 52 height 15
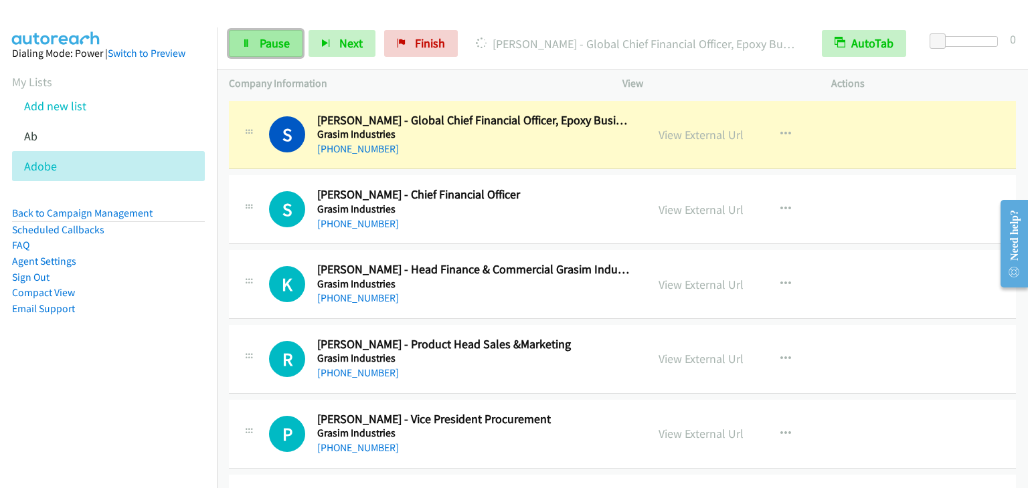
click at [286, 41] on span "Pause" at bounding box center [275, 42] width 30 height 15
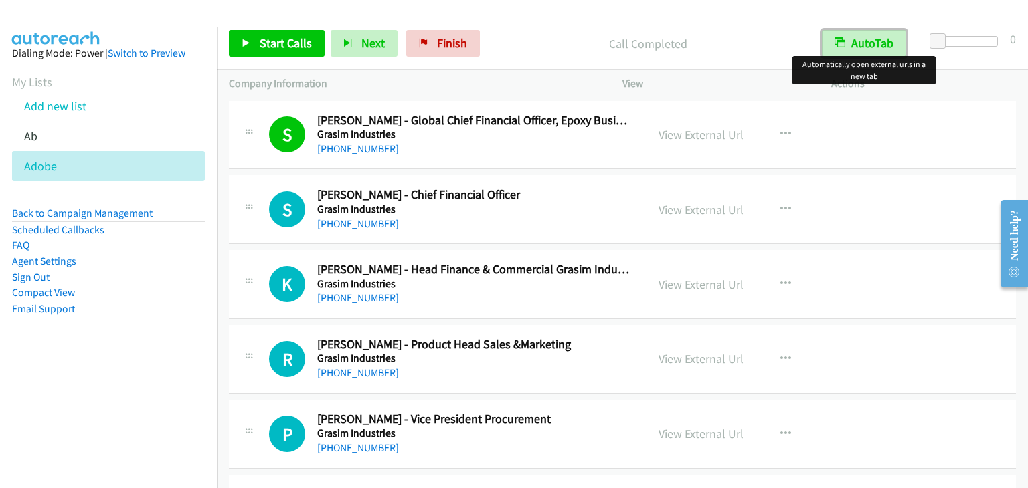
click at [878, 50] on button "AutoTab" at bounding box center [864, 43] width 84 height 27
click at [877, 50] on button "AutoTab" at bounding box center [864, 43] width 83 height 27
click at [292, 38] on span "Start Calls" at bounding box center [286, 42] width 52 height 15
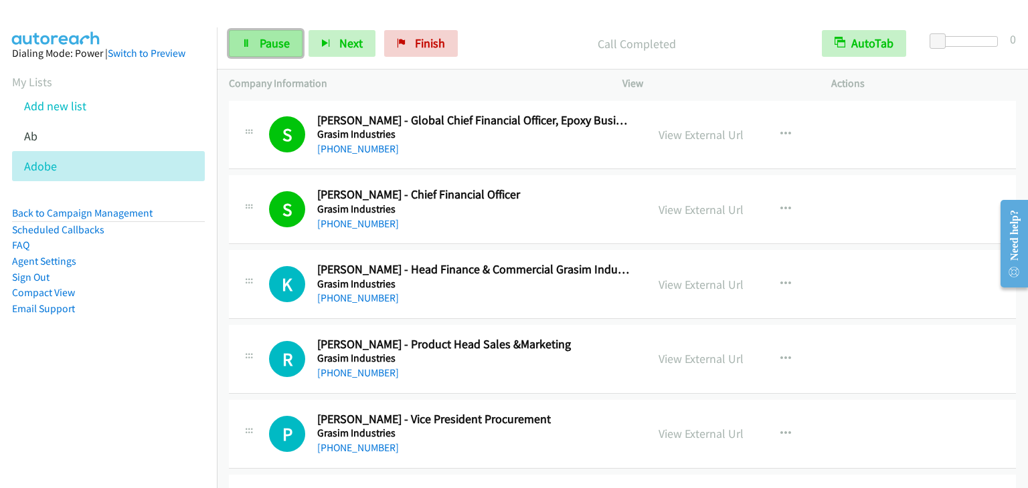
drag, startPoint x: 262, startPoint y: 43, endPoint x: 254, endPoint y: 41, distance: 9.1
click at [262, 43] on span "Pause" at bounding box center [275, 42] width 30 height 15
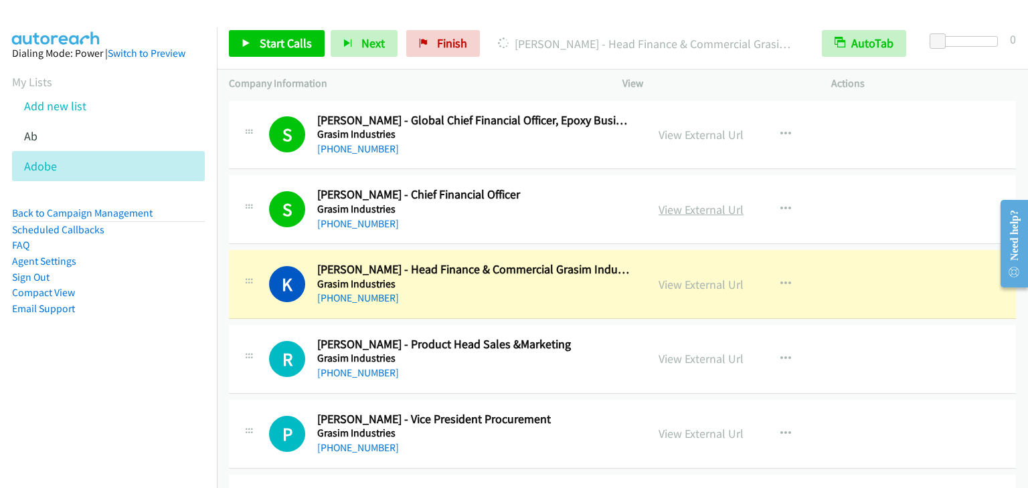
click at [701, 212] on link "View External Url" at bounding box center [700, 209] width 85 height 15
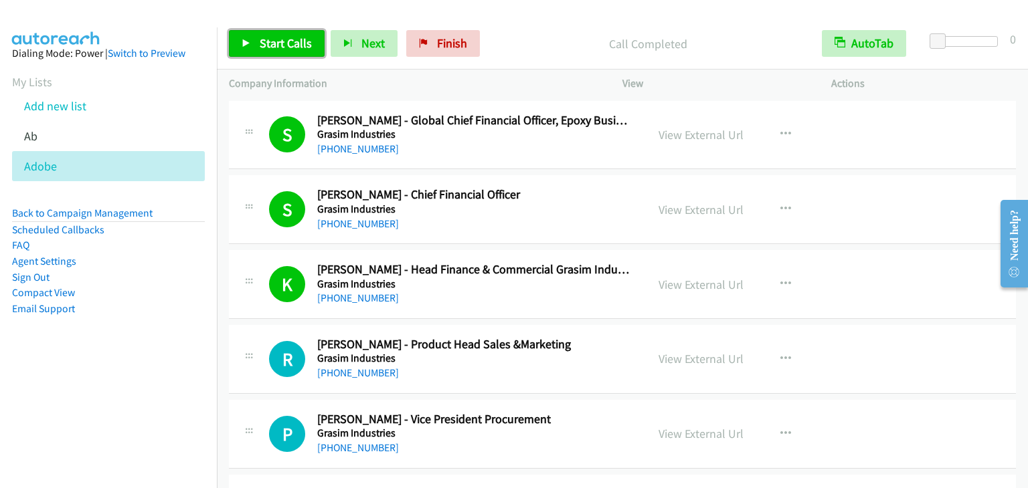
click at [267, 37] on span "Start Calls" at bounding box center [286, 42] width 52 height 15
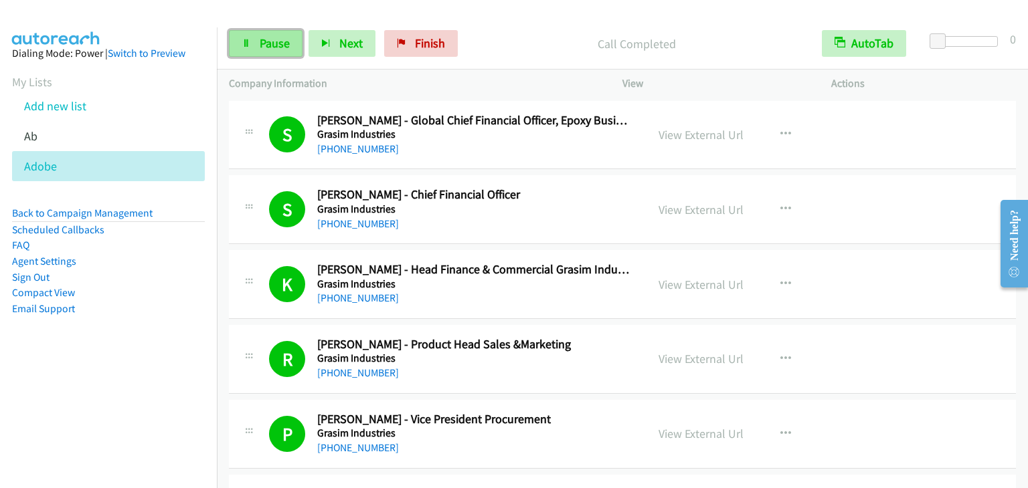
click at [262, 48] on span "Pause" at bounding box center [275, 42] width 30 height 15
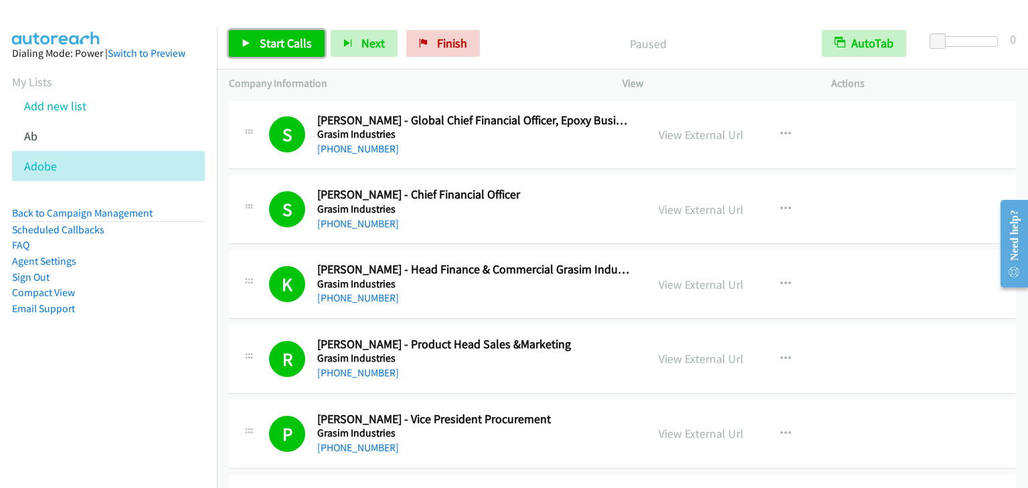
drag, startPoint x: 262, startPoint y: 48, endPoint x: 242, endPoint y: 7, distance: 44.9
click at [262, 46] on span "Start Calls" at bounding box center [286, 42] width 52 height 15
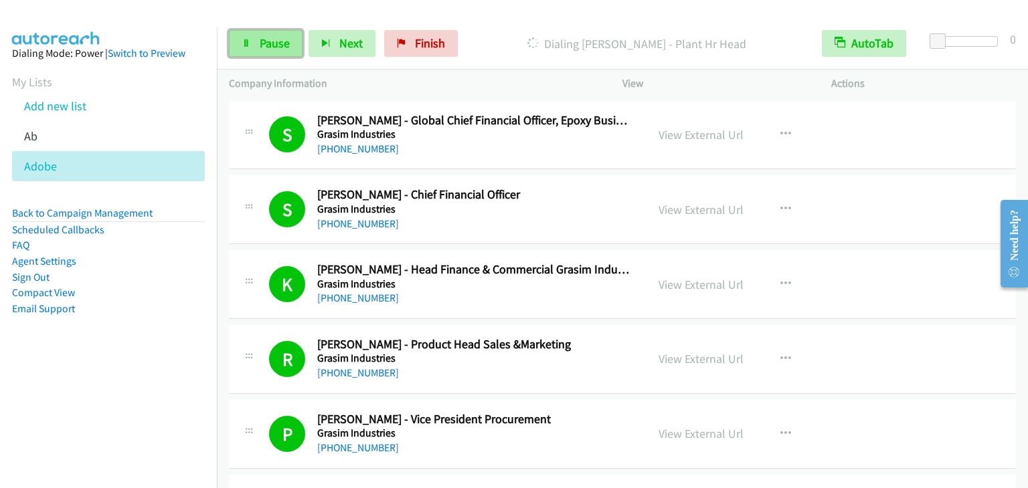
click at [256, 50] on link "Pause" at bounding box center [266, 43] width 74 height 27
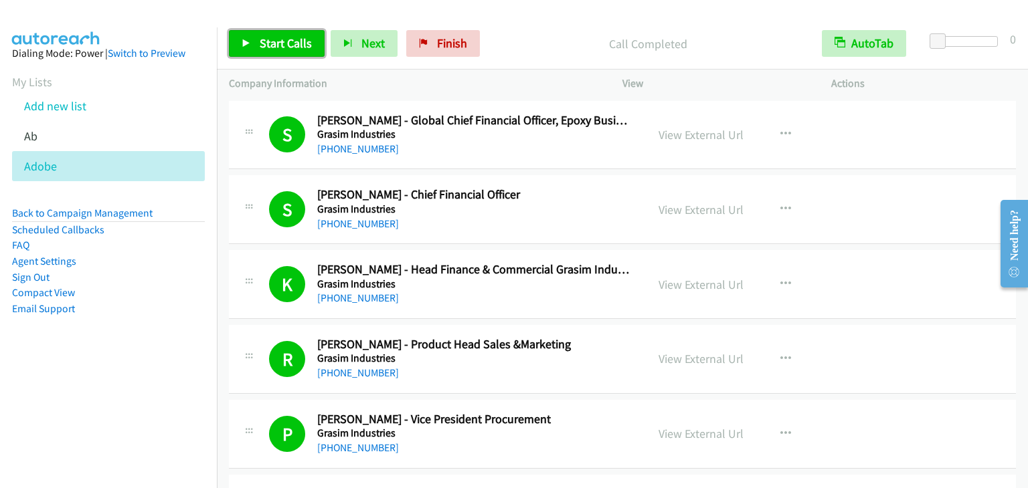
click at [264, 38] on span "Start Calls" at bounding box center [286, 42] width 52 height 15
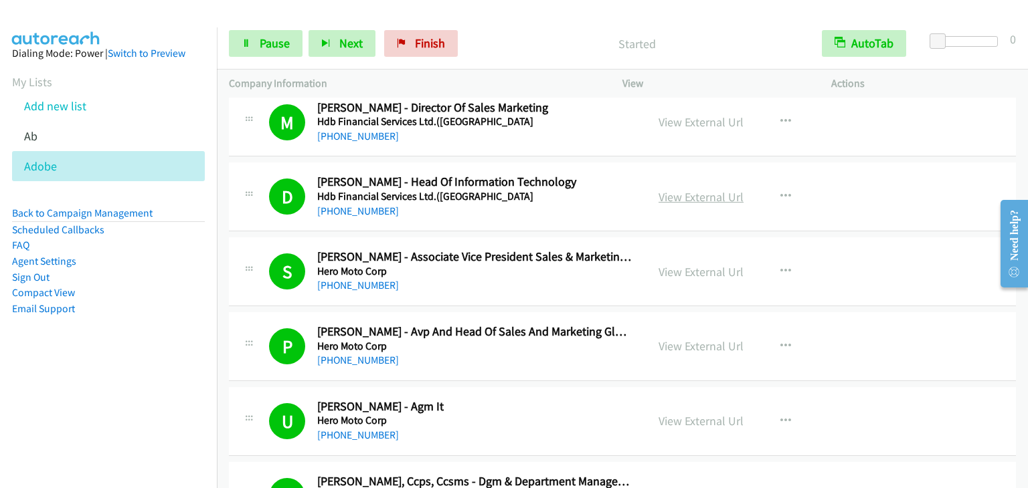
scroll to position [1070, 0]
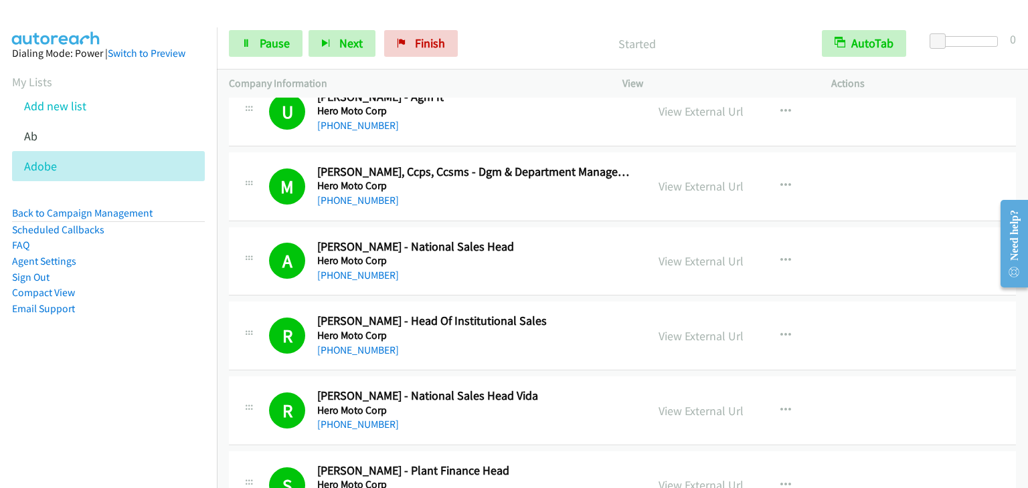
click at [143, 390] on nav "Dialing Mode: Power | Switch to Preview My Lists Add new list Ab Adobe Back to …" at bounding box center [108, 271] width 217 height 488
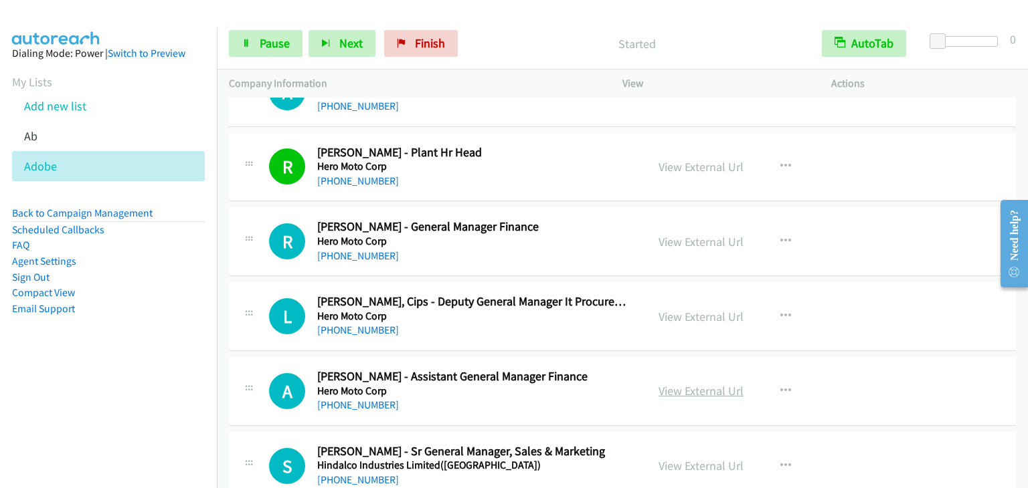
scroll to position [1606, 0]
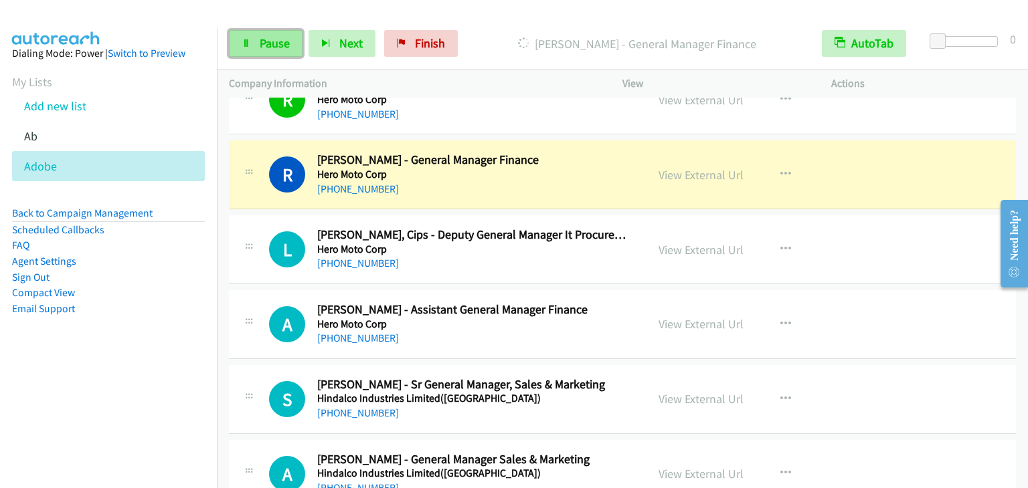
click at [265, 34] on link "Pause" at bounding box center [266, 43] width 74 height 27
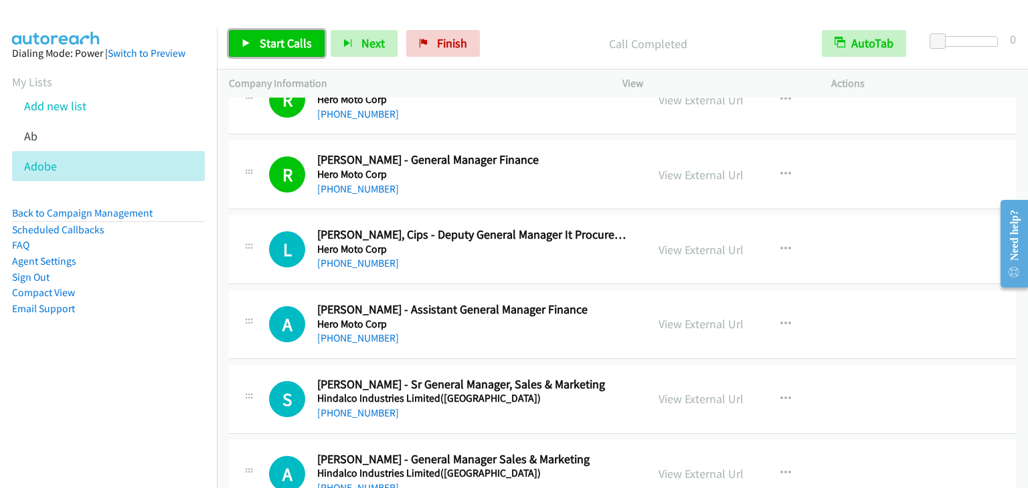
click at [278, 39] on span "Start Calls" at bounding box center [286, 42] width 52 height 15
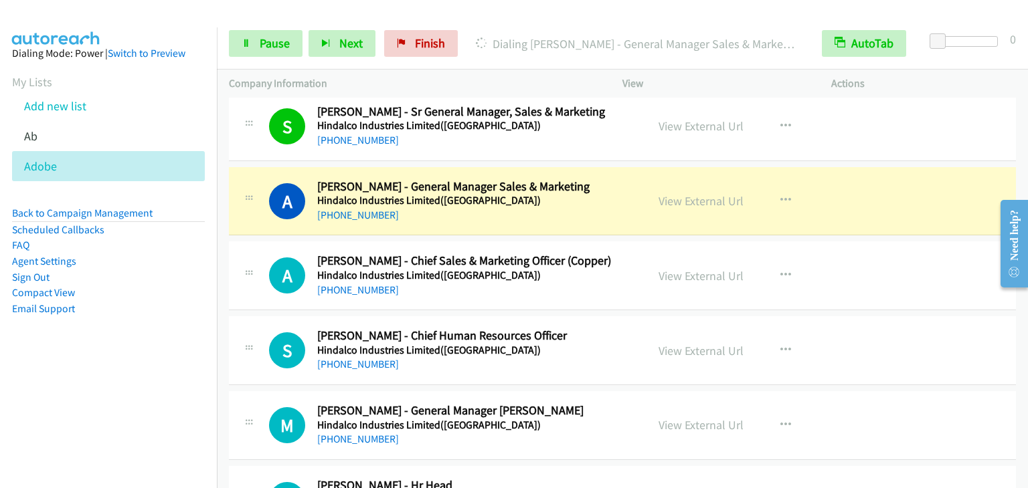
scroll to position [1873, 0]
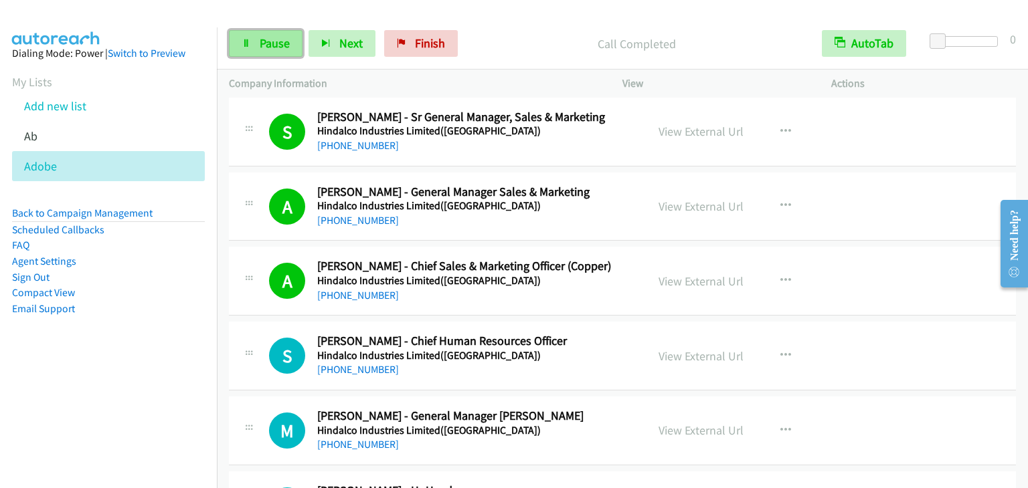
click at [276, 42] on span "Pause" at bounding box center [275, 42] width 30 height 15
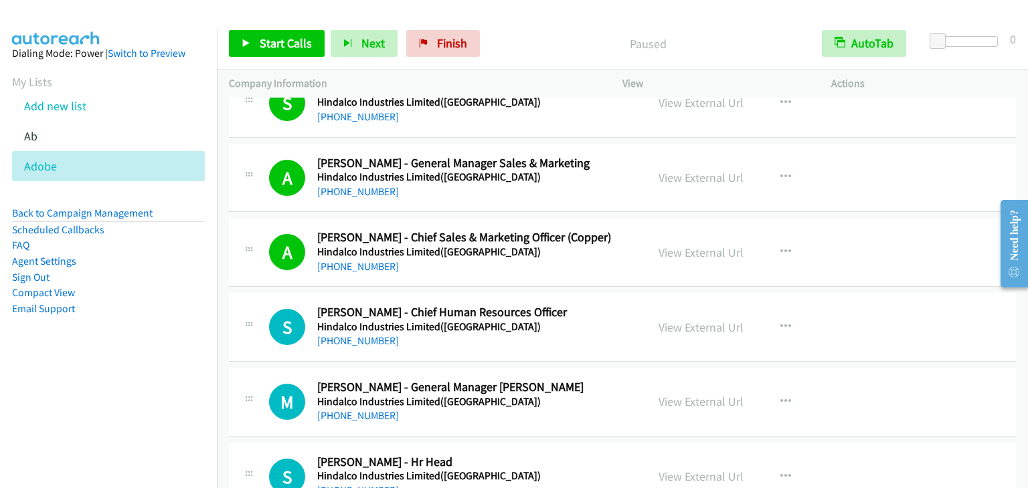
scroll to position [1940, 0]
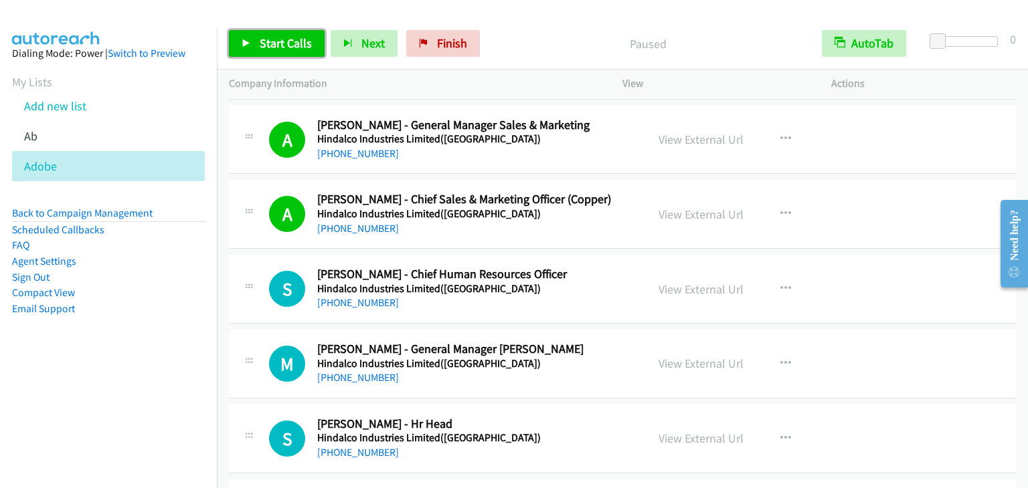
click at [294, 39] on span "Start Calls" at bounding box center [286, 42] width 52 height 15
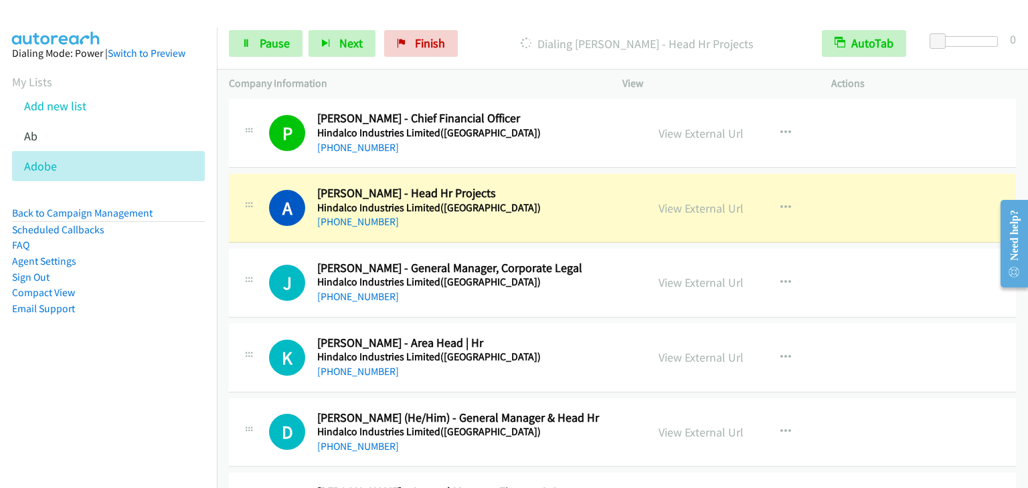
scroll to position [2476, 0]
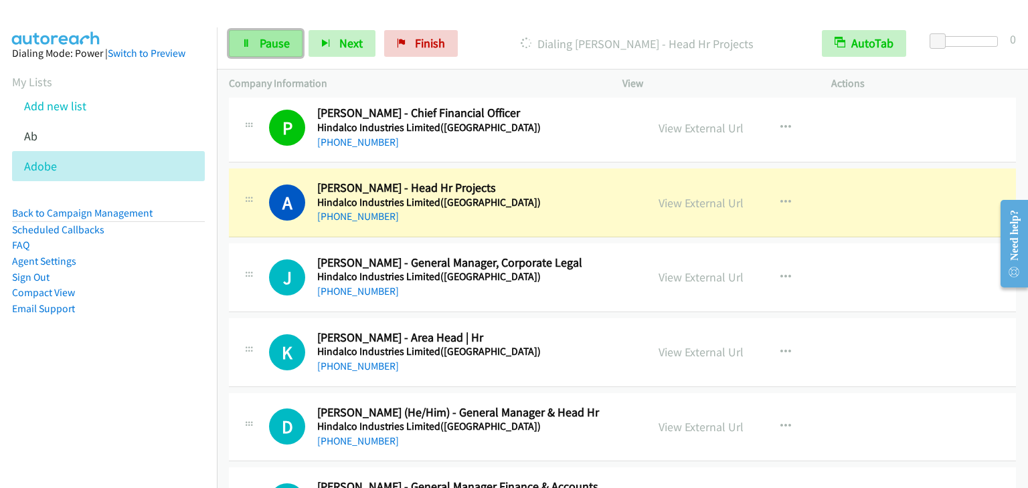
click at [273, 37] on span "Pause" at bounding box center [275, 42] width 30 height 15
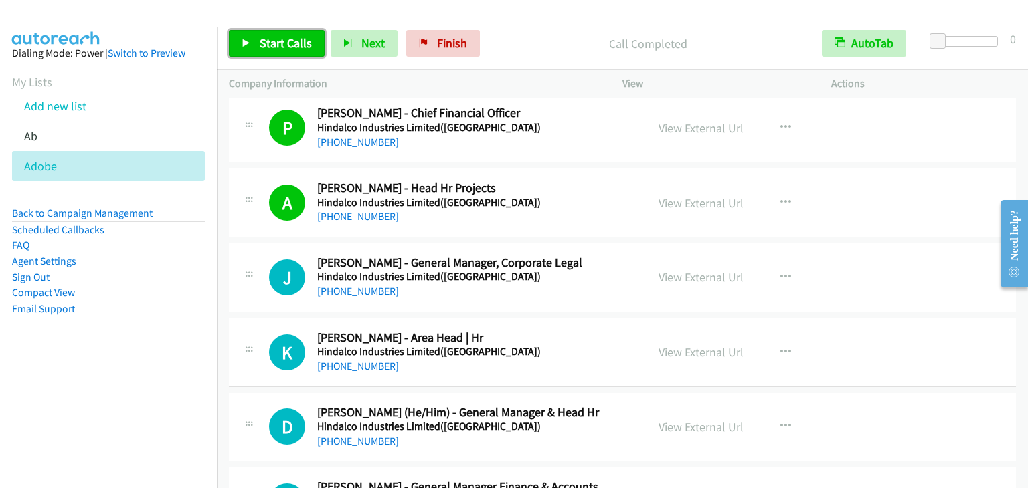
click at [270, 46] on span "Start Calls" at bounding box center [286, 42] width 52 height 15
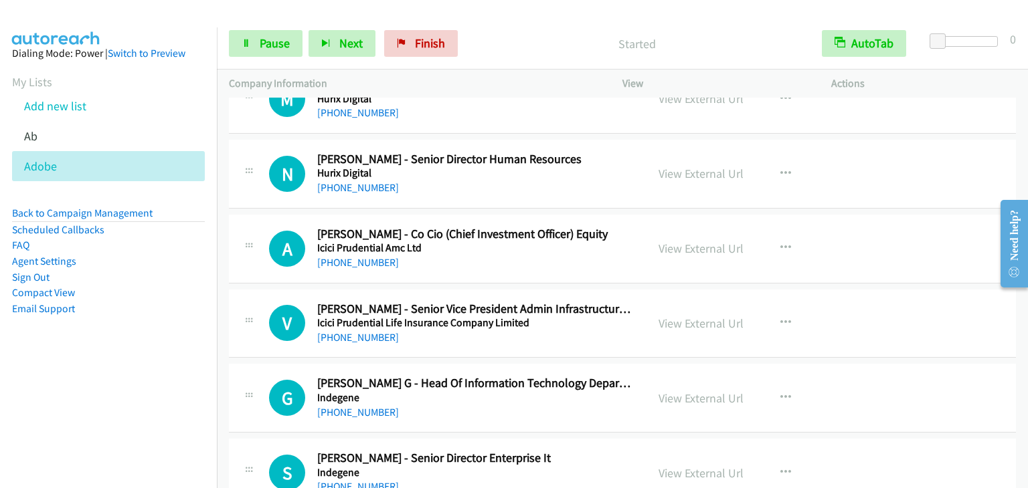
scroll to position [3412, 0]
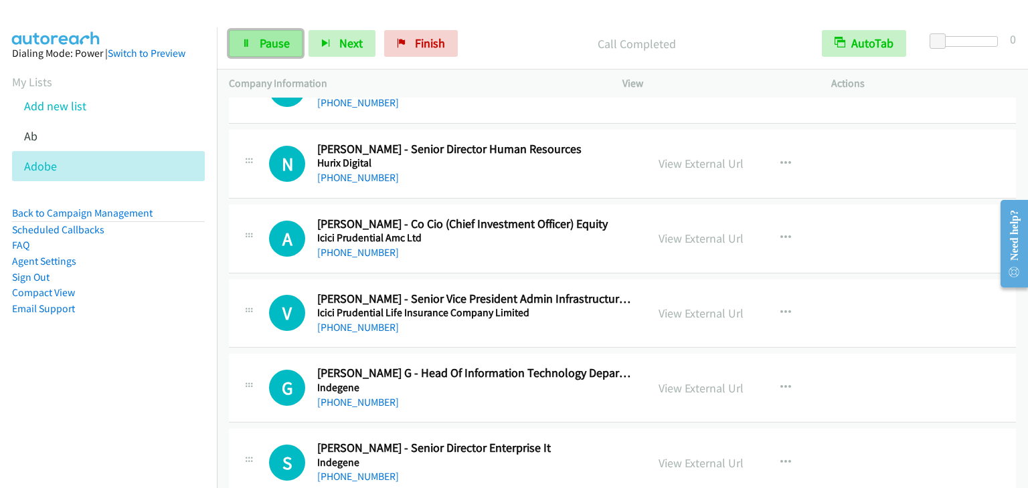
click at [252, 41] on link "Pause" at bounding box center [266, 43] width 74 height 27
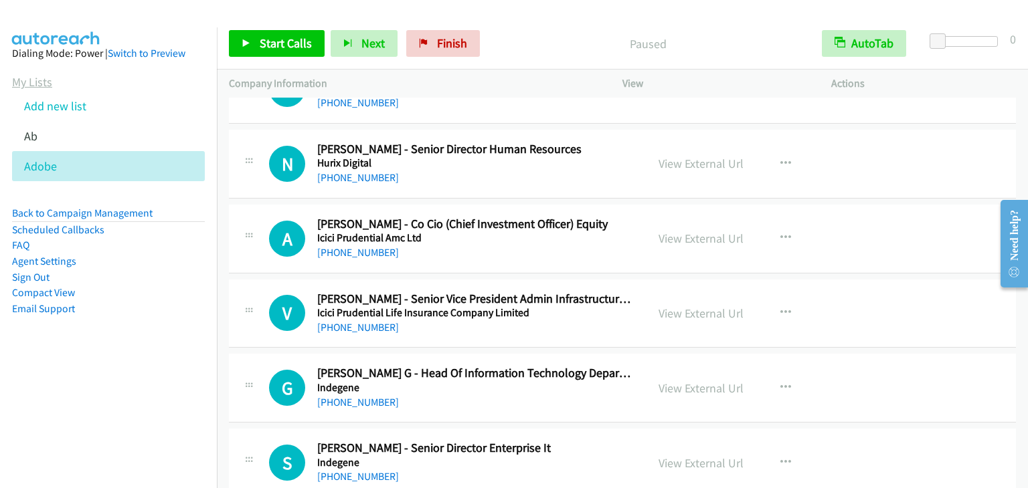
click at [41, 86] on link "My Lists" at bounding box center [32, 81] width 40 height 15
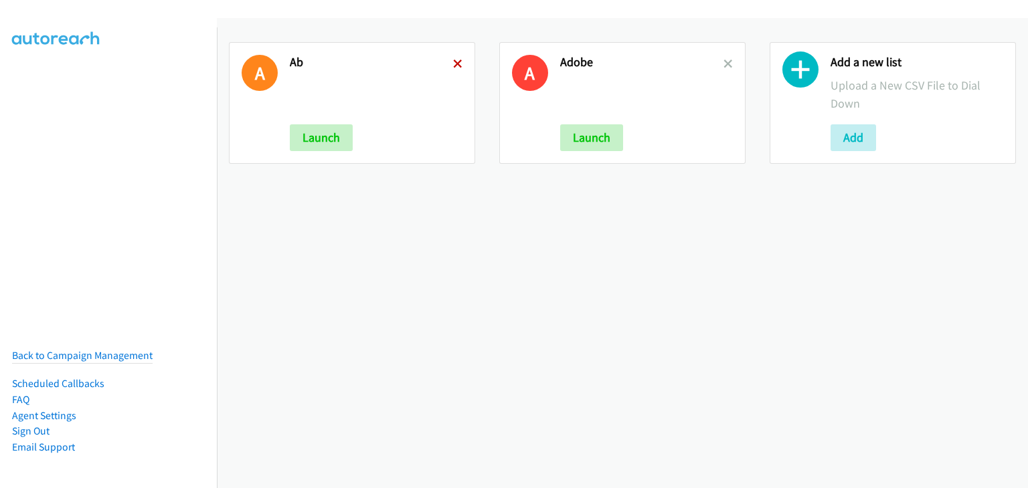
click at [457, 62] on icon at bounding box center [457, 64] width 9 height 9
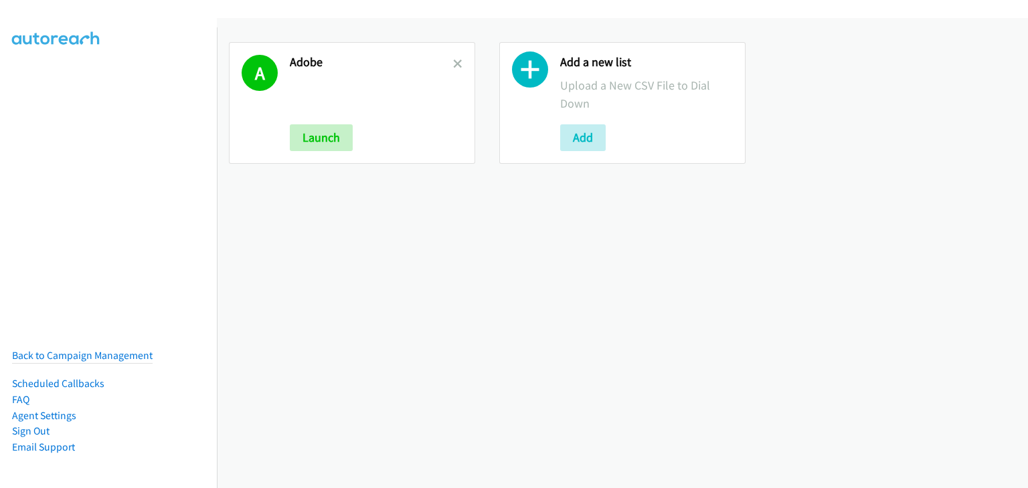
click at [453, 62] on icon at bounding box center [457, 64] width 9 height 9
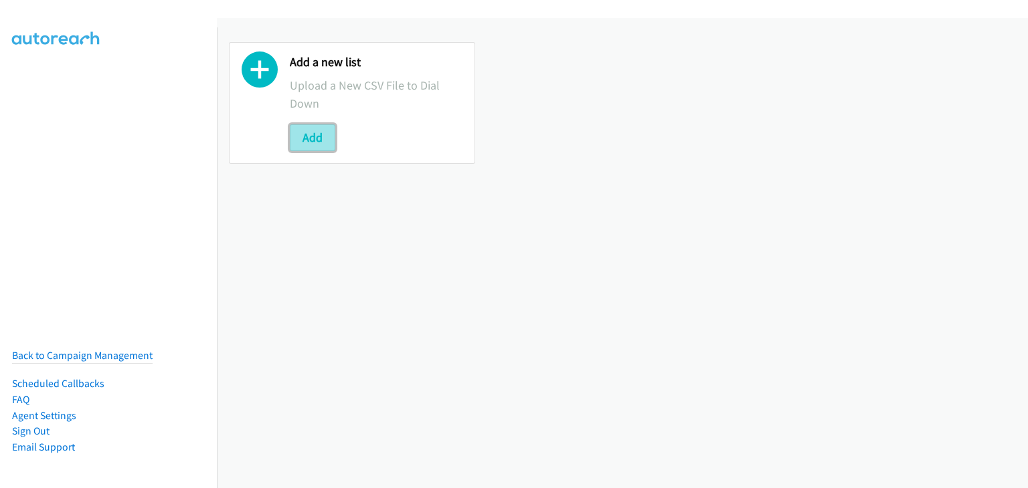
click at [317, 136] on button "Add" at bounding box center [312, 137] width 45 height 27
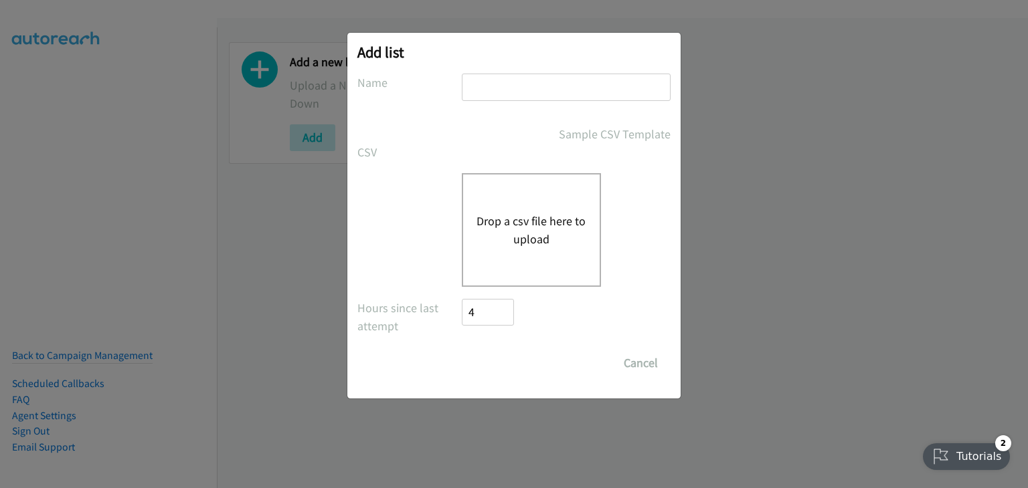
click at [510, 94] on input "text" at bounding box center [566, 87] width 209 height 27
type input "c"
type input "OT"
click at [539, 227] on button "Drop a csv file here to upload" at bounding box center [531, 230] width 110 height 36
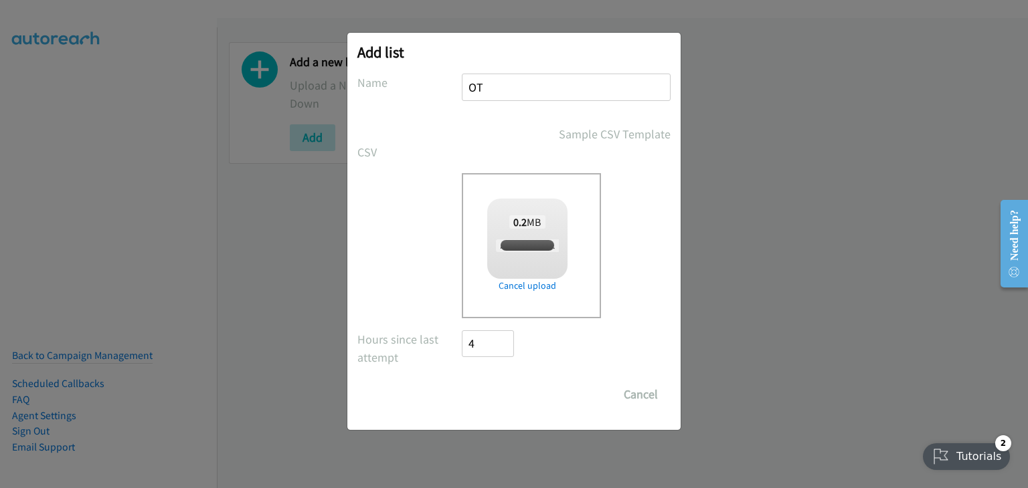
checkbox input "true"
click at [503, 399] on input "Save List" at bounding box center [497, 394] width 70 height 27
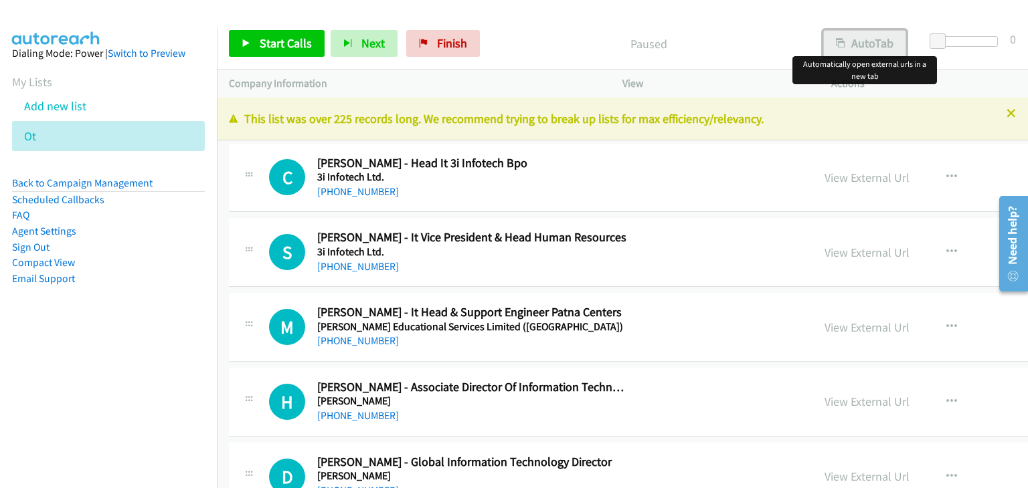
click at [880, 0] on div "Start Calls Pause Next Finish Paused AutoTab AutoTab 0 Company Information Info…" at bounding box center [514, 0] width 1028 height 0
click at [824, 171] on link "View External Url" at bounding box center [866, 177] width 85 height 15
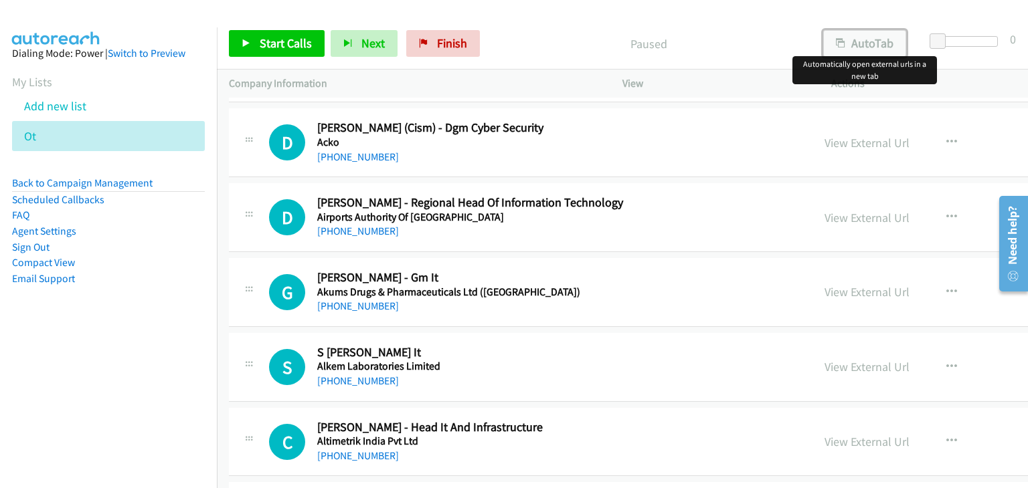
scroll to position [535, 0]
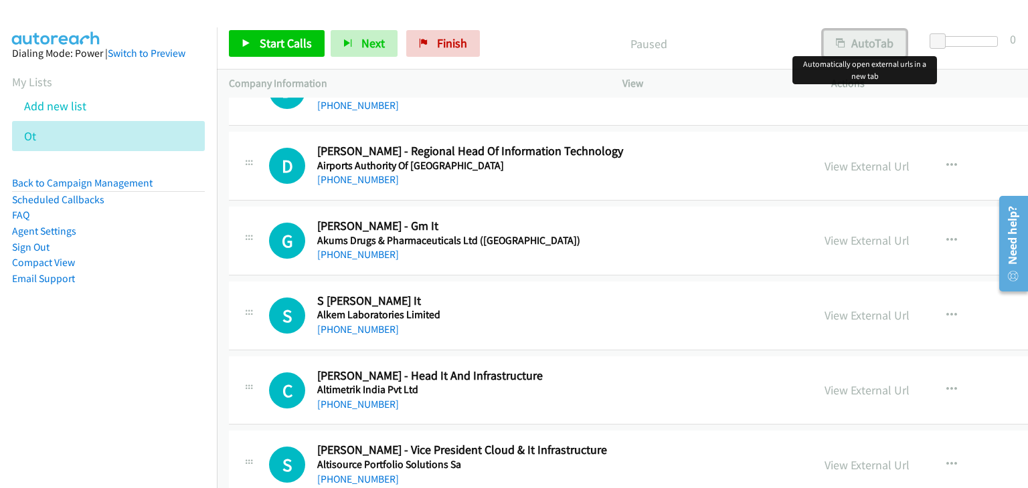
click at [858, 49] on button "AutoTab" at bounding box center [864, 43] width 83 height 27
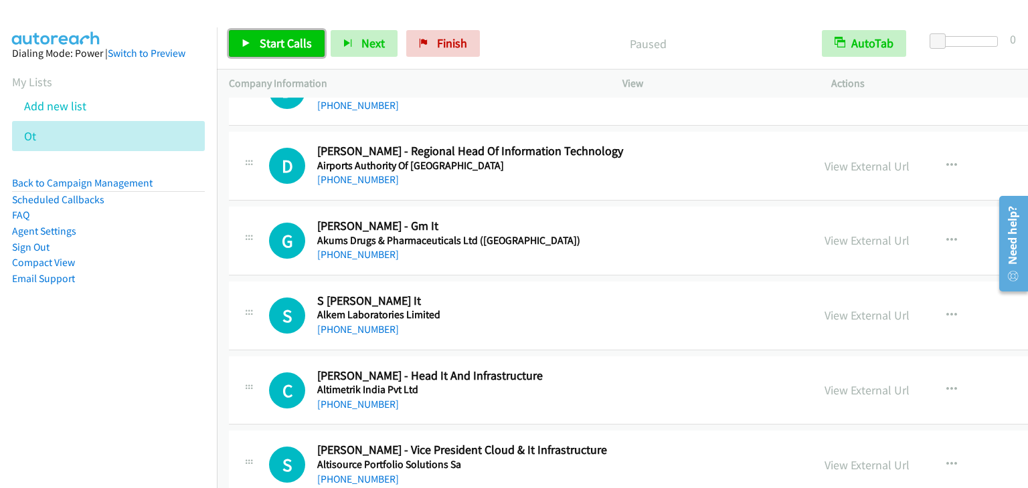
click at [278, 43] on span "Start Calls" at bounding box center [286, 42] width 52 height 15
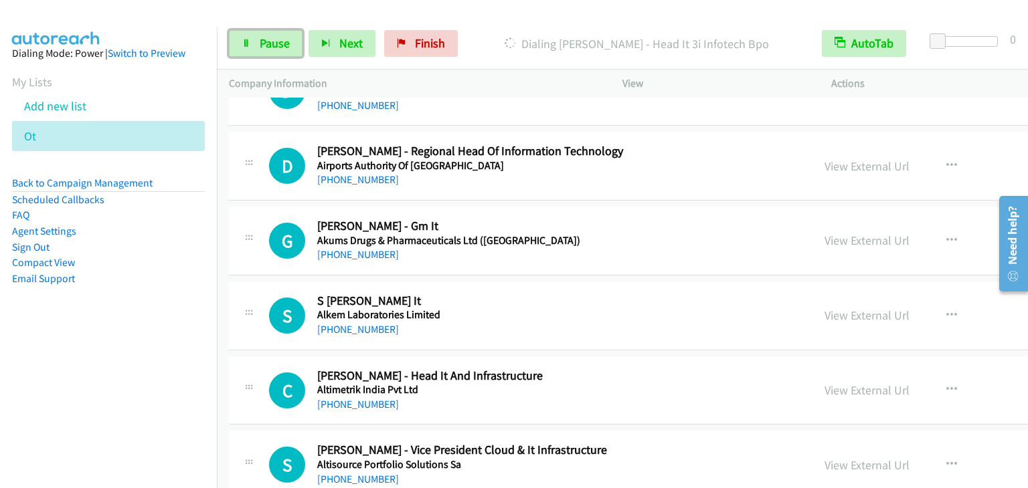
drag, startPoint x: 260, startPoint y: 47, endPoint x: 241, endPoint y: 10, distance: 41.3
click at [260, 46] on span "Pause" at bounding box center [275, 42] width 30 height 15
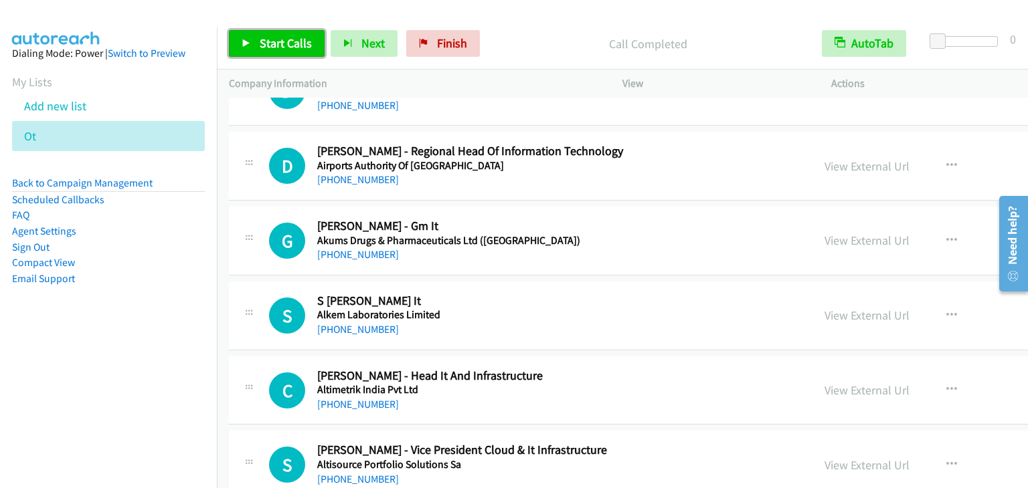
click at [278, 45] on span "Start Calls" at bounding box center [286, 42] width 52 height 15
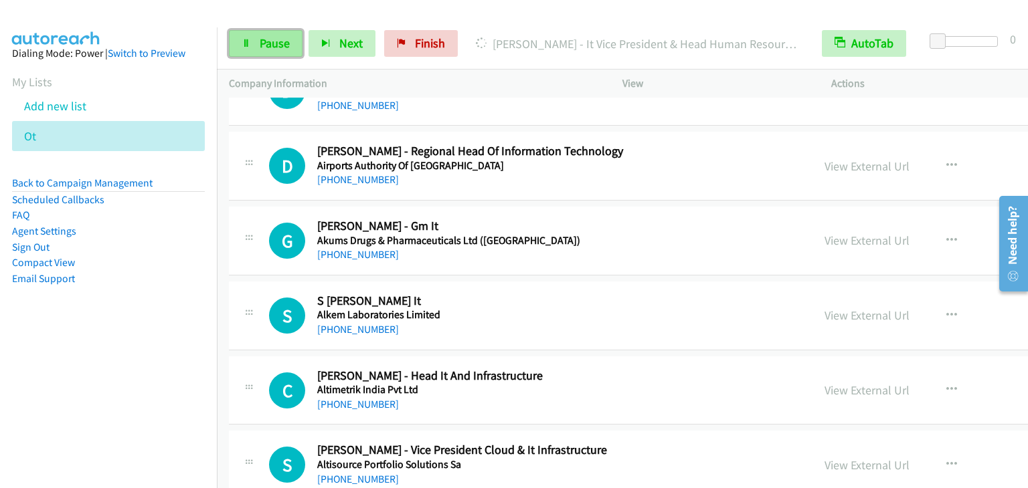
click at [264, 46] on span "Pause" at bounding box center [275, 42] width 30 height 15
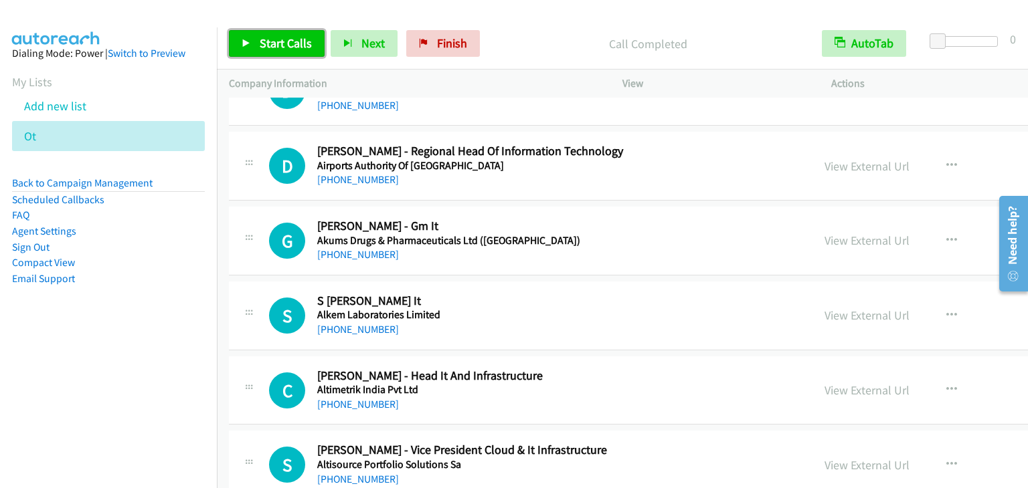
click at [275, 43] on span "Start Calls" at bounding box center [286, 42] width 52 height 15
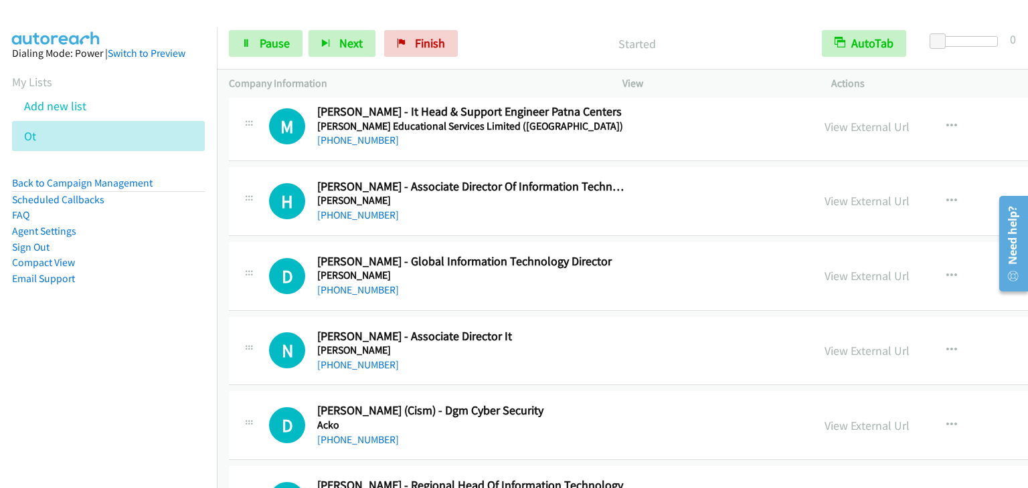
scroll to position [201, 0]
click at [129, 316] on aside "Dialing Mode: Power | Switch to Preview My Lists Add new list Ot Back to Campai…" at bounding box center [108, 187] width 217 height 320
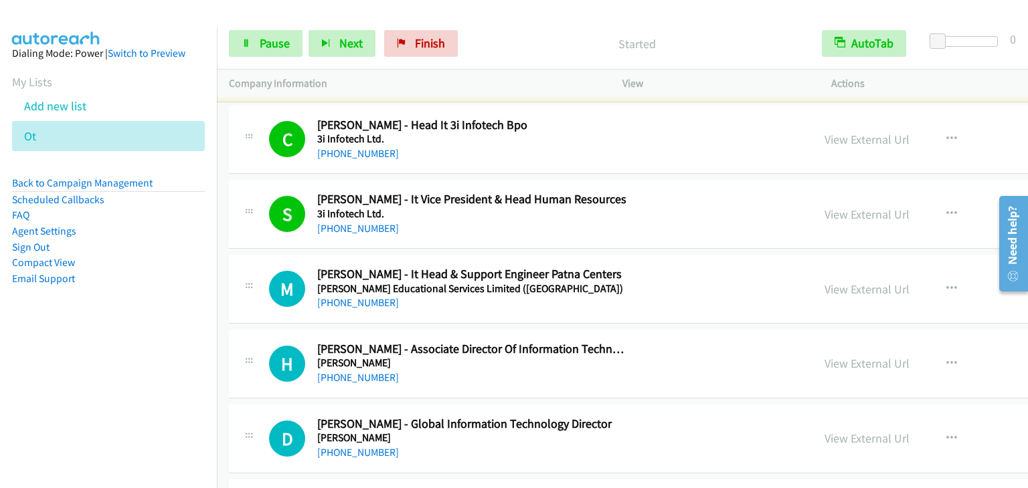
scroll to position [0, 0]
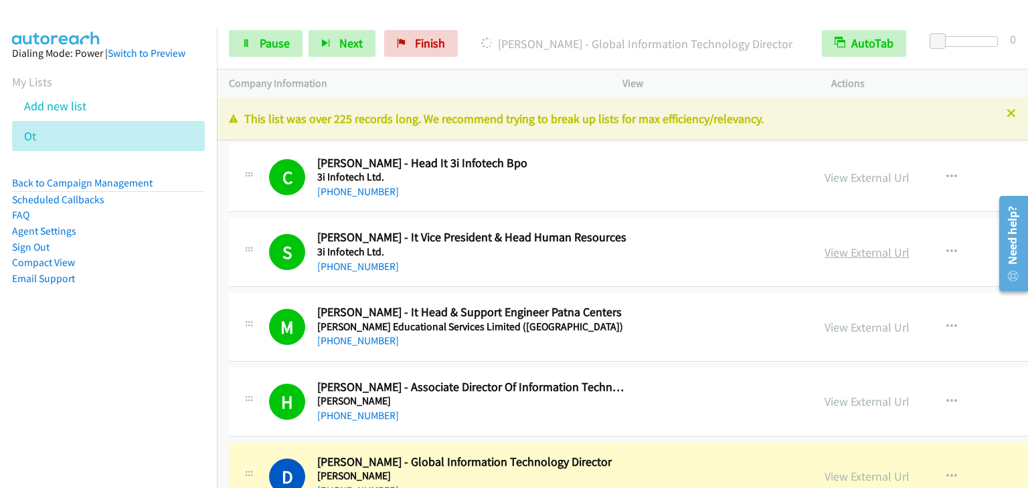
click at [824, 253] on link "View External Url" at bounding box center [866, 252] width 85 height 15
click at [272, 43] on span "Pause" at bounding box center [275, 42] width 30 height 15
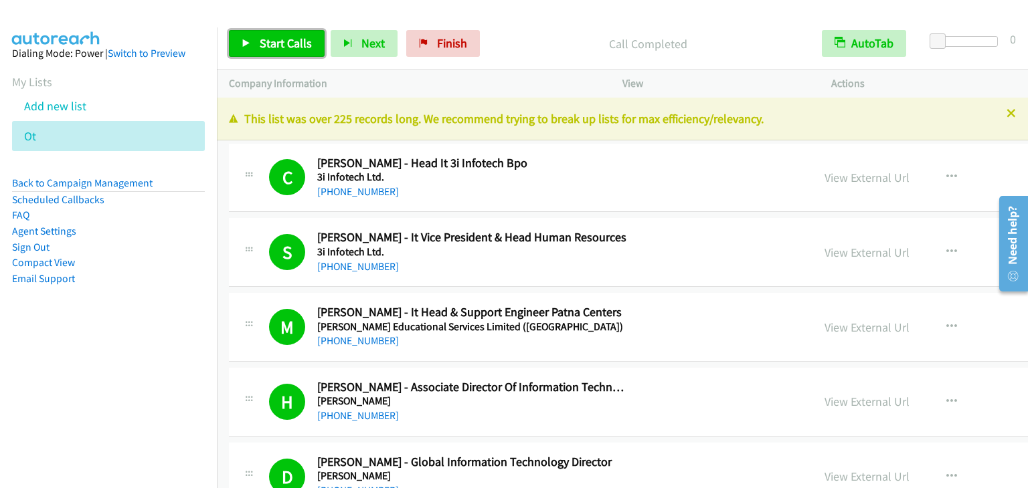
click at [262, 39] on span "Start Calls" at bounding box center [286, 42] width 52 height 15
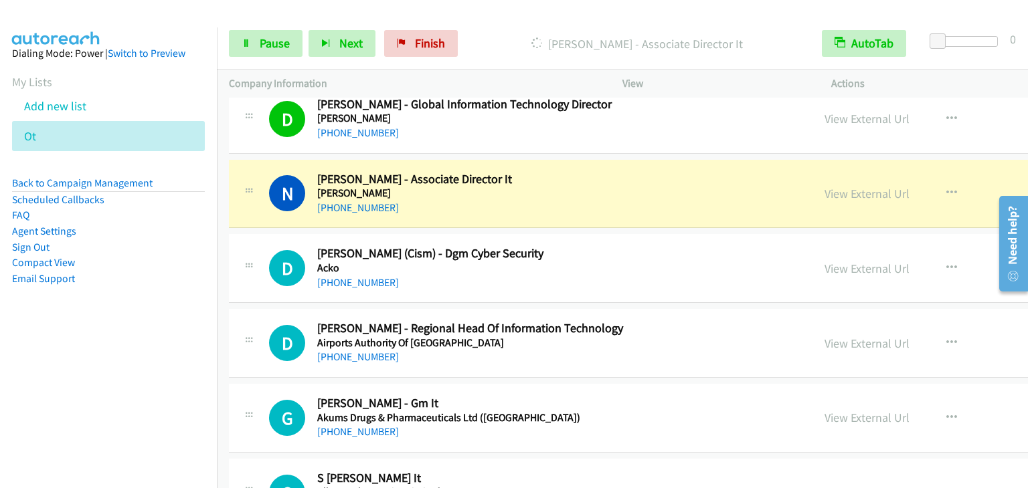
scroll to position [335, 0]
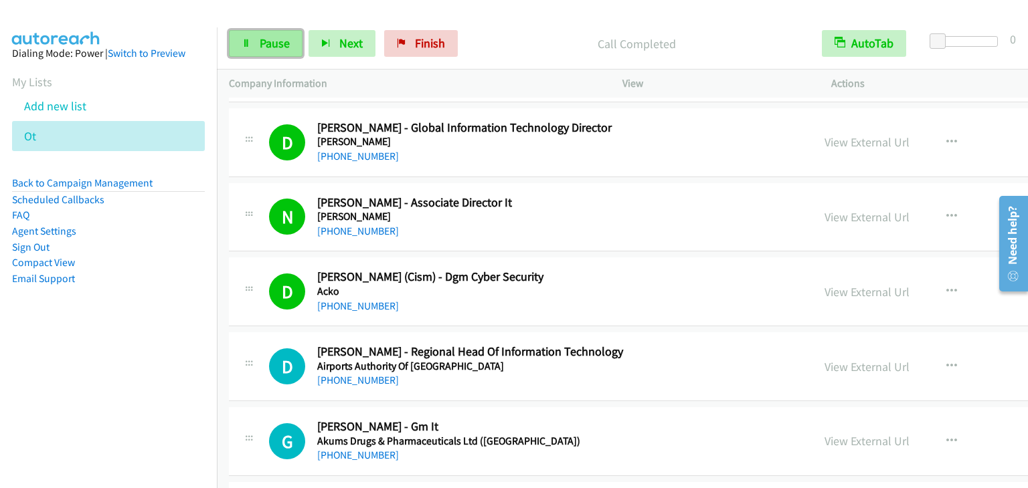
click at [265, 30] on link "Pause" at bounding box center [266, 43] width 74 height 27
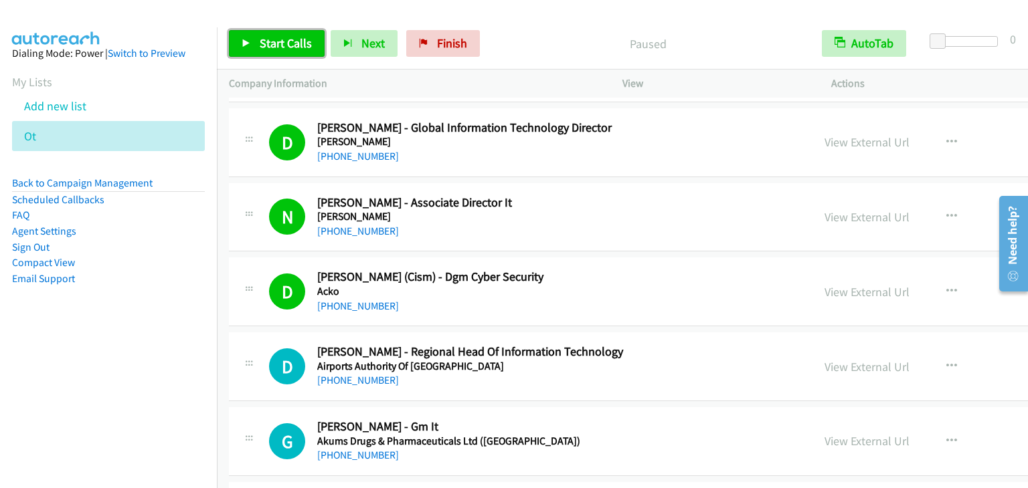
click at [265, 30] on link "Start Calls" at bounding box center [277, 43] width 96 height 27
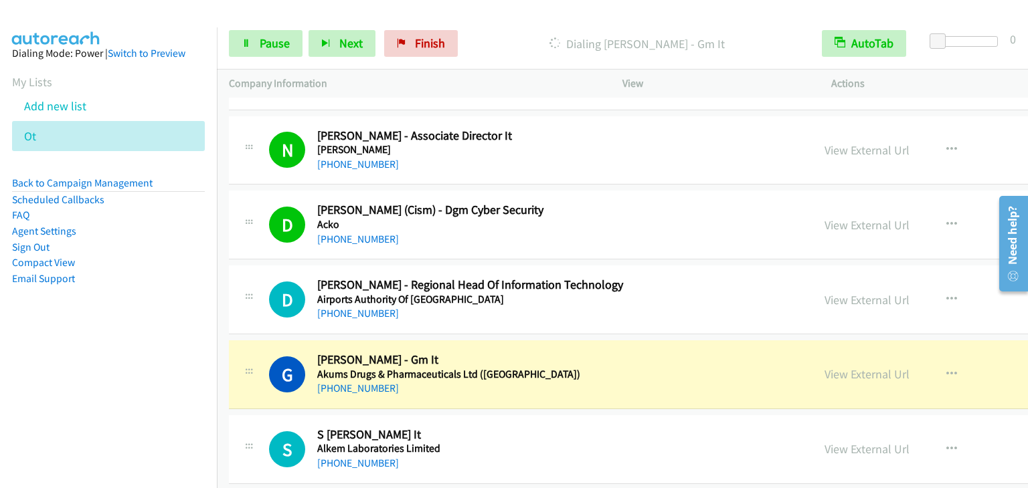
scroll to position [535, 0]
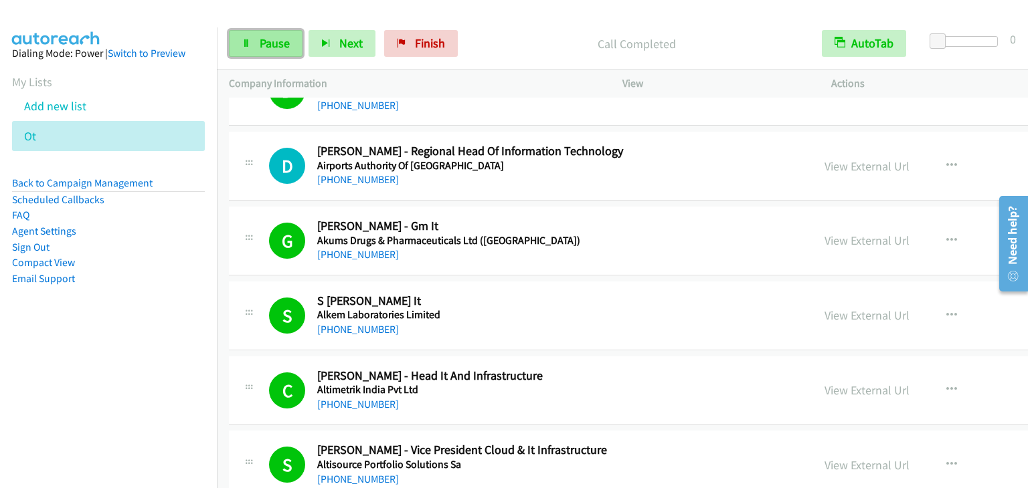
click at [276, 51] on link "Pause" at bounding box center [266, 43] width 74 height 27
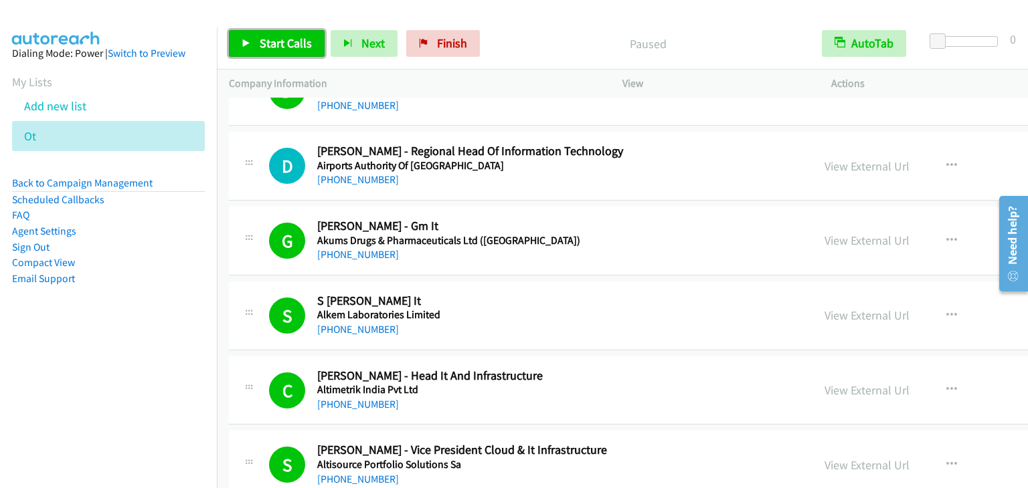
click at [276, 51] on link "Start Calls" at bounding box center [277, 43] width 96 height 27
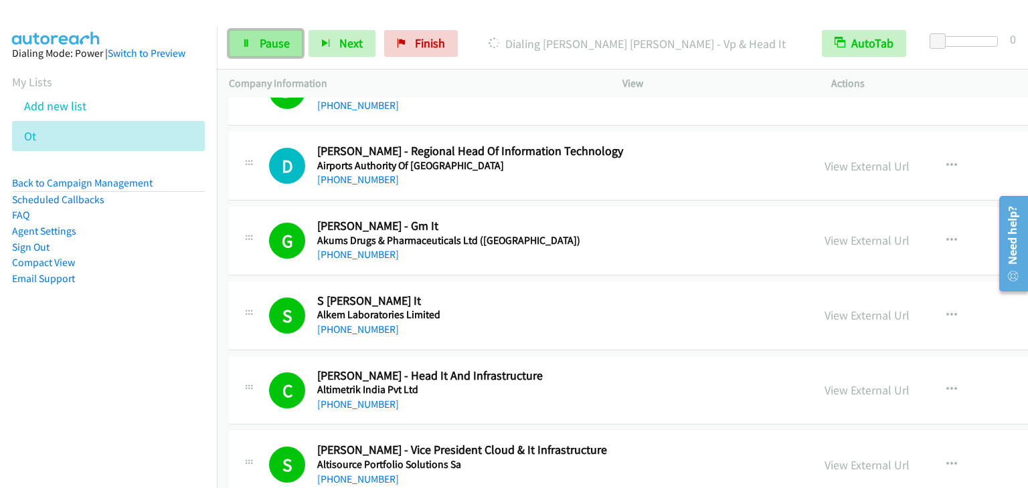
click at [270, 44] on span "Pause" at bounding box center [275, 42] width 30 height 15
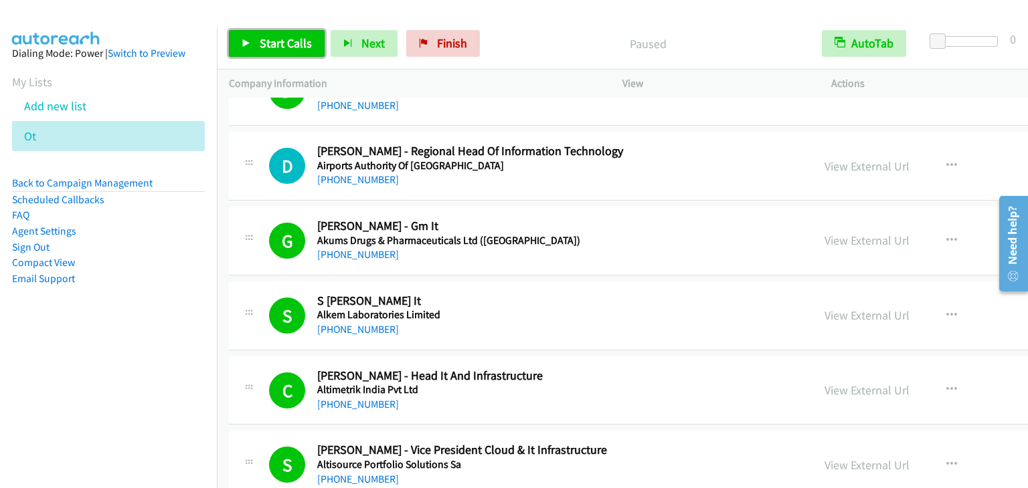
click at [270, 44] on span "Start Calls" at bounding box center [286, 42] width 52 height 15
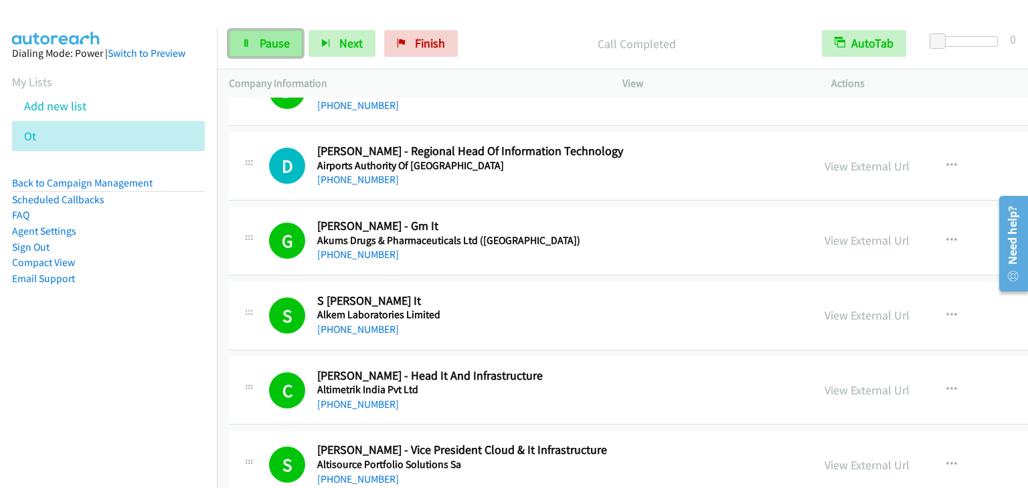
click at [267, 41] on span "Pause" at bounding box center [275, 42] width 30 height 15
